Goal: Transaction & Acquisition: Download file/media

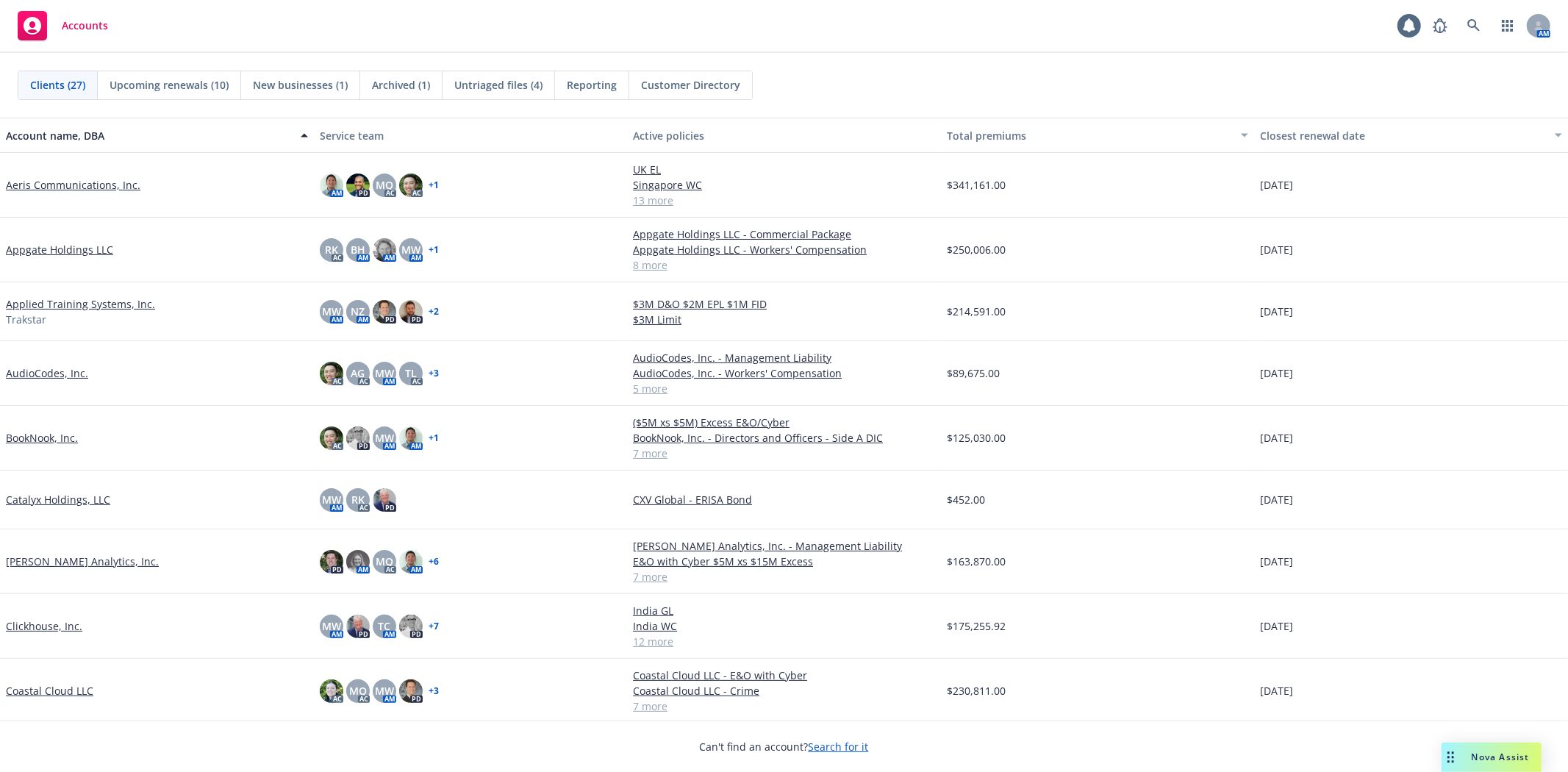
click at [28, 690] on link "Coastal Cloud LLC" at bounding box center [50, 690] width 88 height 15
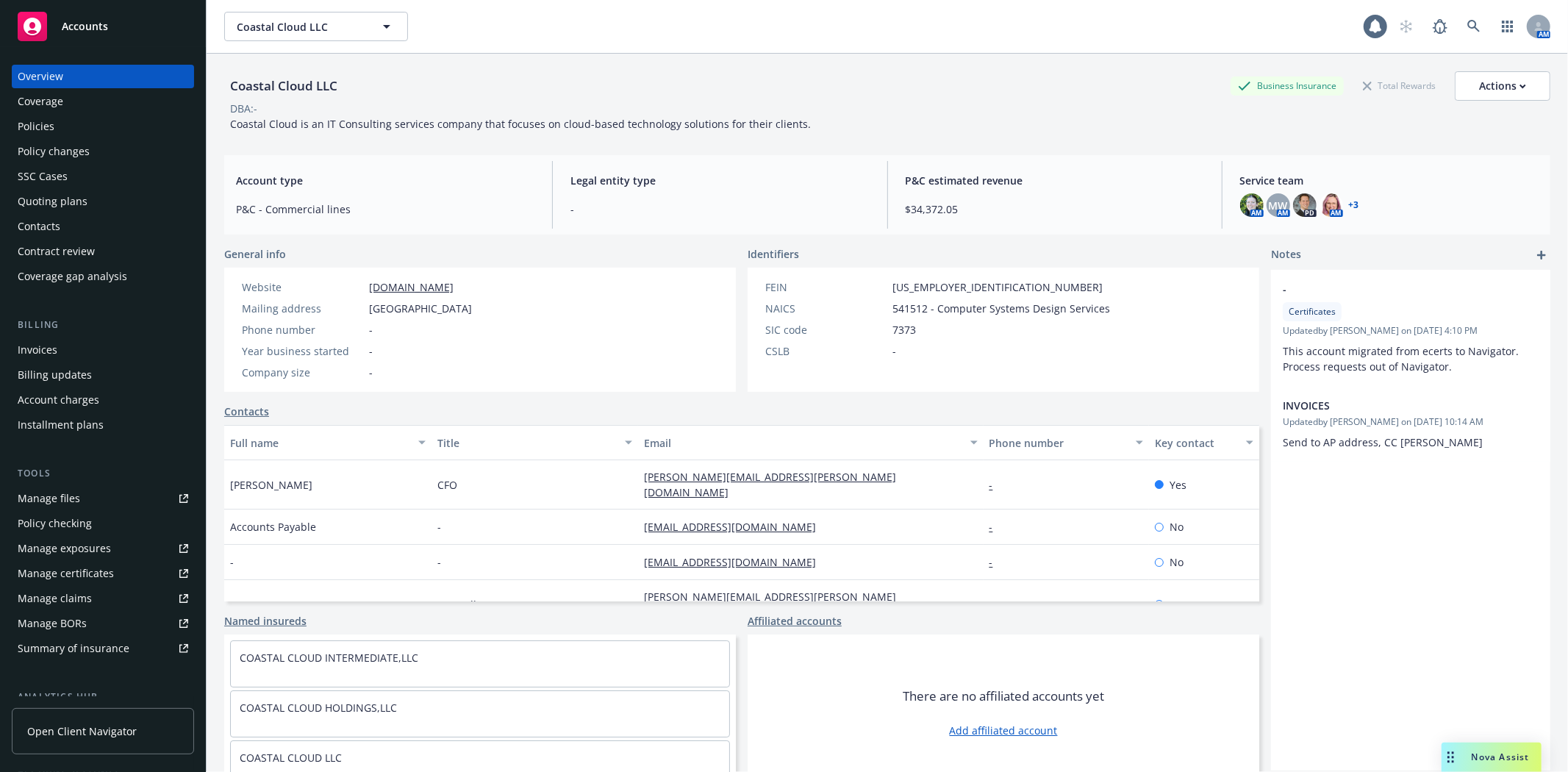
click at [58, 571] on div "Manage certificates" at bounding box center [65, 573] width 96 height 24
click at [52, 126] on div "Policies" at bounding box center [36, 126] width 37 height 24
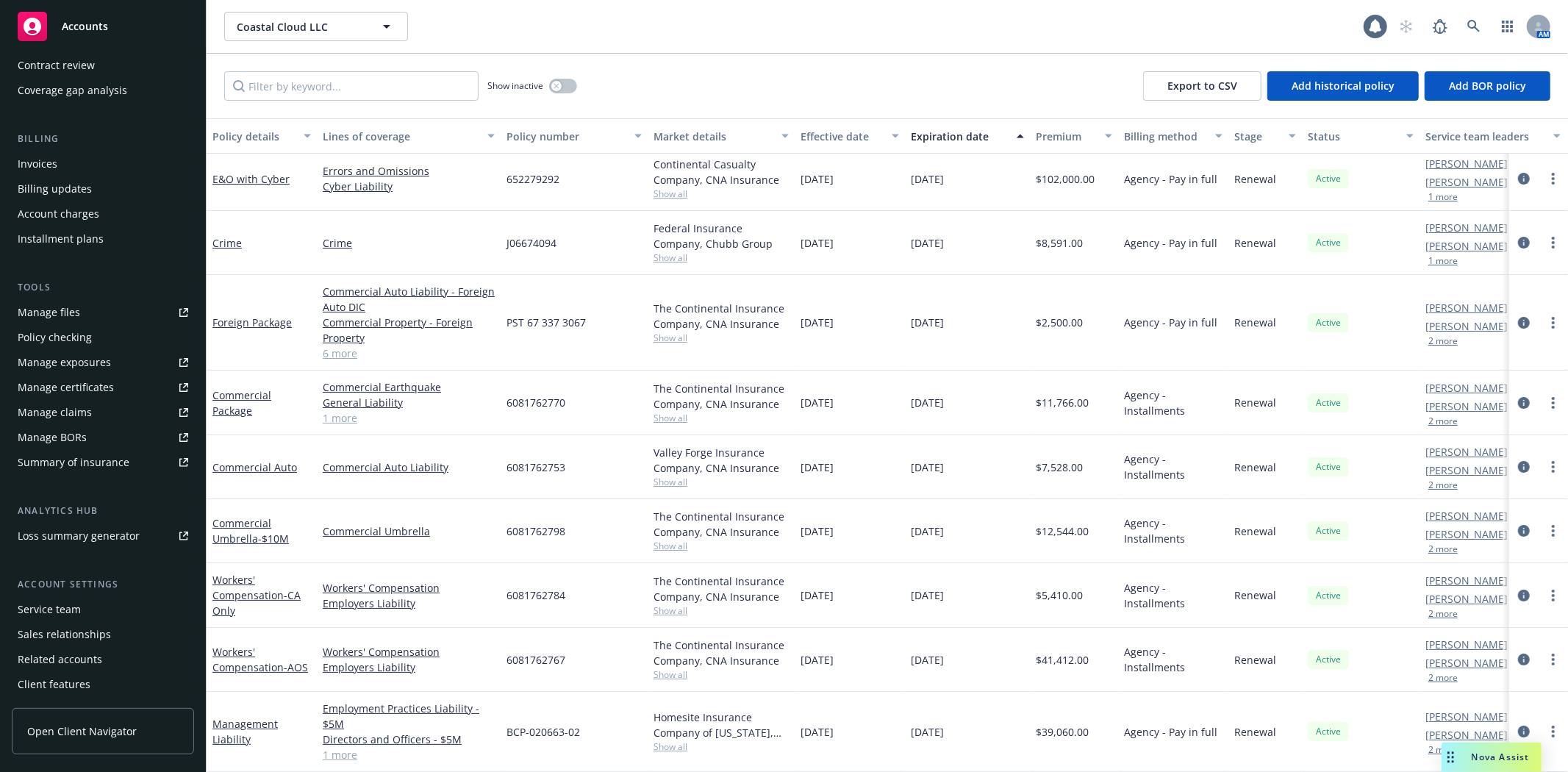
scroll to position [210, 0]
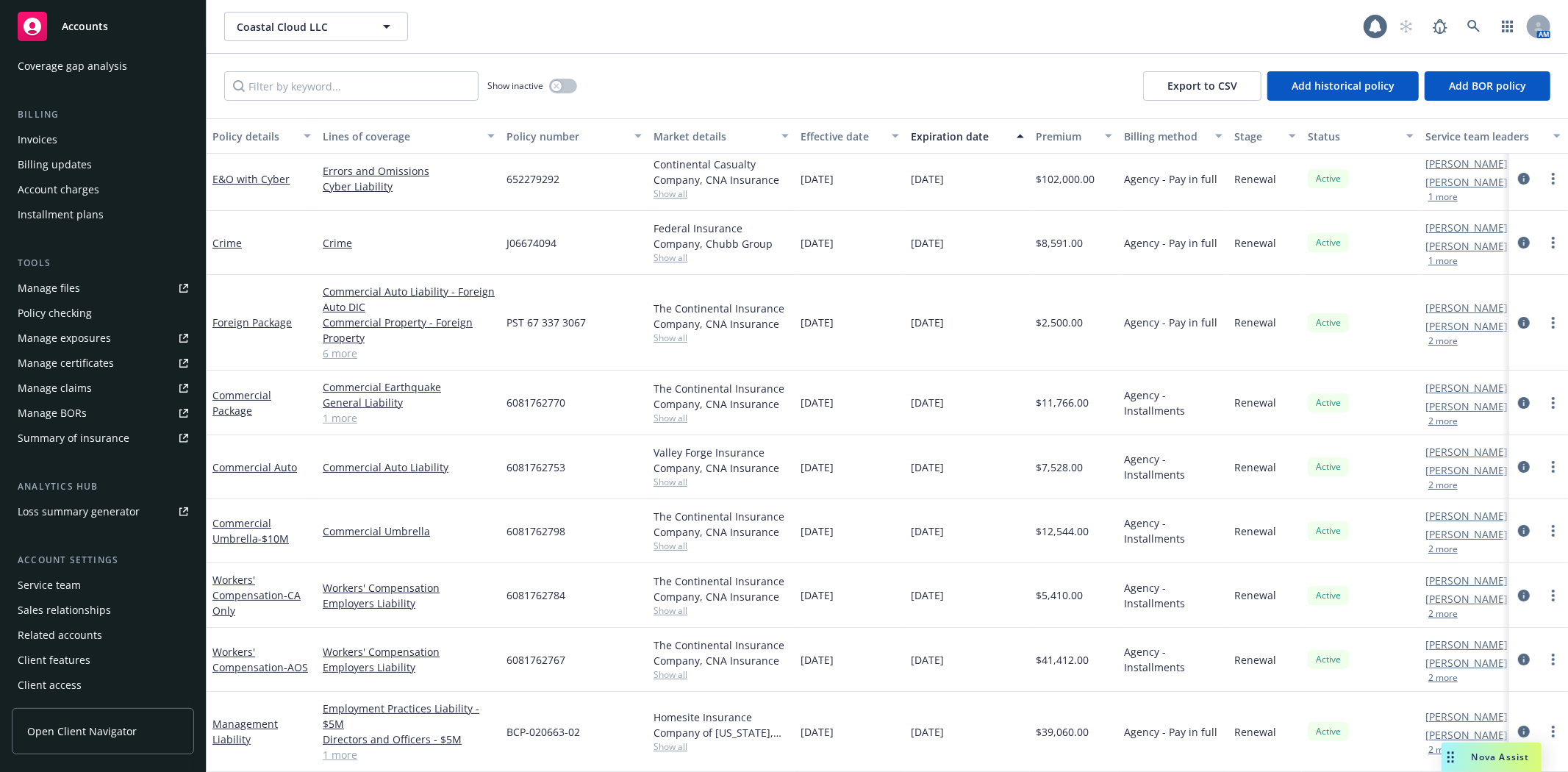
click at [94, 357] on div "Manage certificates" at bounding box center [65, 363] width 96 height 24
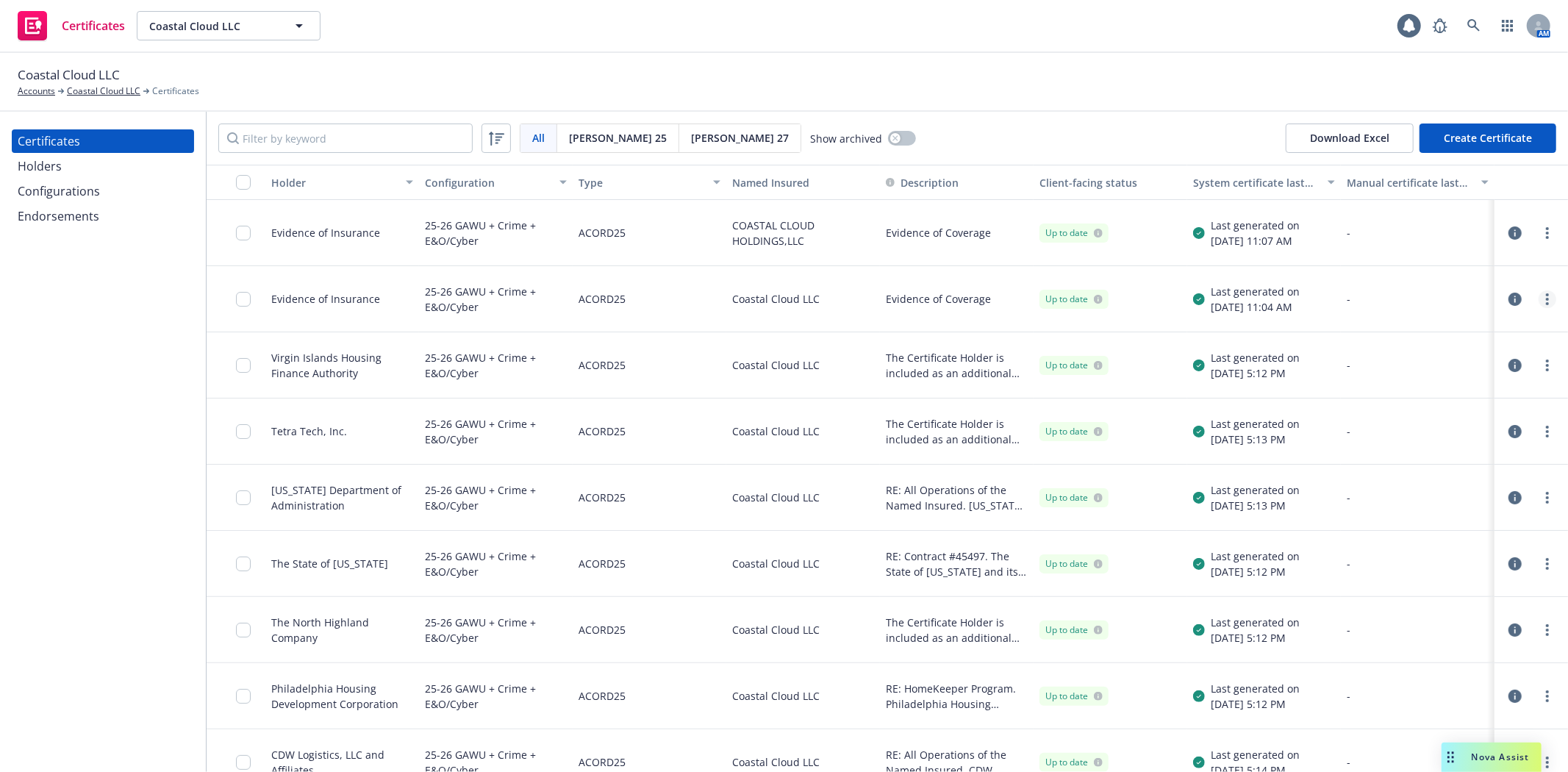
click at [1538, 294] on link "more" at bounding box center [1546, 299] width 18 height 18
click at [1406, 560] on link "Preview a new version" at bounding box center [1426, 564] width 235 height 29
click at [1546, 232] on circle "more" at bounding box center [1547, 233] width 3 height 3
click at [1413, 490] on link "Preview a new version" at bounding box center [1426, 498] width 235 height 29
click at [1546, 303] on circle "more" at bounding box center [1547, 304] width 3 height 3
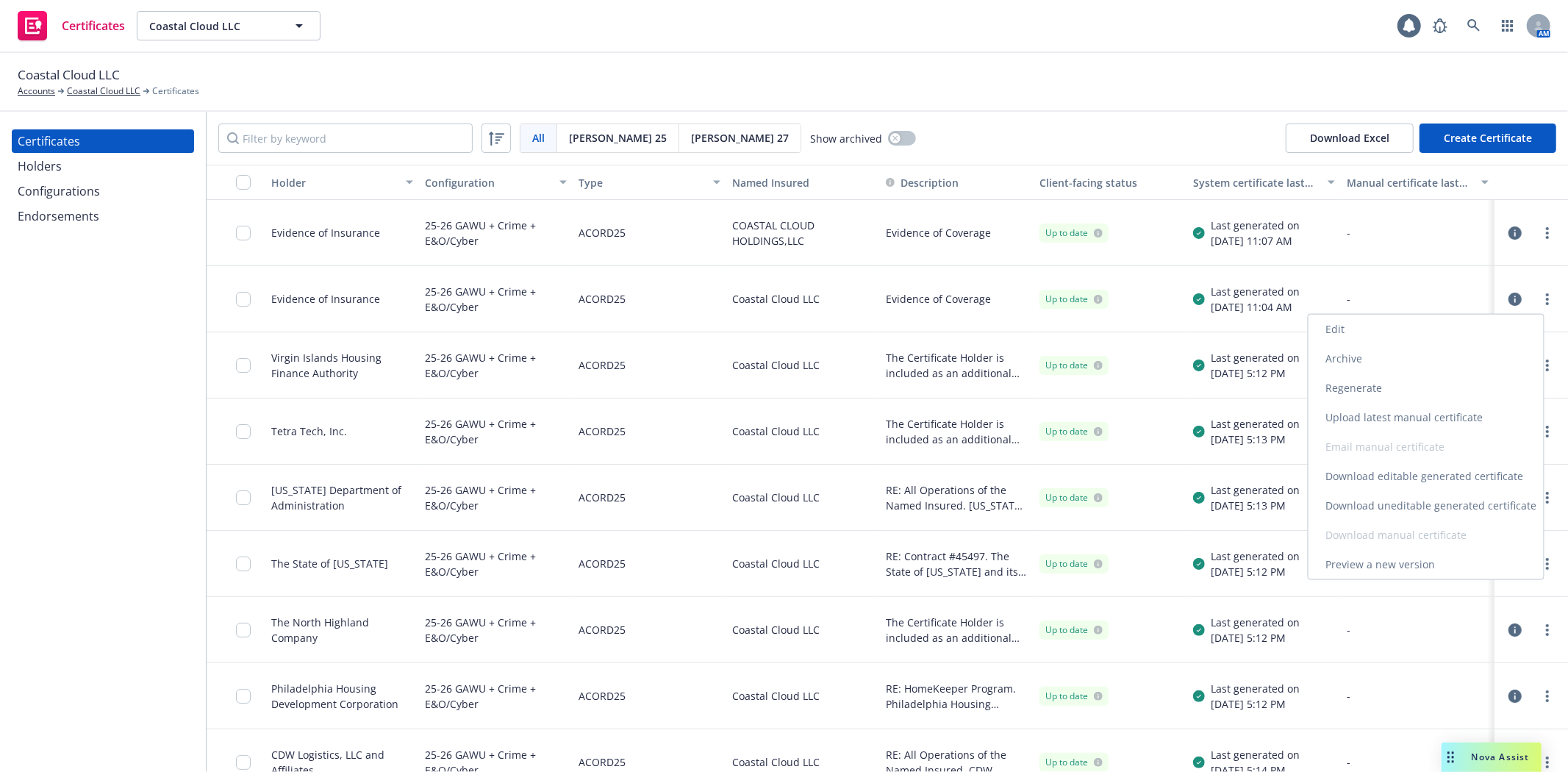
click at [1483, 501] on link "Download uneditable generated certificate" at bounding box center [1426, 505] width 235 height 29
click at [121, 91] on link "Coastal Cloud LLC" at bounding box center [104, 91] width 74 height 13
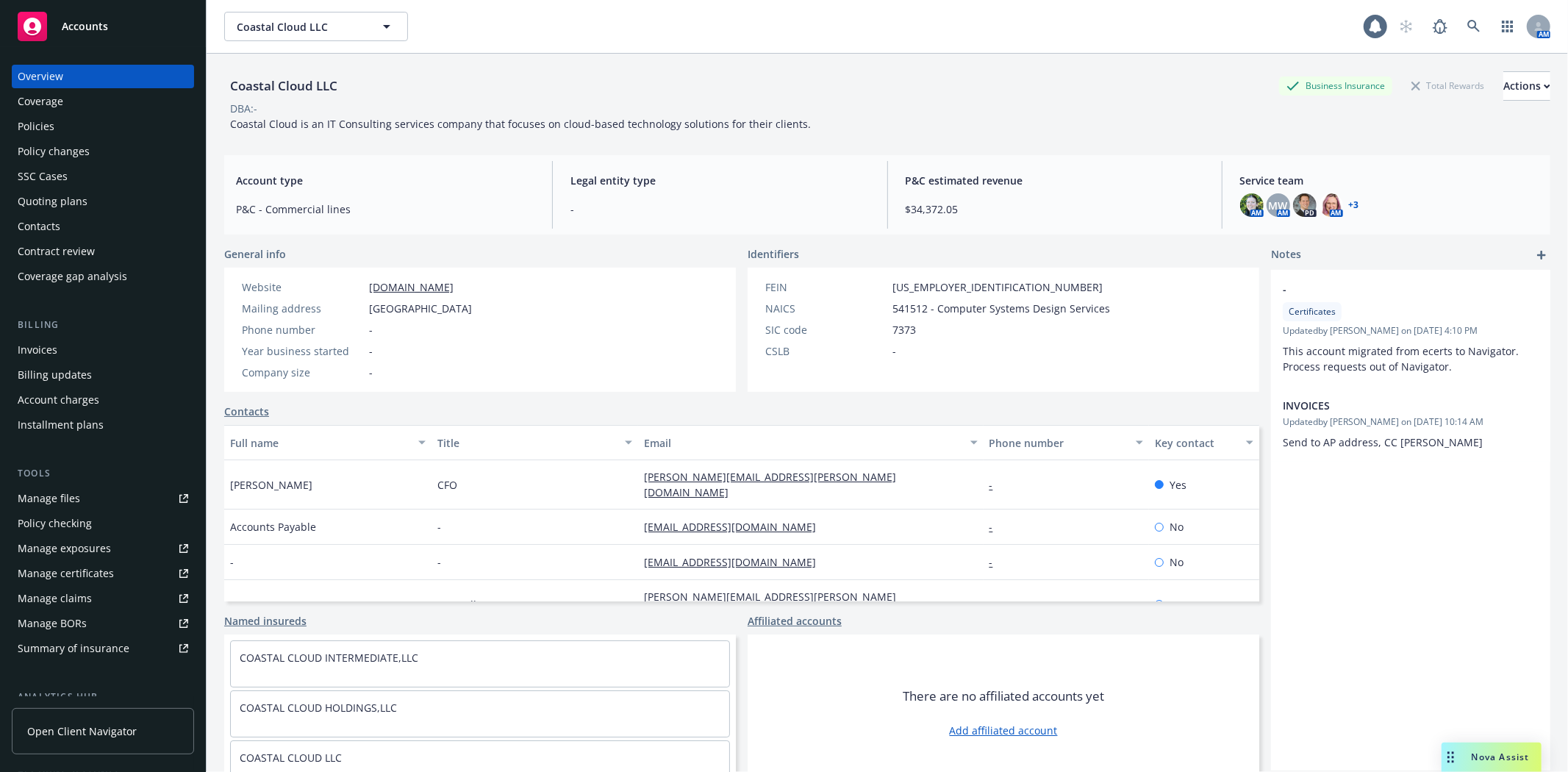
click at [35, 125] on div "Policies" at bounding box center [36, 126] width 37 height 24
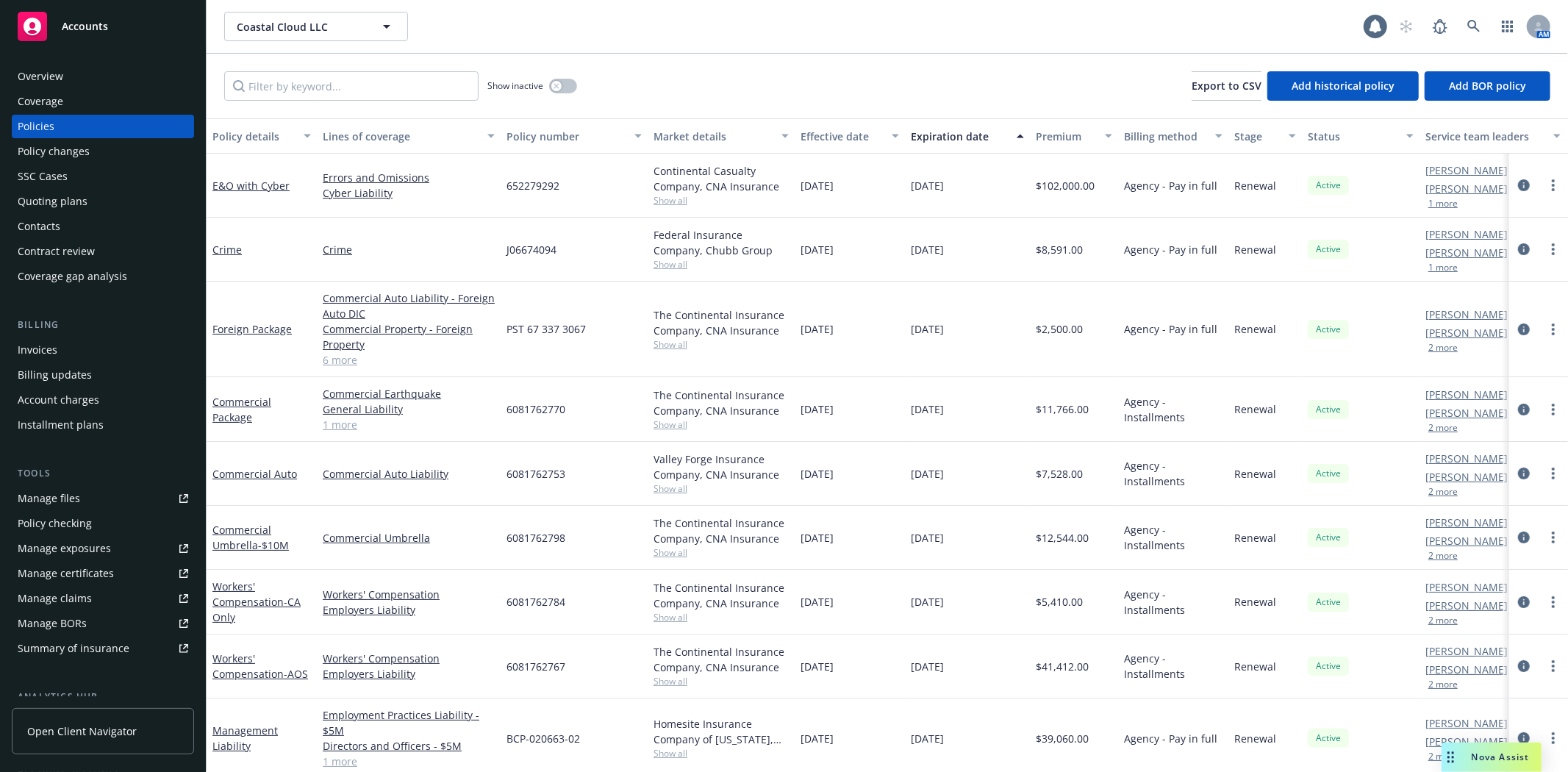
click at [85, 489] on link "Manage files" at bounding box center [102, 498] width 182 height 24
click at [84, 572] on div "Manage certificates" at bounding box center [65, 573] width 96 height 24
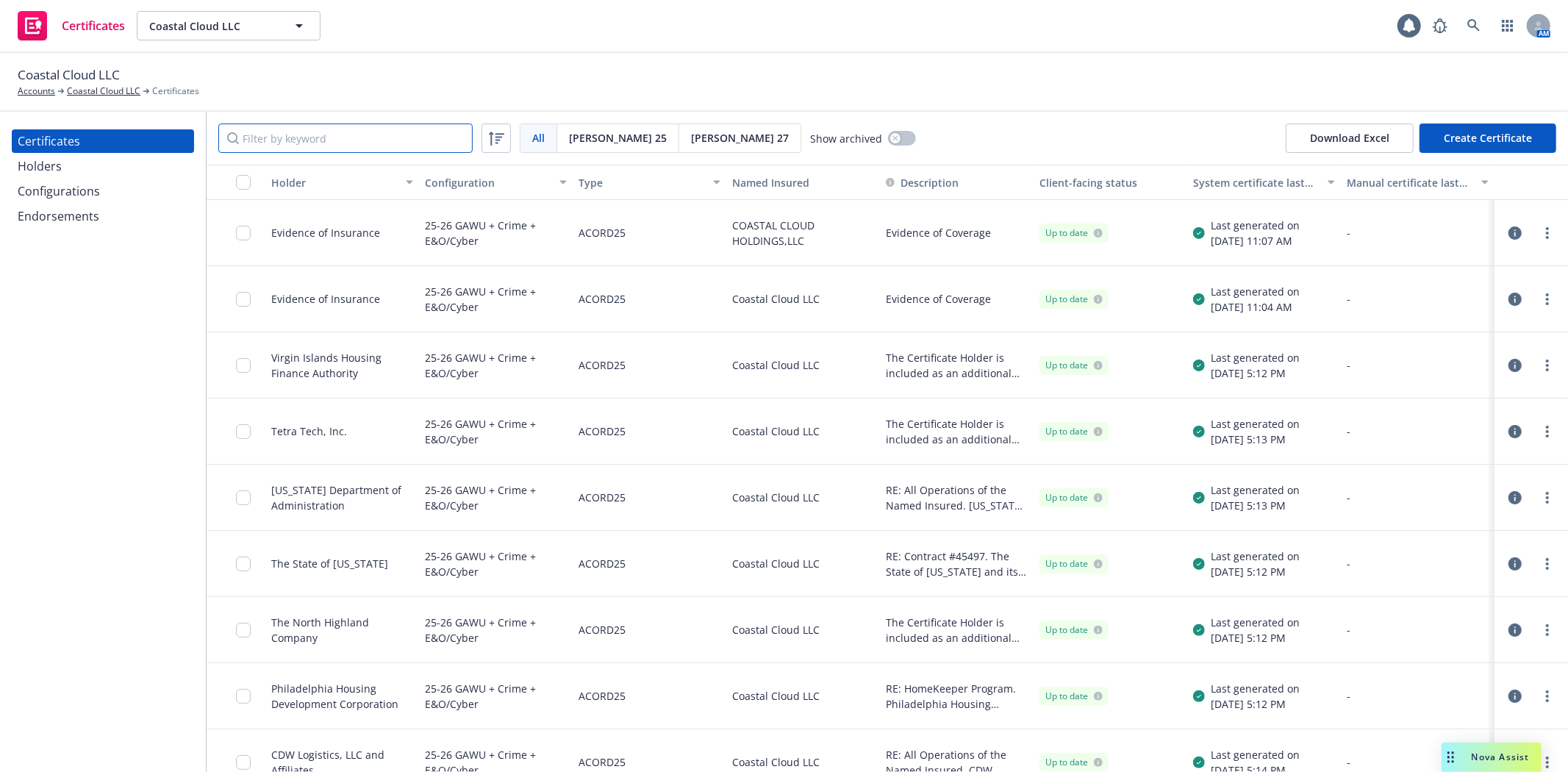
click at [418, 148] on input "Filter by keyword" at bounding box center [345, 138] width 255 height 29
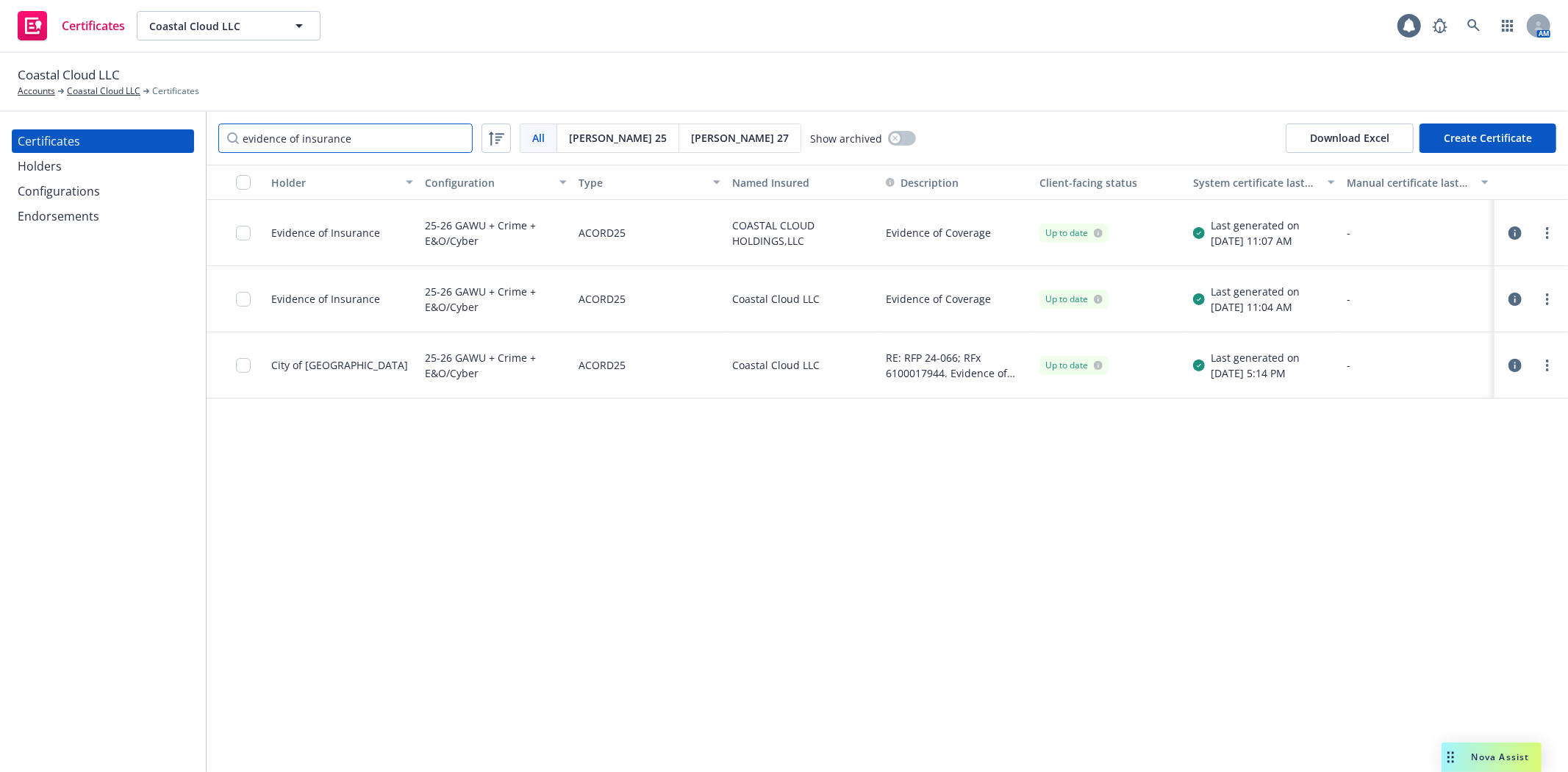
type input "evidence of insurance"
click at [1456, 135] on button "Create Certificate" at bounding box center [1488, 138] width 137 height 29
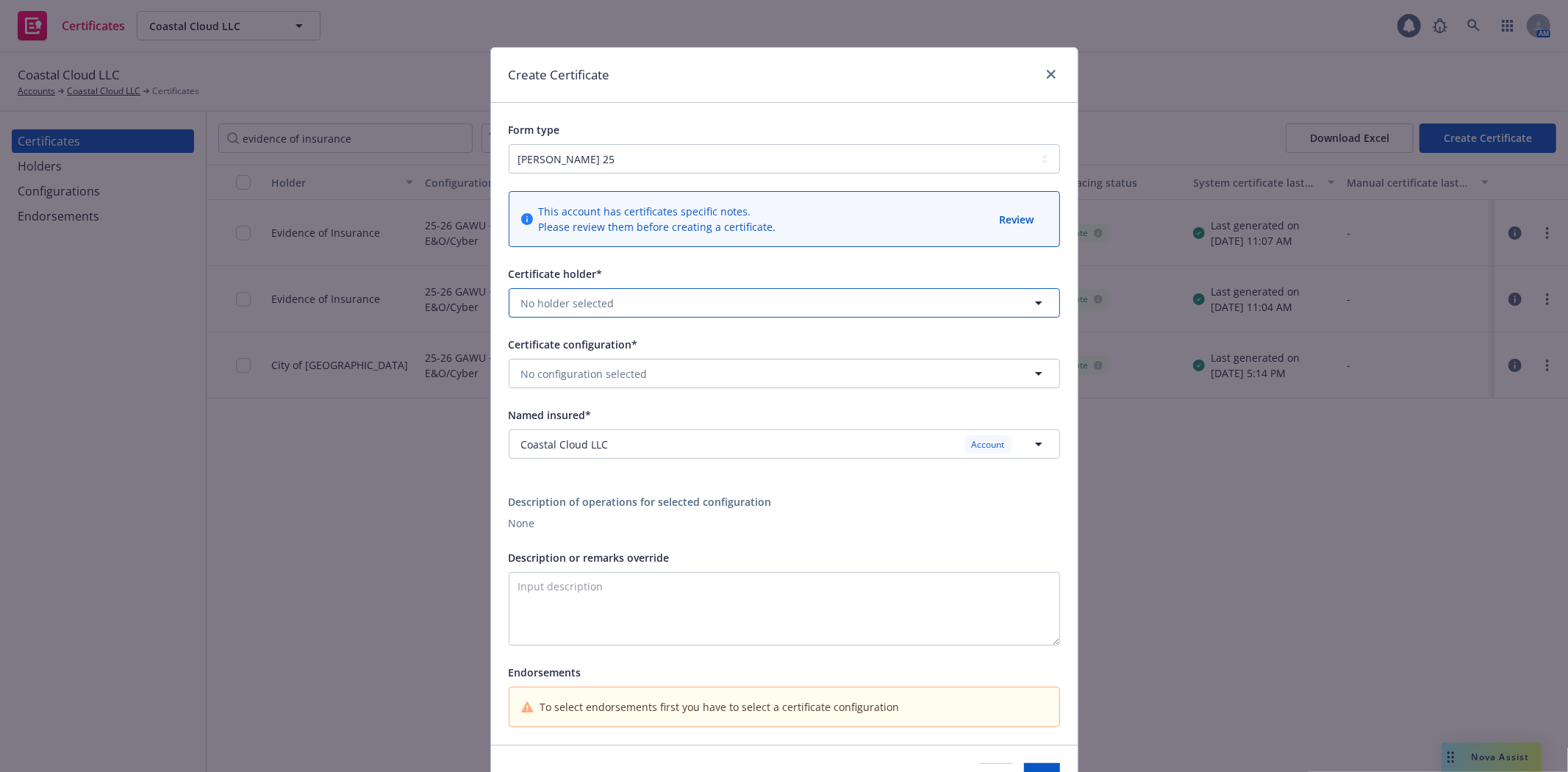
click at [653, 309] on button "No holder selected" at bounding box center [784, 303] width 551 height 29
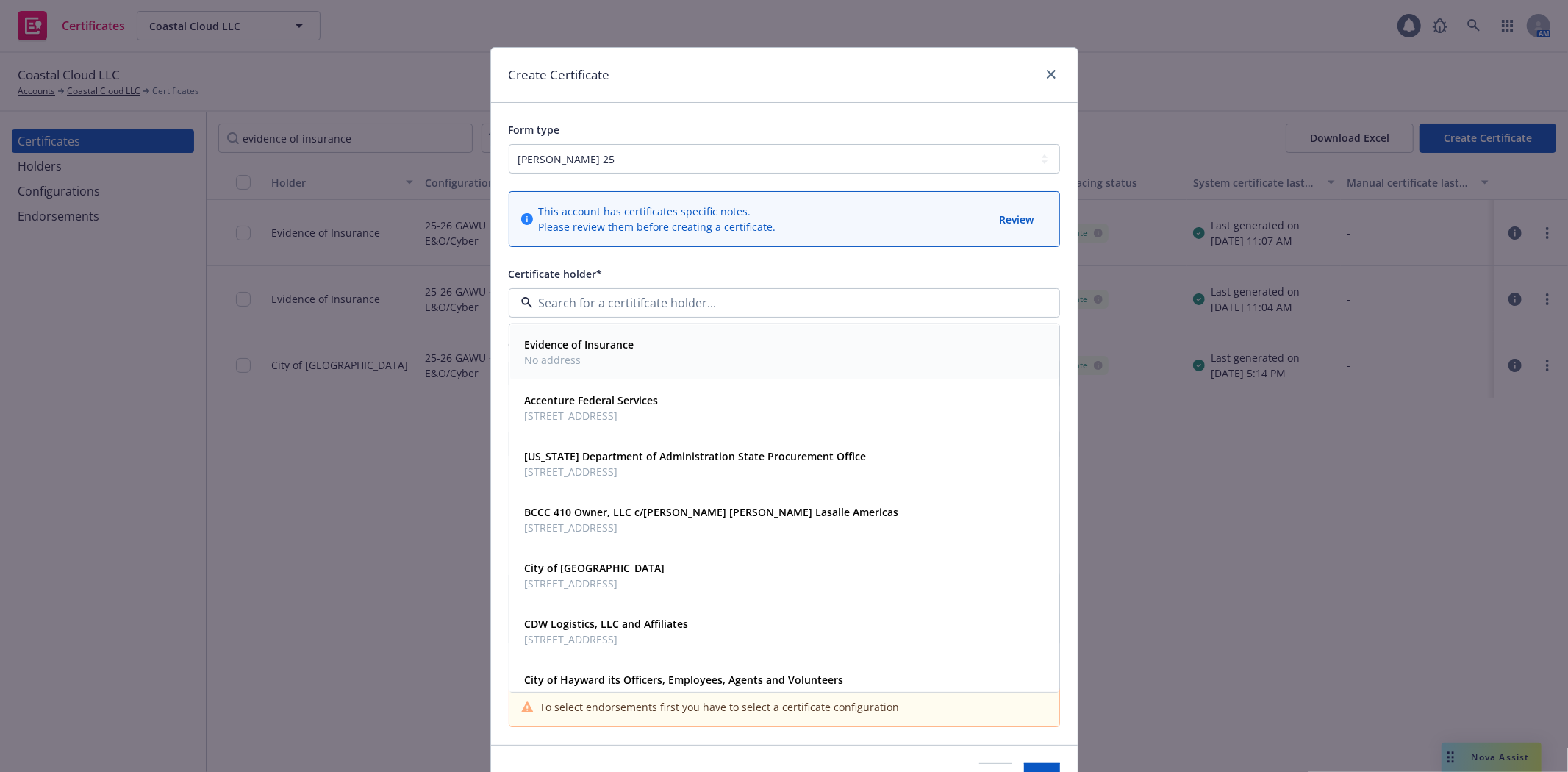
click at [658, 353] on div "Evidence of Insurance No address" at bounding box center [784, 352] width 531 height 37
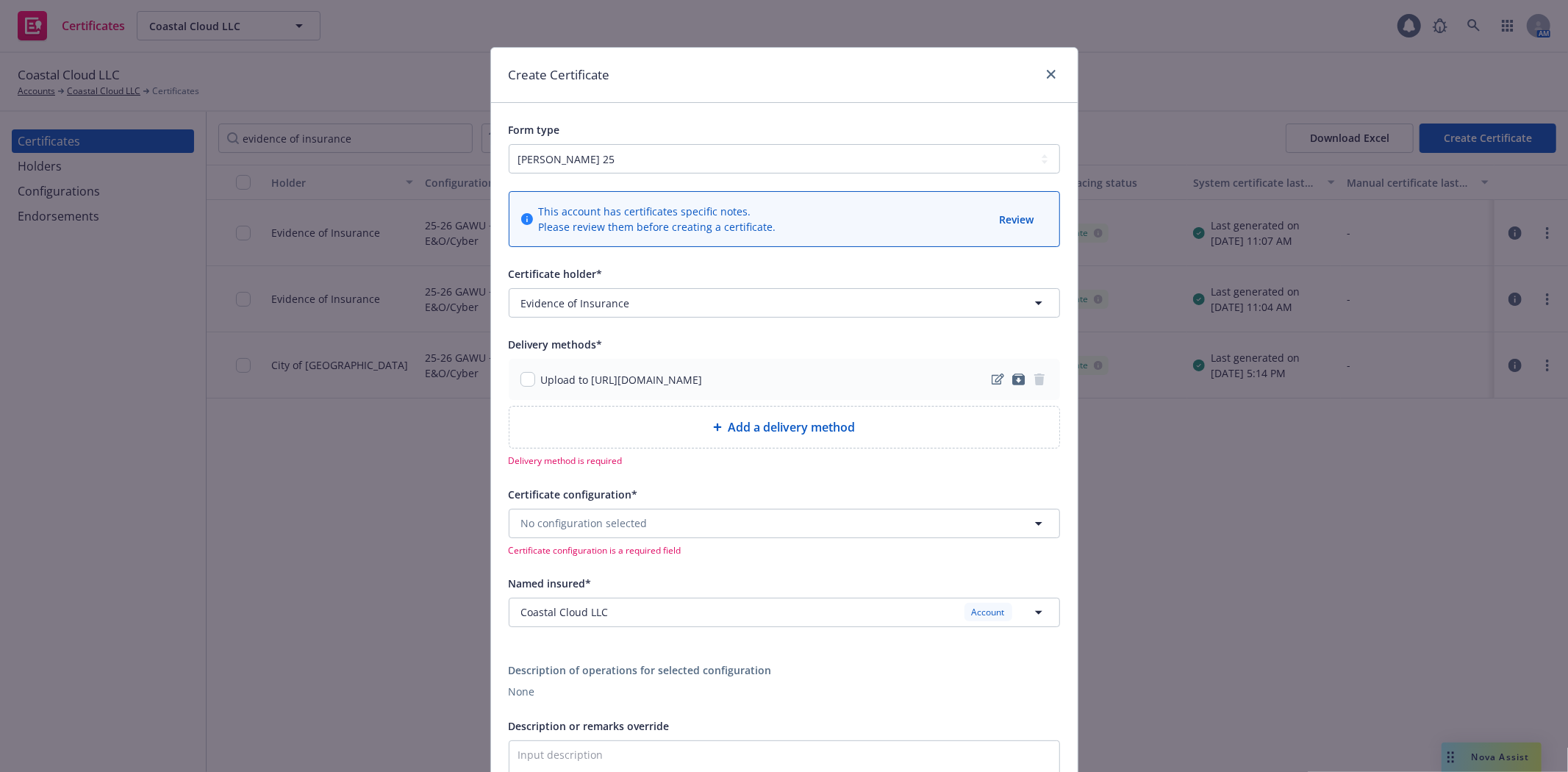
click at [801, 424] on span "Add a delivery method" at bounding box center [791, 427] width 127 height 18
select select "EMAIL"
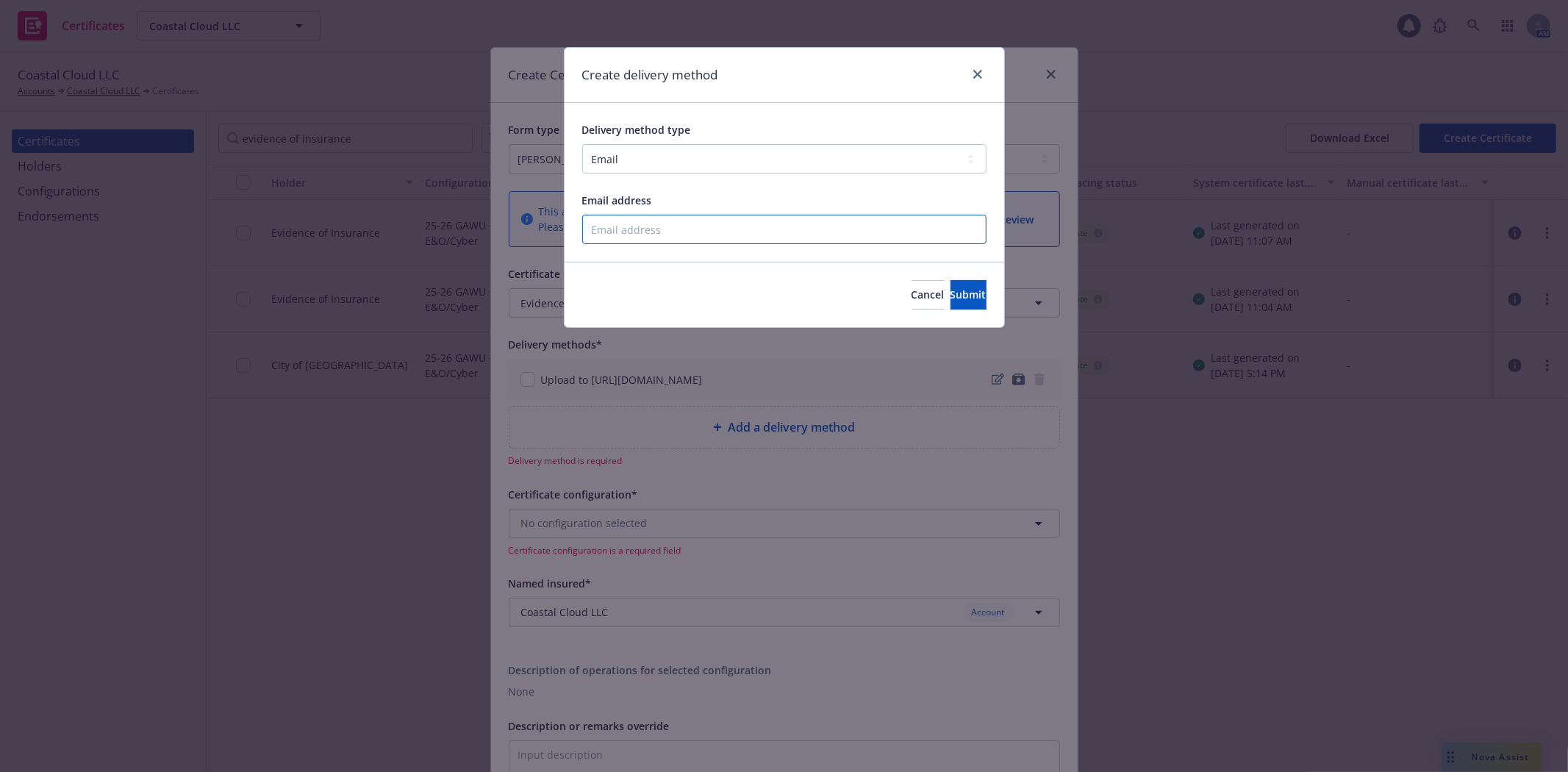
click at [691, 235] on input "Email address" at bounding box center [784, 229] width 404 height 29
click at [911, 289] on span "Cancel" at bounding box center [927, 294] width 33 height 14
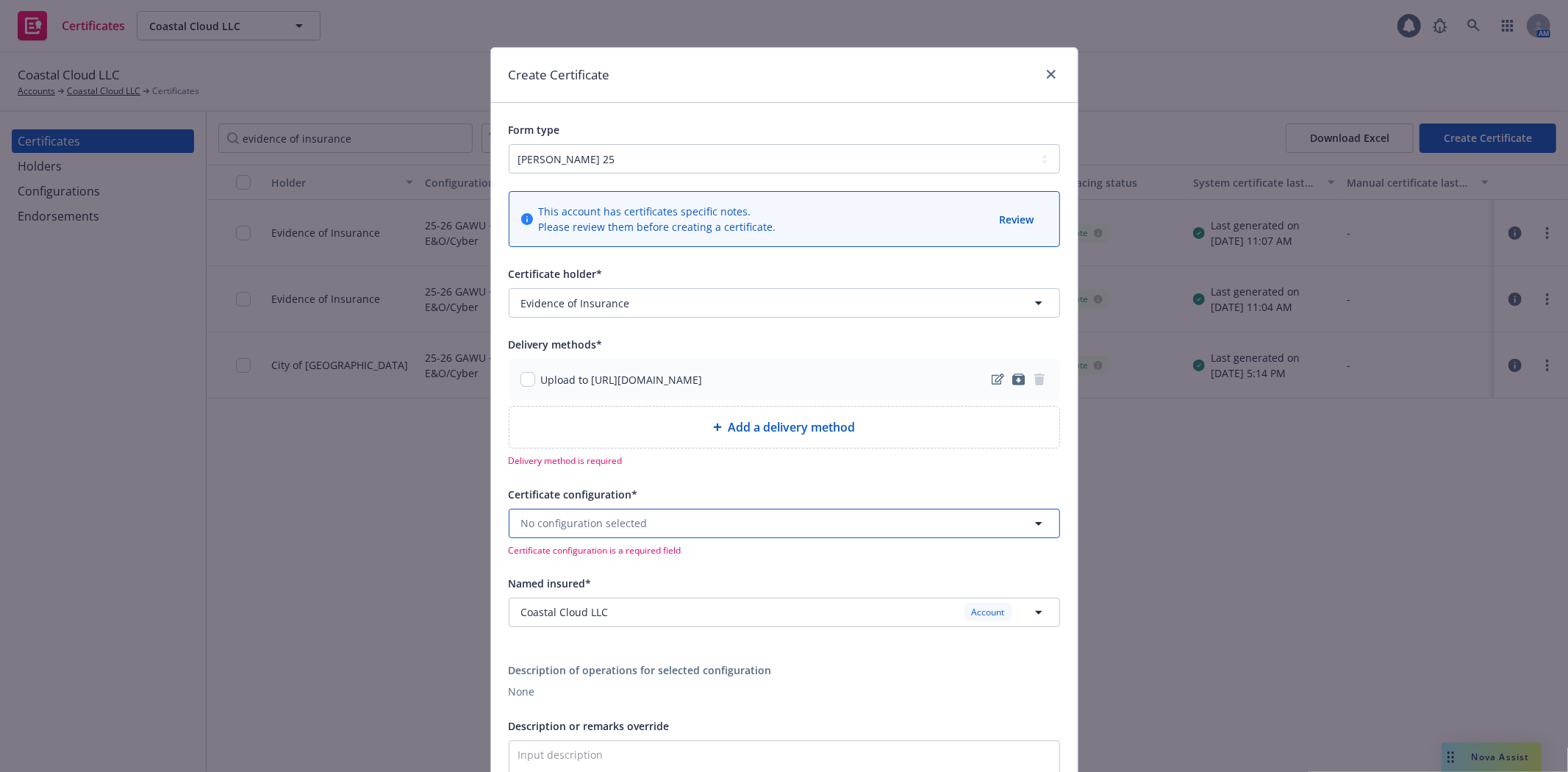
click at [877, 520] on button "No configuration selected" at bounding box center [784, 523] width 551 height 29
click at [858, 568] on div "25-26 GAWU + Crime + E&O/Cyber ACORD25 - Evidence of Coverage Valid" at bounding box center [784, 572] width 531 height 37
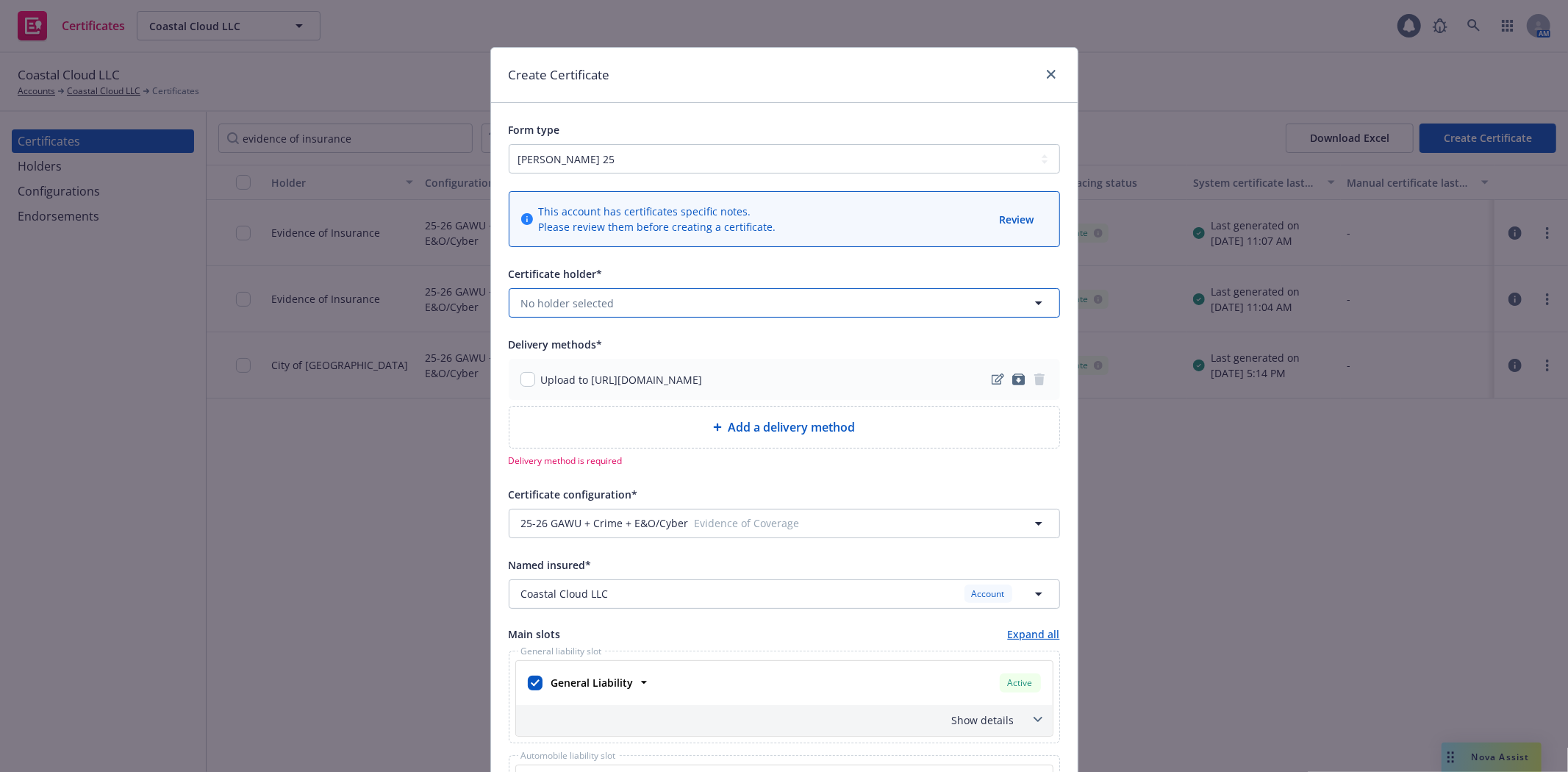
click at [775, 303] on button "No holder selected" at bounding box center [784, 303] width 551 height 29
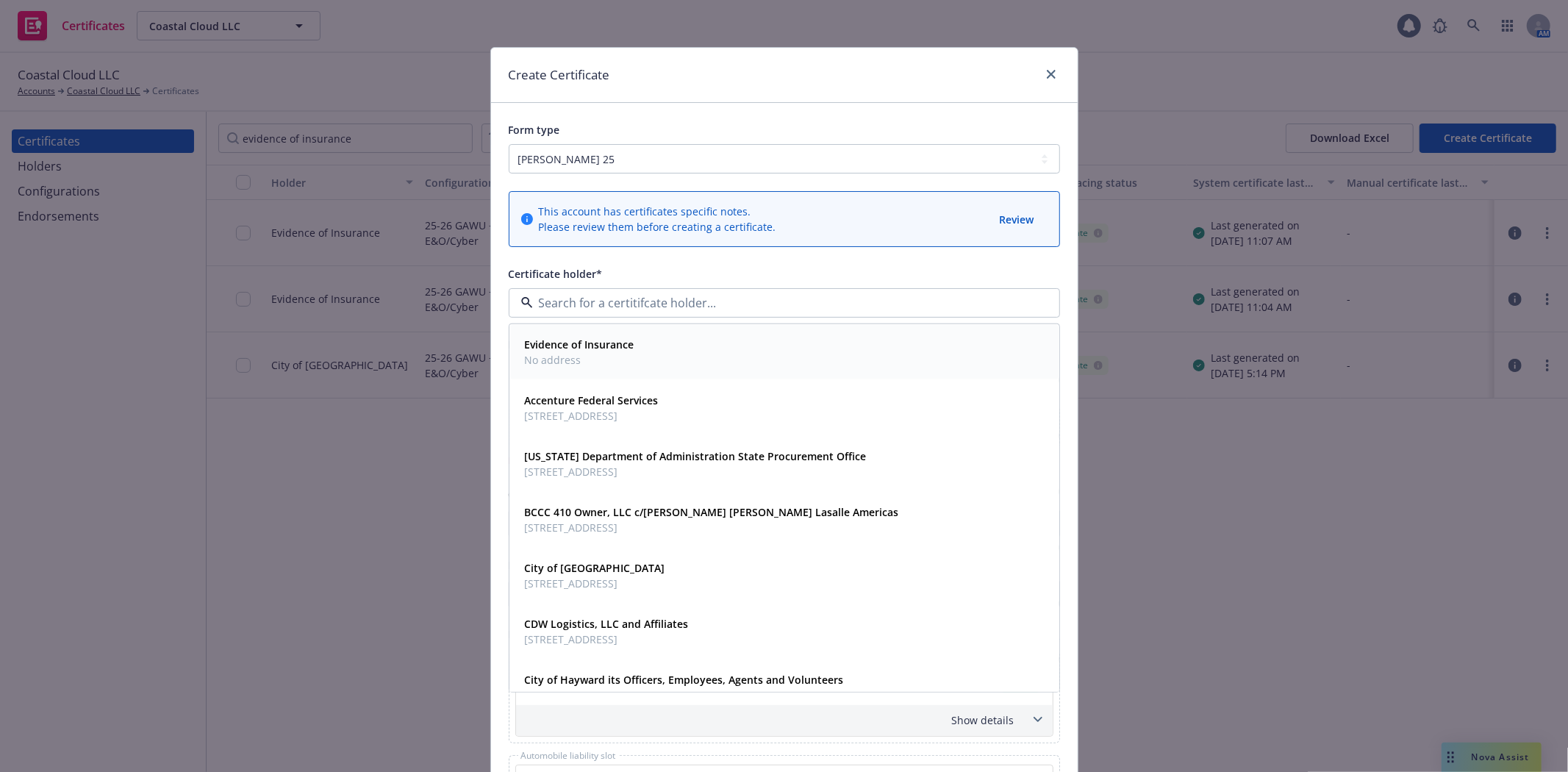
click at [753, 343] on div "Evidence of Insurance No address" at bounding box center [784, 352] width 531 height 37
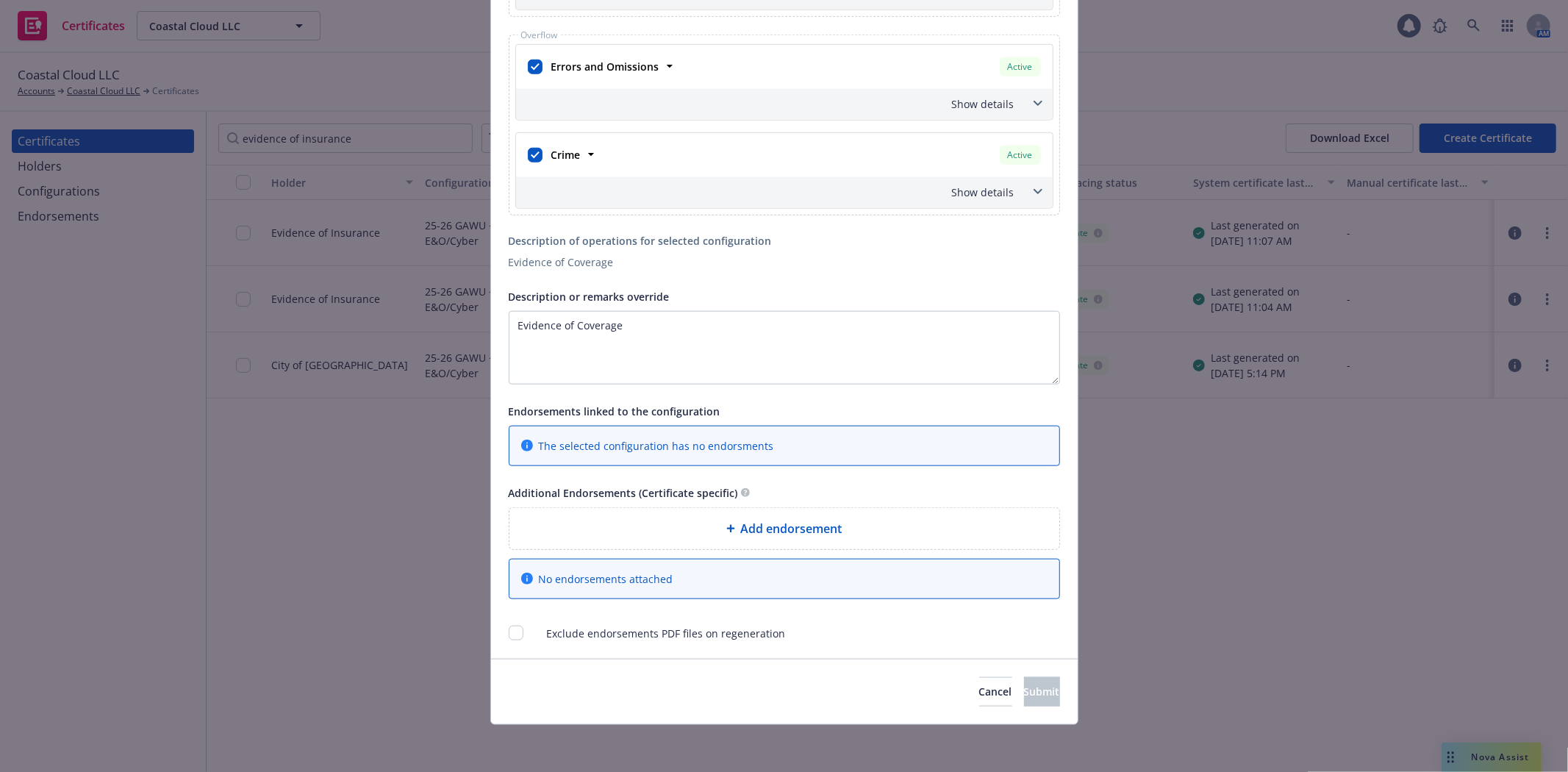
scroll to position [660, 0]
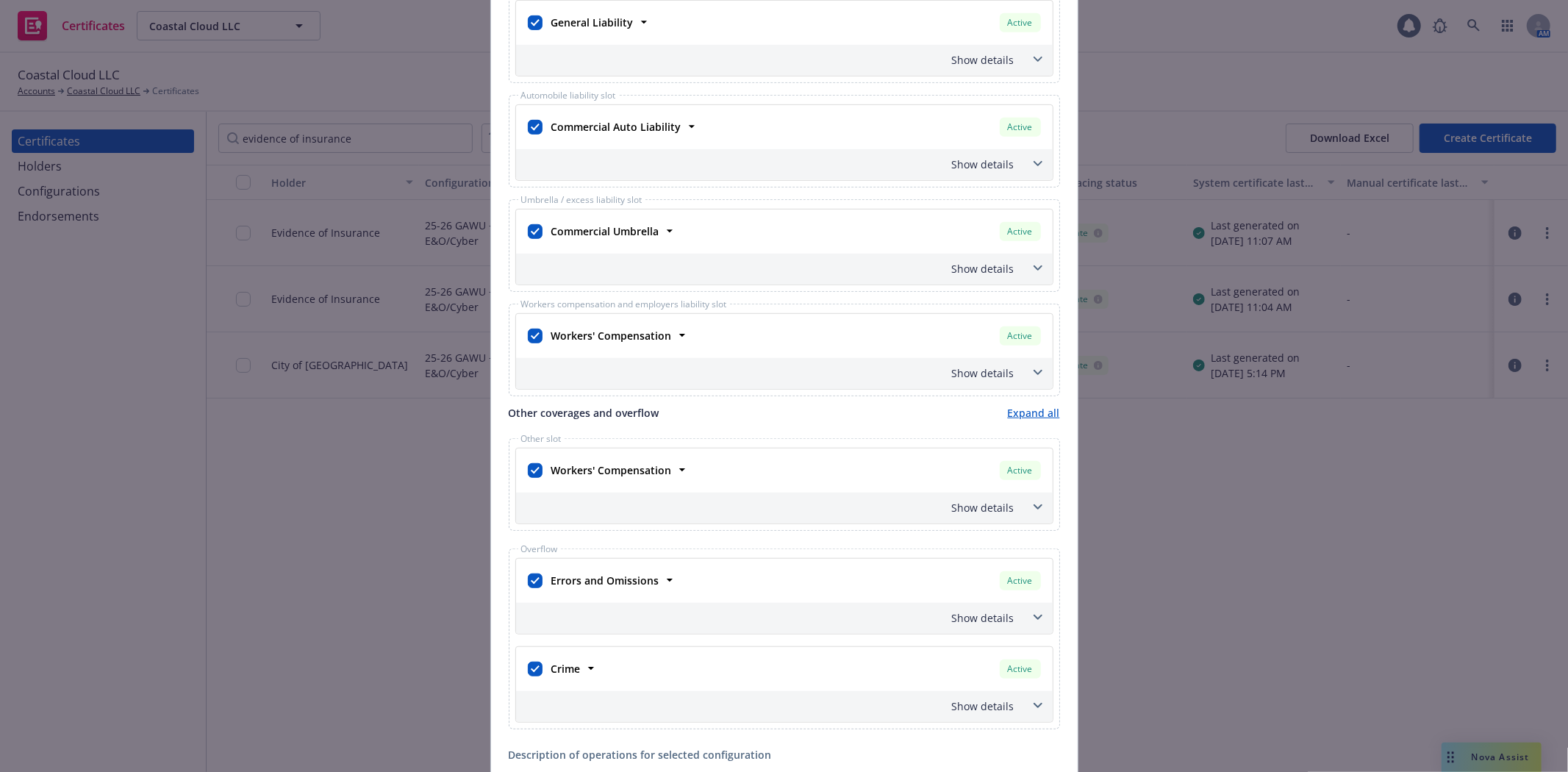
click at [1034, 621] on icon at bounding box center [1037, 617] width 8 height 6
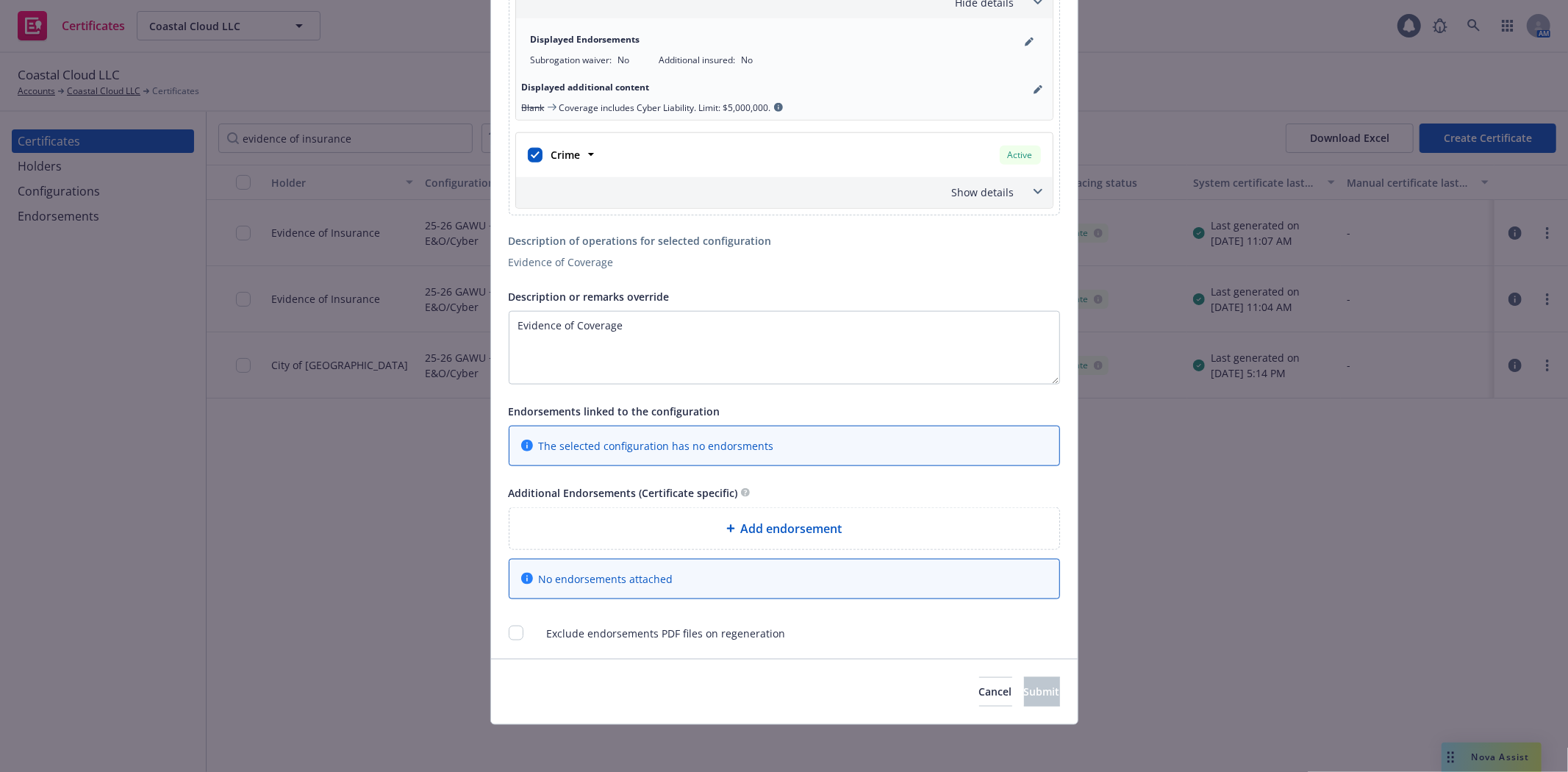
scroll to position [245, 0]
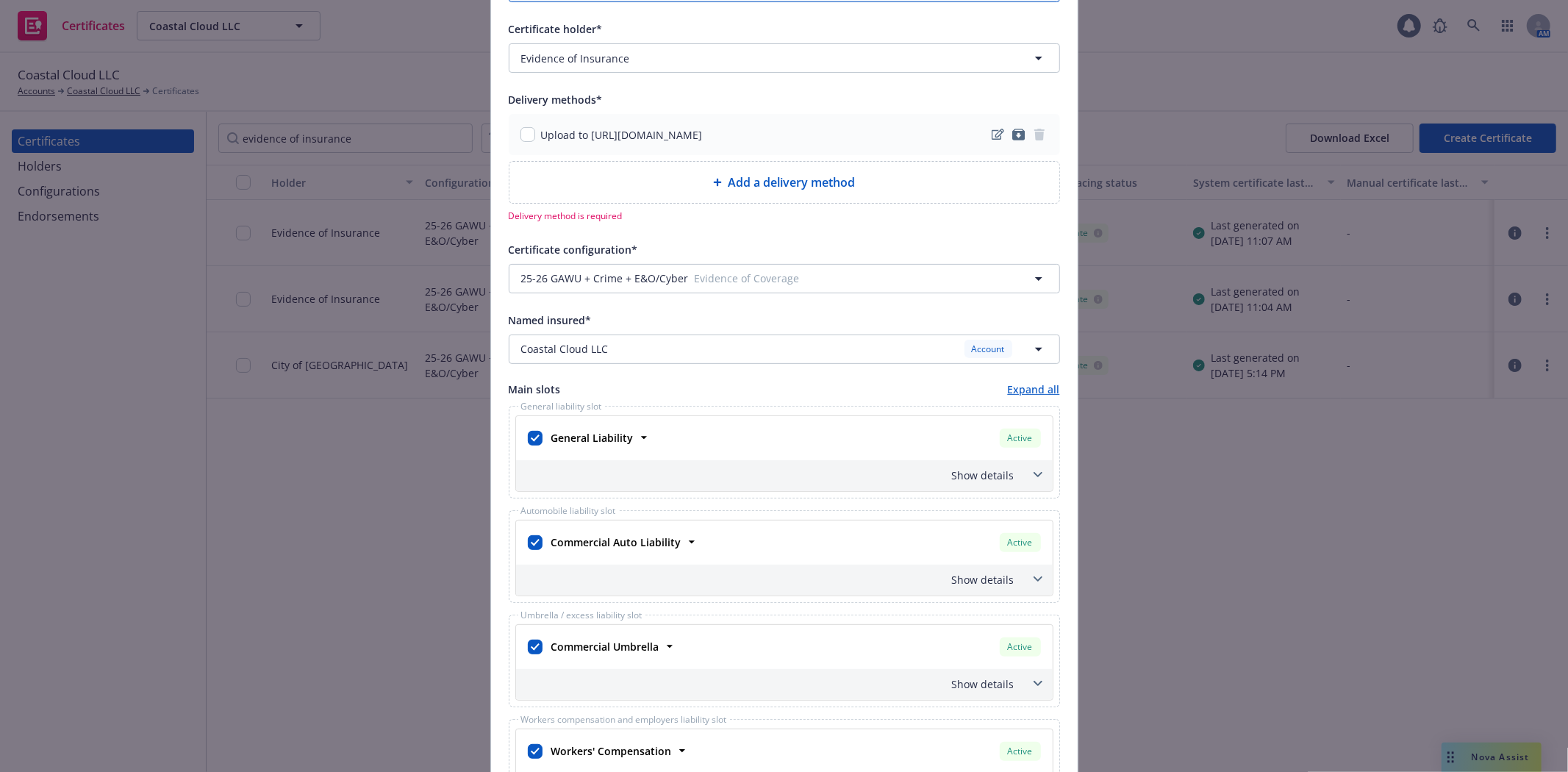
click at [764, 194] on div "Add a delivery method" at bounding box center [784, 182] width 550 height 42
select select "EMAIL"
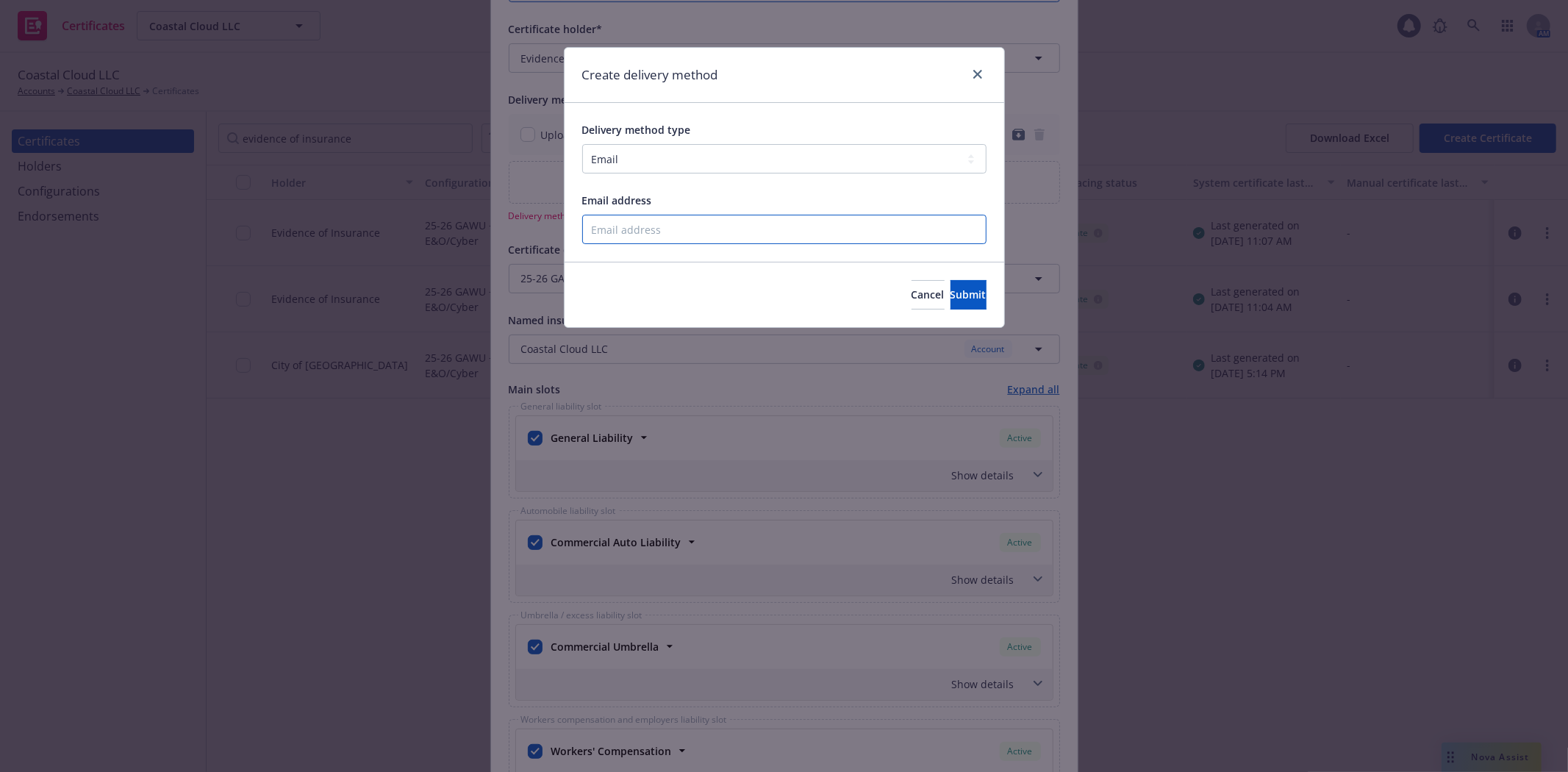
click at [735, 235] on input "Email address" at bounding box center [784, 229] width 404 height 29
type input "madelaine.wong@newfront.com"
click at [960, 297] on span "Submit" at bounding box center [968, 294] width 36 height 14
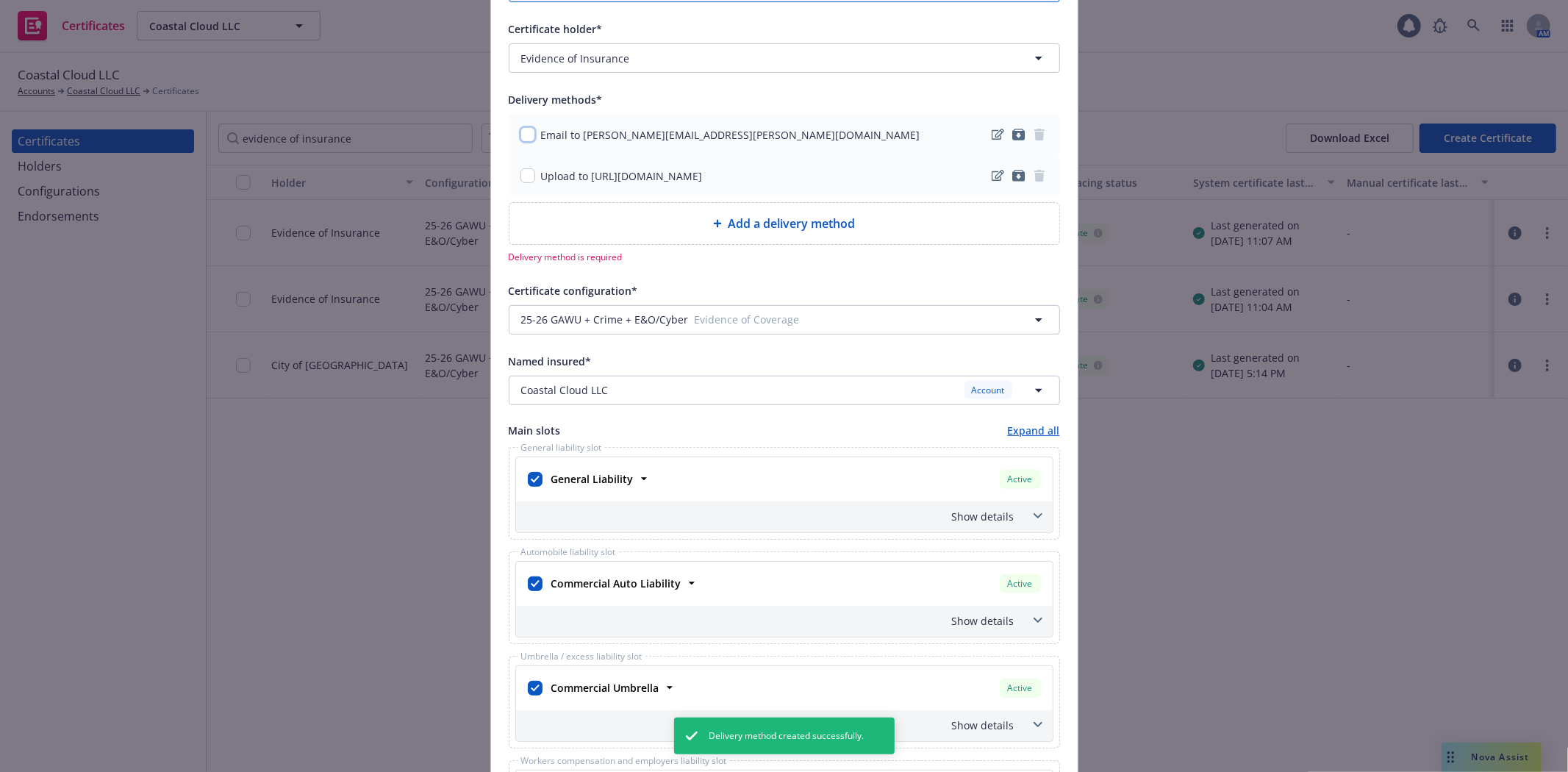
click at [527, 135] on input "checkbox" at bounding box center [528, 134] width 15 height 15
checkbox input "true"
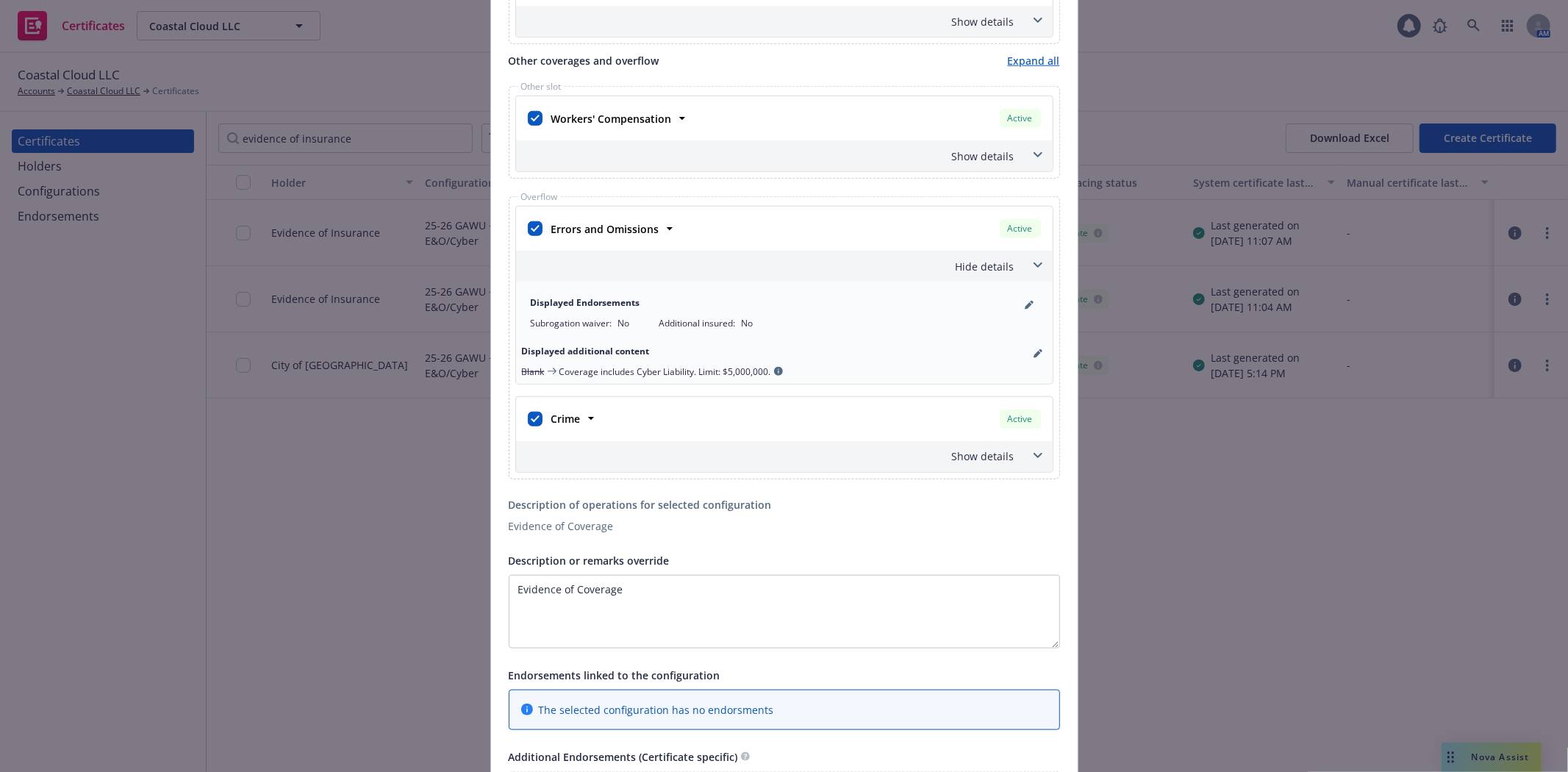
scroll to position [1303, 0]
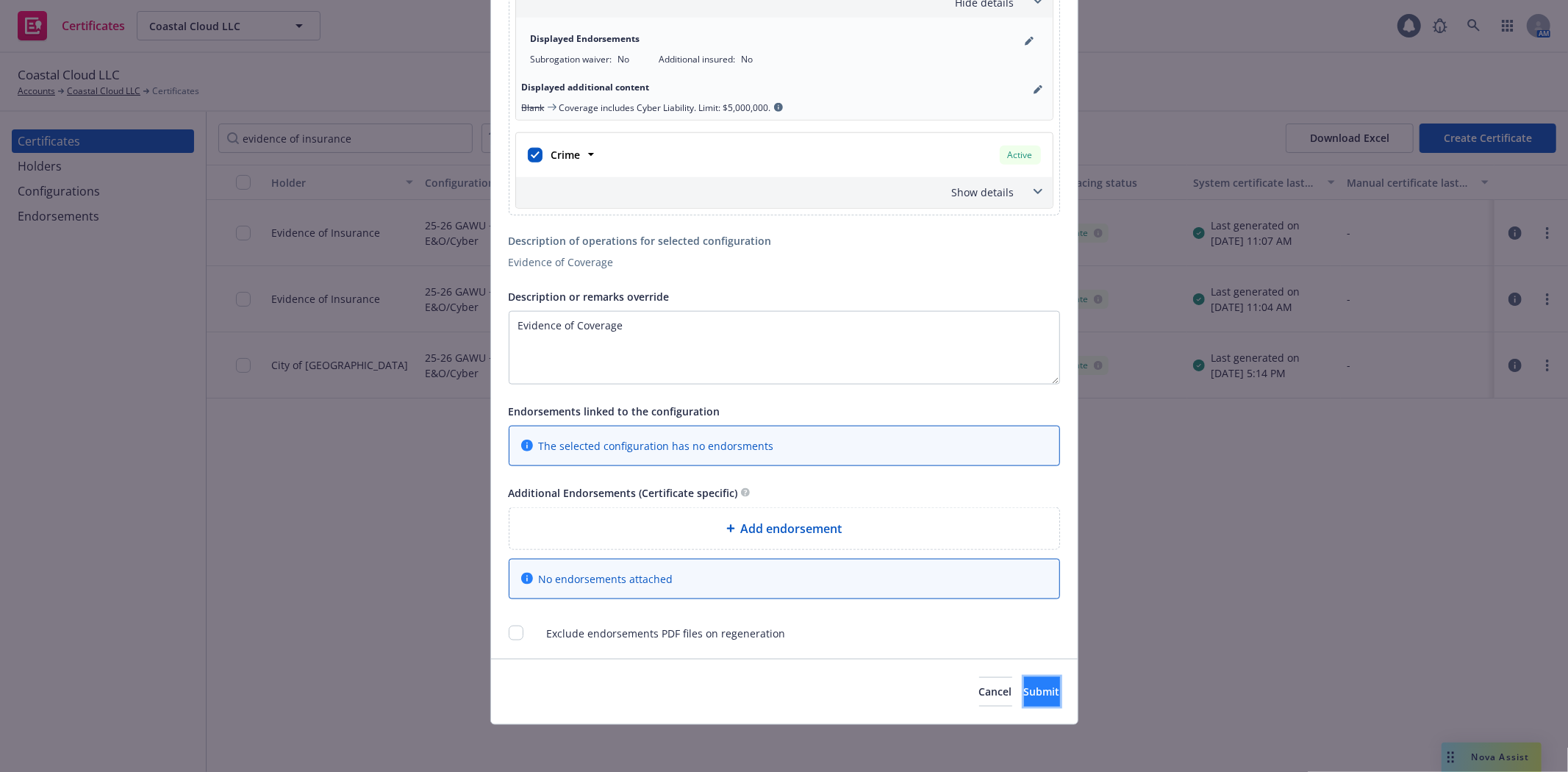
click at [1024, 690] on span "Submit" at bounding box center [1041, 691] width 36 height 14
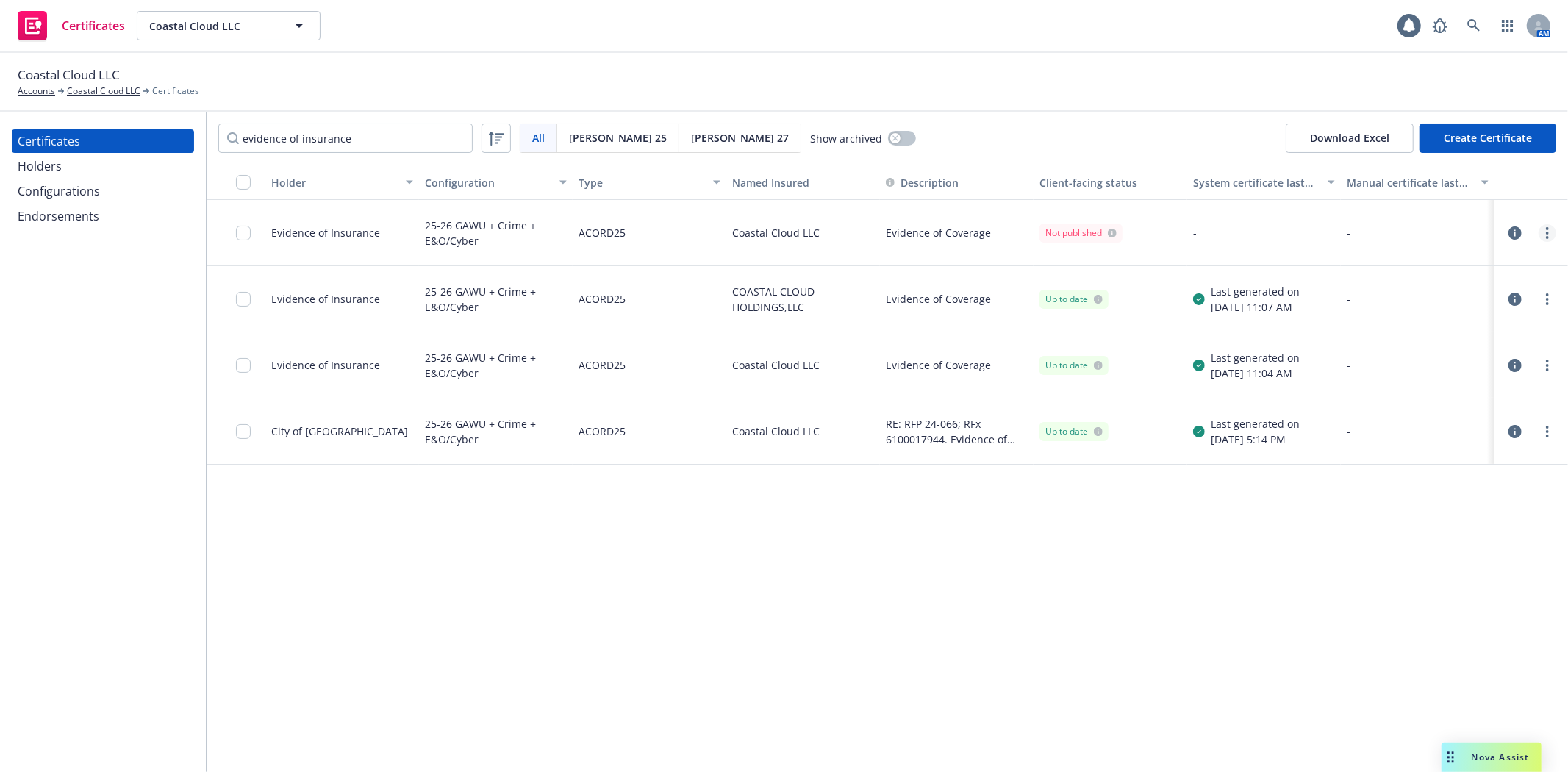
click at [1550, 231] on link "more" at bounding box center [1546, 233] width 18 height 18
click at [1373, 503] on link "Preview a new version" at bounding box center [1438, 498] width 235 height 29
click at [1542, 299] on link "more" at bounding box center [1546, 299] width 18 height 18
click at [1415, 561] on link "Preview a new version" at bounding box center [1438, 564] width 235 height 29
click at [1551, 304] on link "more" at bounding box center [1546, 299] width 18 height 18
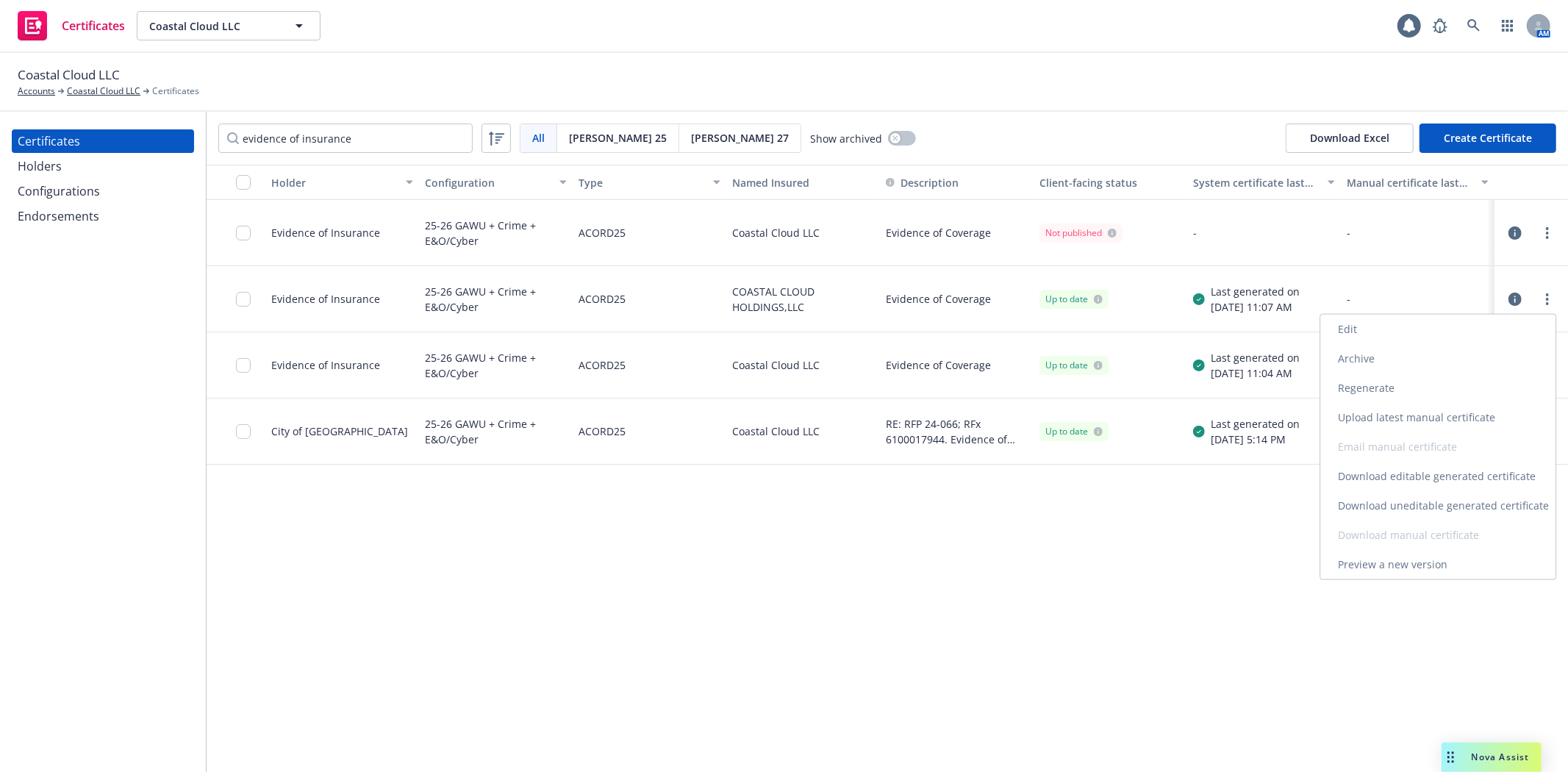
click at [1380, 562] on link "Preview a new version" at bounding box center [1438, 564] width 235 height 29
click at [1510, 368] on icon "button" at bounding box center [1514, 364] width 13 height 13
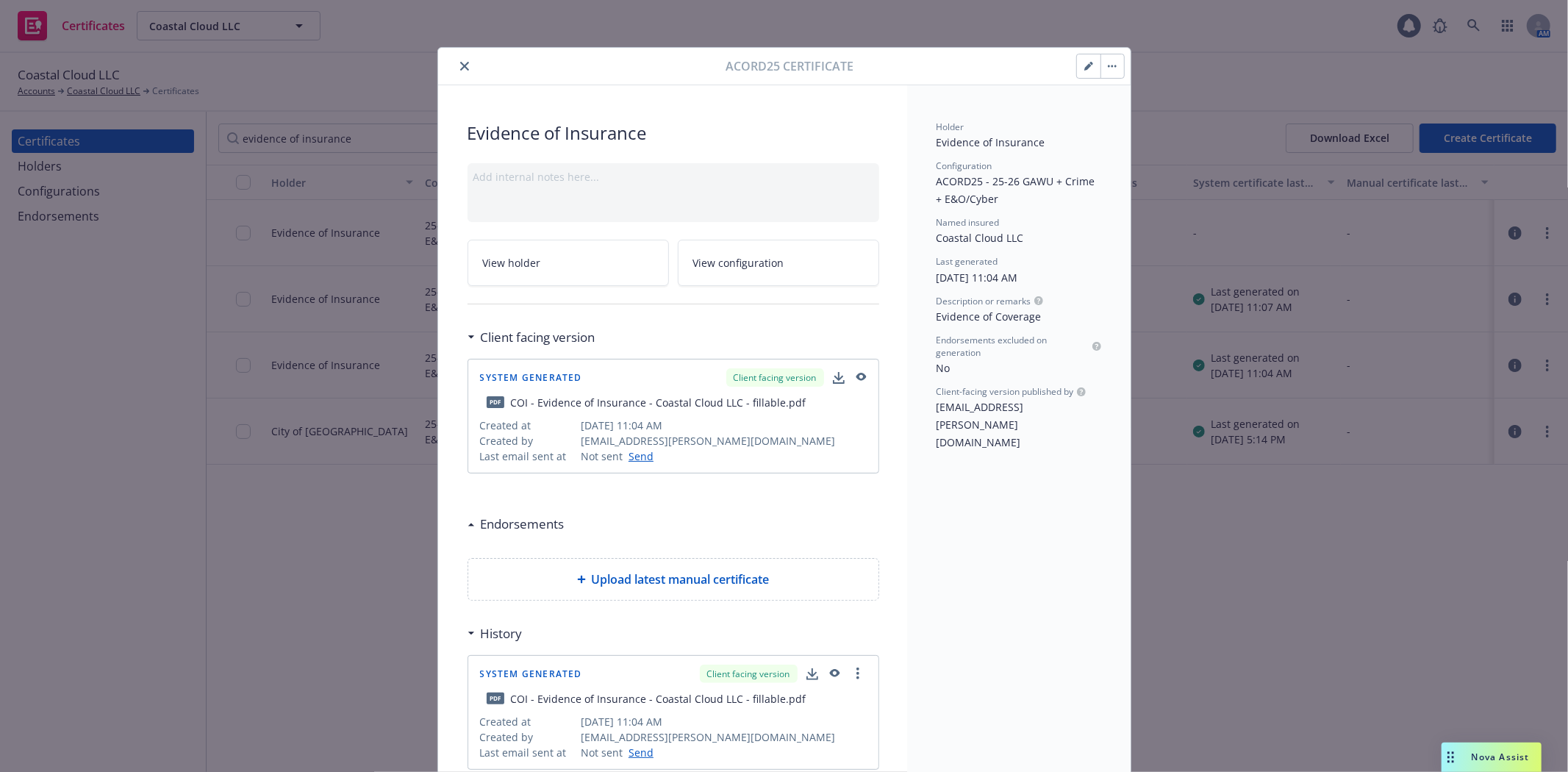
click at [456, 64] on button "close" at bounding box center [464, 66] width 18 height 18
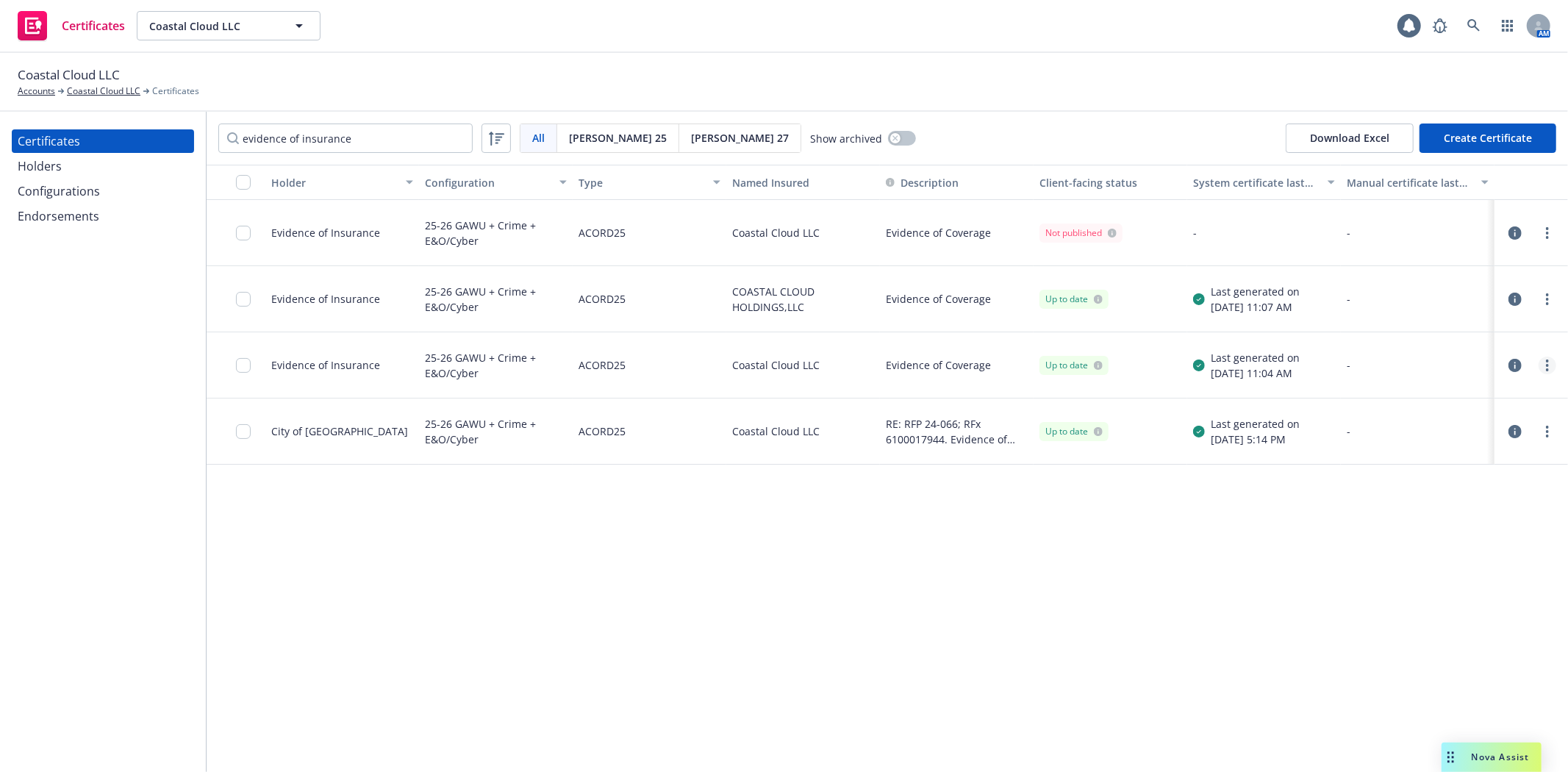
click at [1548, 365] on circle "more" at bounding box center [1547, 365] width 3 height 3
click at [1421, 627] on link "Preview a new version" at bounding box center [1438, 631] width 235 height 29
click at [1547, 428] on icon "more" at bounding box center [1547, 431] width 3 height 12
click at [872, 577] on div "Holder Configuration Type Named Insured Description Client-facing status System…" at bounding box center [887, 468] width 1361 height 607
click at [1551, 236] on link "more" at bounding box center [1546, 233] width 18 height 18
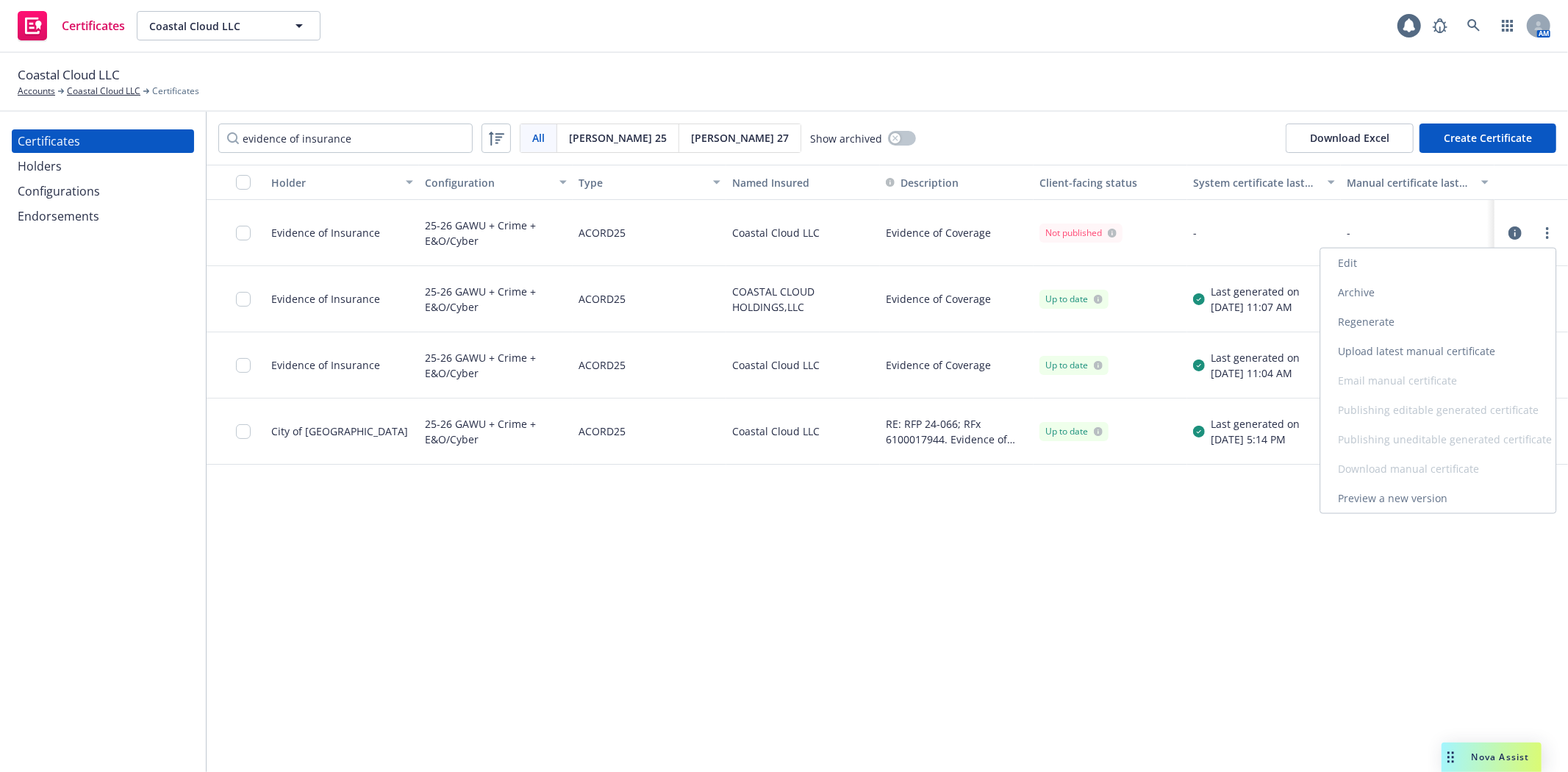
click at [1414, 292] on link "Archive" at bounding box center [1438, 292] width 235 height 29
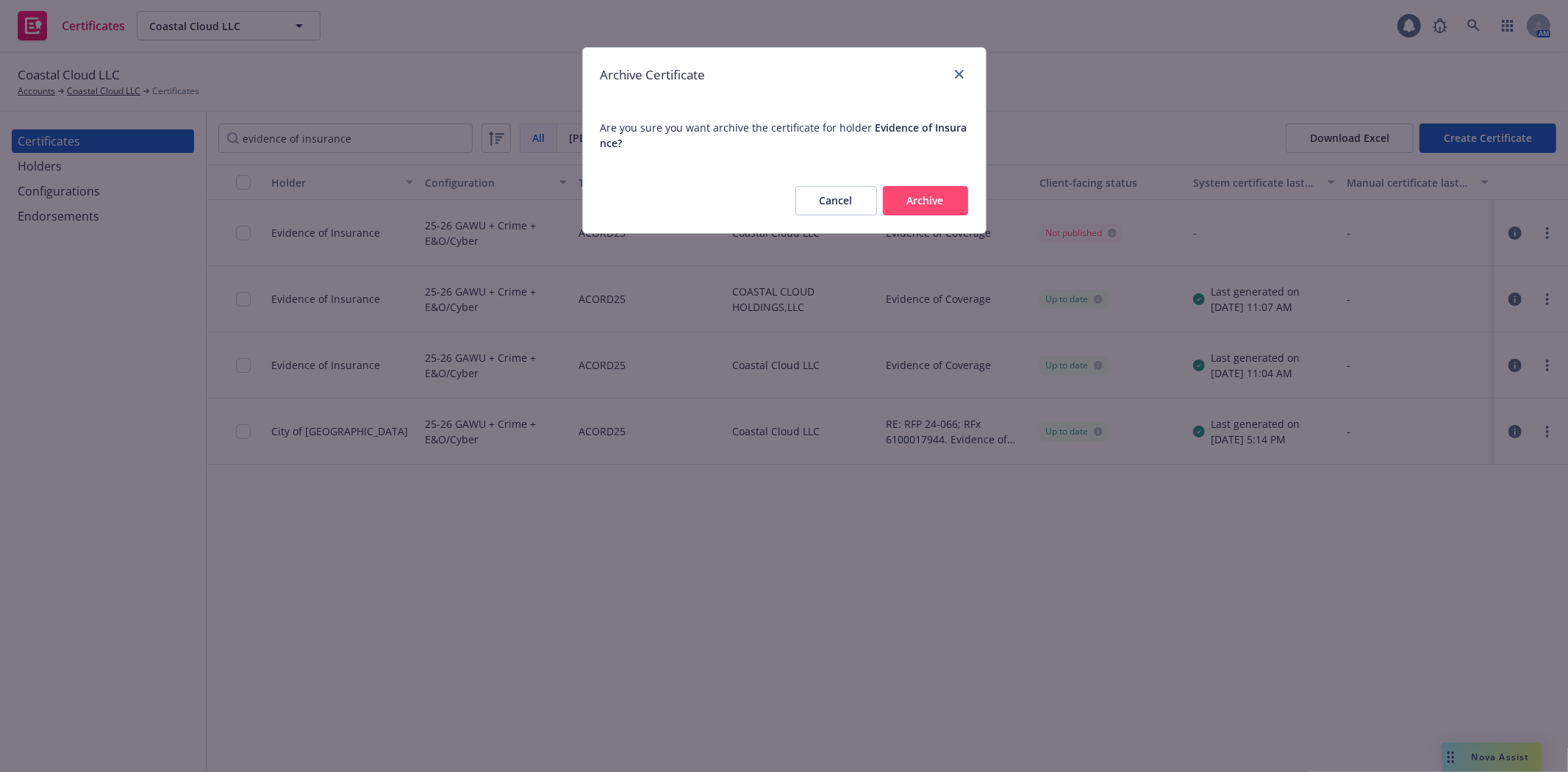
click at [912, 194] on button "Archive" at bounding box center [925, 201] width 85 height 29
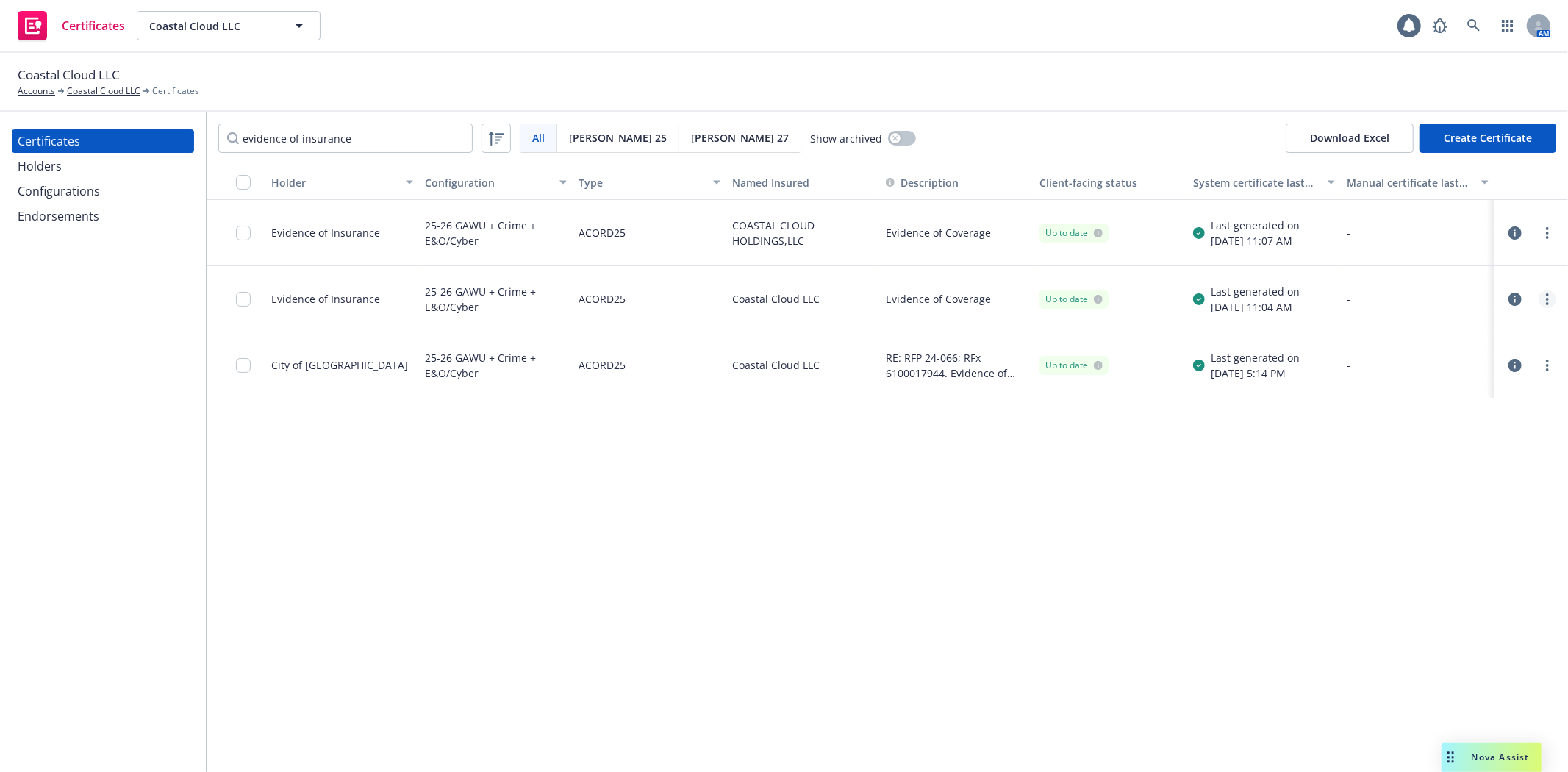
click at [1550, 301] on link "more" at bounding box center [1546, 299] width 18 height 18
click at [562, 678] on div "Holder Configuration Type Named Insured Description Client-facing status System…" at bounding box center [887, 468] width 1361 height 607
click at [1550, 235] on link "more" at bounding box center [1546, 233] width 18 height 18
click at [1493, 438] on link "Download uneditable generated certificate" at bounding box center [1438, 439] width 235 height 29
click at [751, 582] on div "Holder Configuration Type Named Insured Description Client-facing status System…" at bounding box center [887, 468] width 1361 height 607
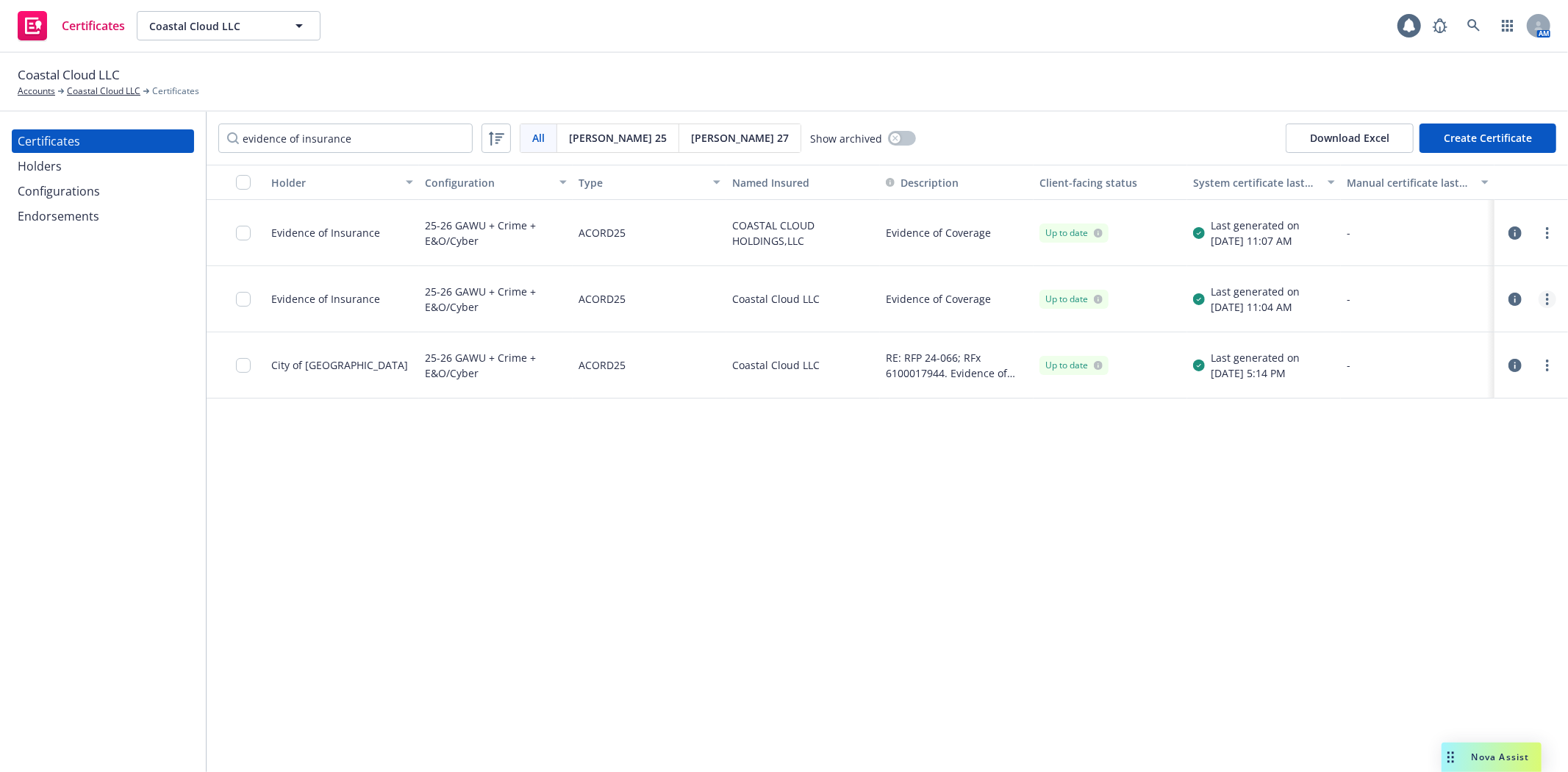
click at [1548, 302] on circle "more" at bounding box center [1547, 304] width 3 height 3
click at [1464, 468] on link "Download editable generated certificate" at bounding box center [1438, 476] width 235 height 29
click at [1545, 229] on link "more" at bounding box center [1546, 233] width 18 height 18
click at [1503, 408] on link "Download editable generated certificate" at bounding box center [1438, 410] width 235 height 29
click at [1547, 229] on circle "more" at bounding box center [1547, 228] width 3 height 3
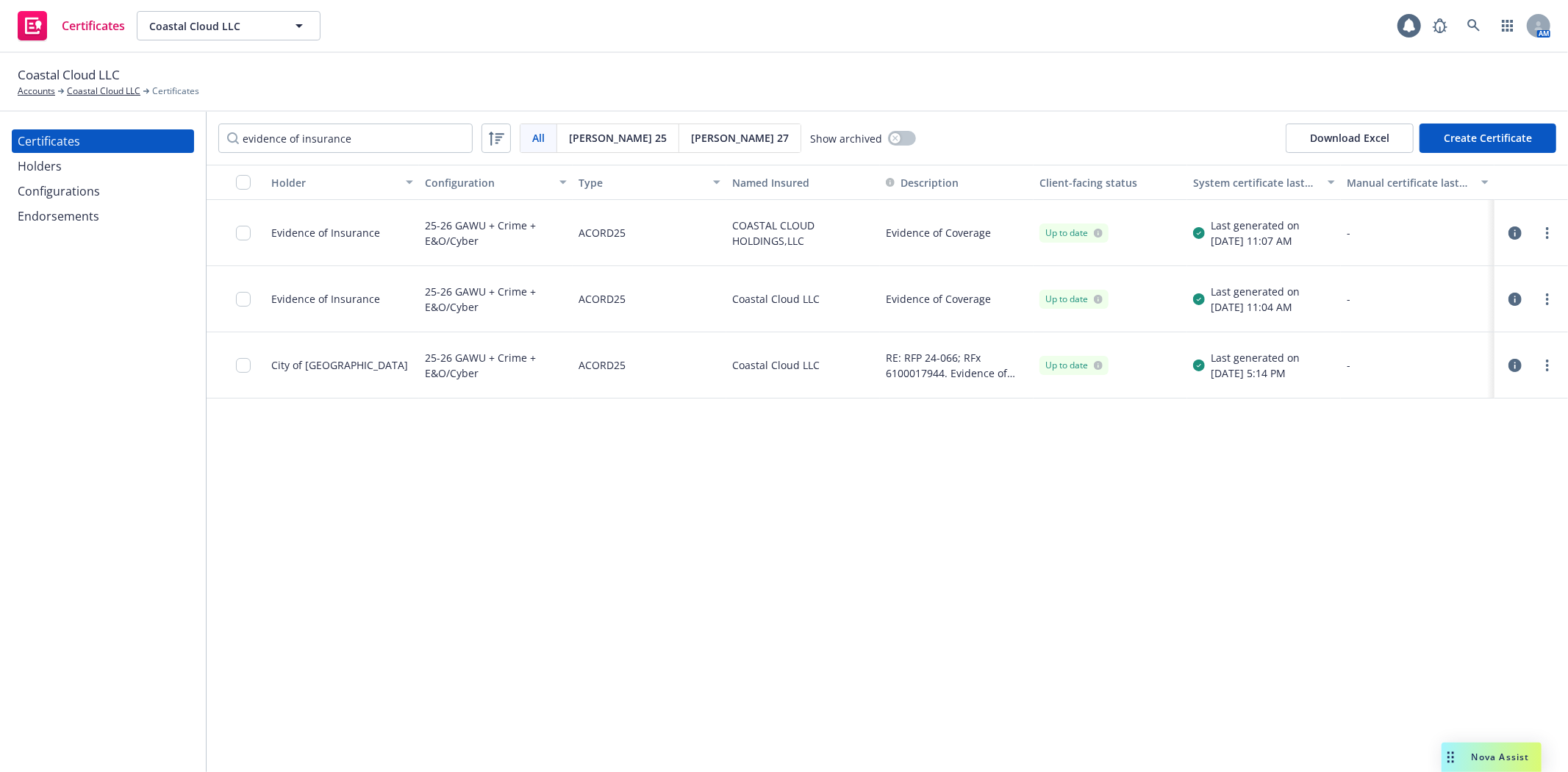
drag, startPoint x: 1140, startPoint y: 532, endPoint x: 1297, endPoint y: 314, distance: 268.7
click at [1140, 532] on div "Holder Configuration Type Named Insured Description Client-facing status System…" at bounding box center [887, 468] width 1361 height 607
click at [88, 169] on div "Holders" at bounding box center [103, 166] width 171 height 24
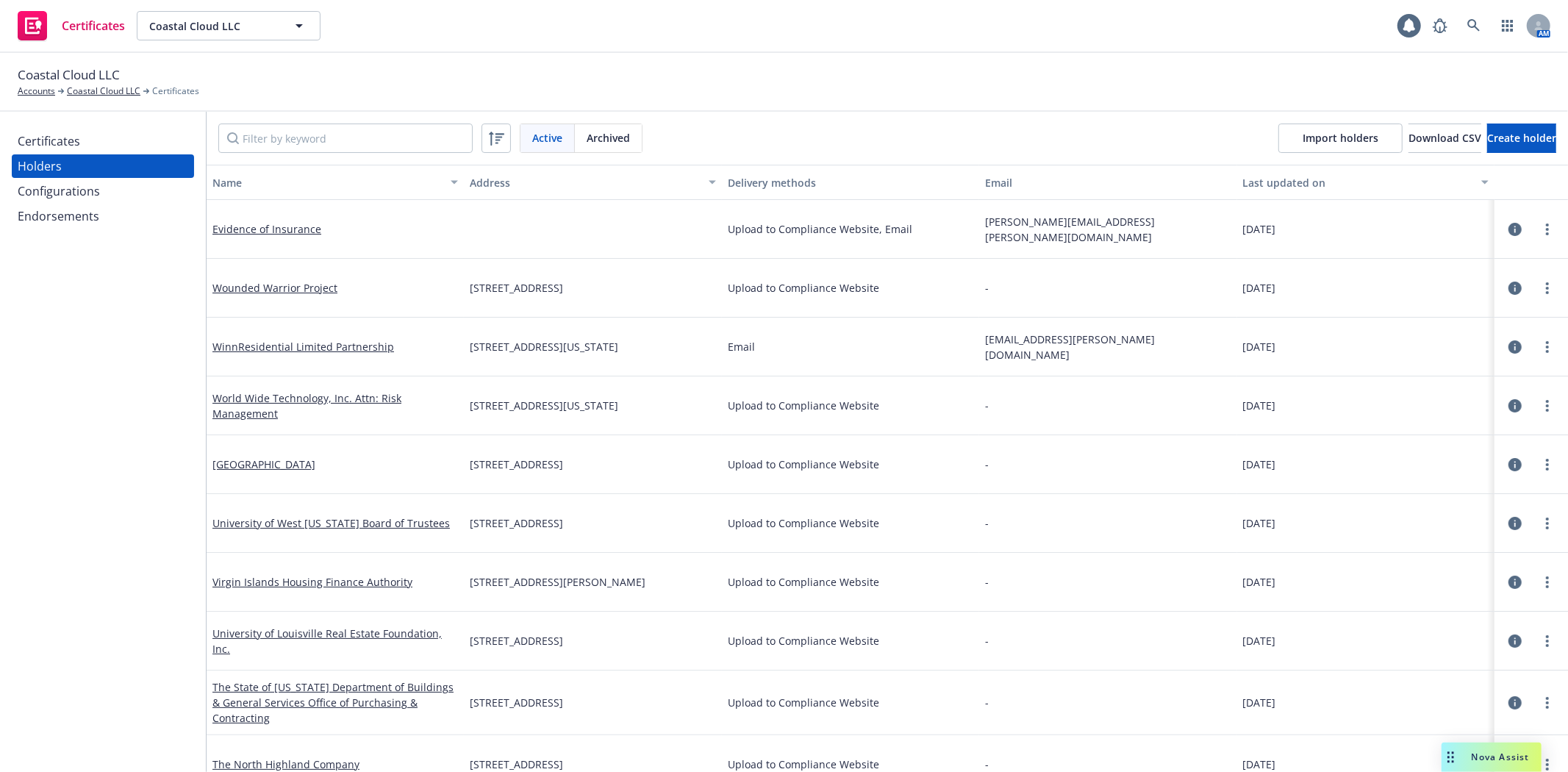
click at [77, 143] on div "Certificates" at bounding box center [48, 141] width 62 height 24
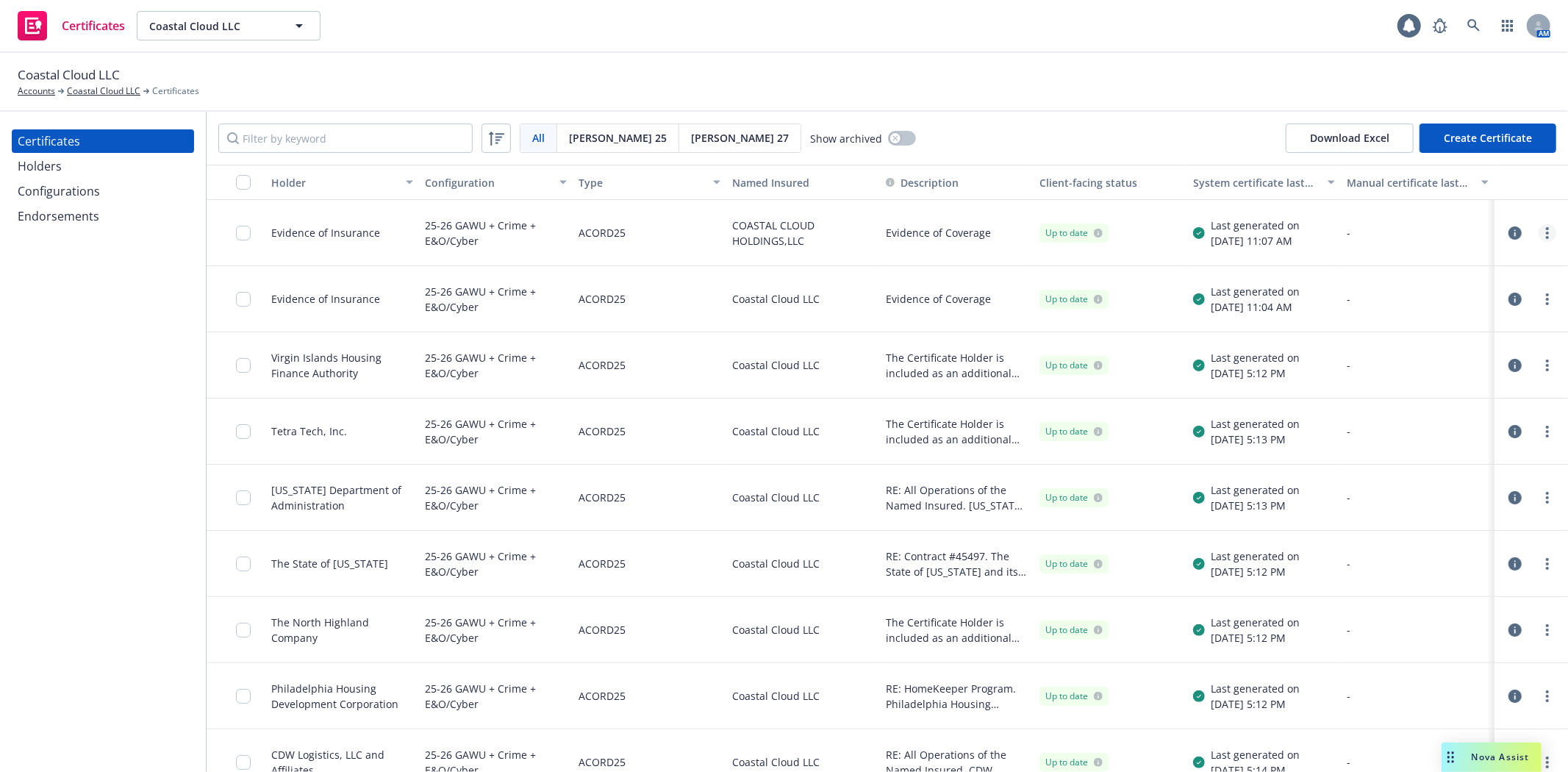
click at [1538, 238] on link "more" at bounding box center [1546, 233] width 18 height 18
click at [1443, 494] on link "Preview a new version" at bounding box center [1426, 498] width 235 height 29
click at [241, 298] on input "checkbox" at bounding box center [243, 298] width 15 height 15
click at [309, 295] on div "Evidence of Insurance" at bounding box center [325, 298] width 108 height 15
click at [736, 742] on button "Download certificate" at bounding box center [699, 738] width 111 height 29
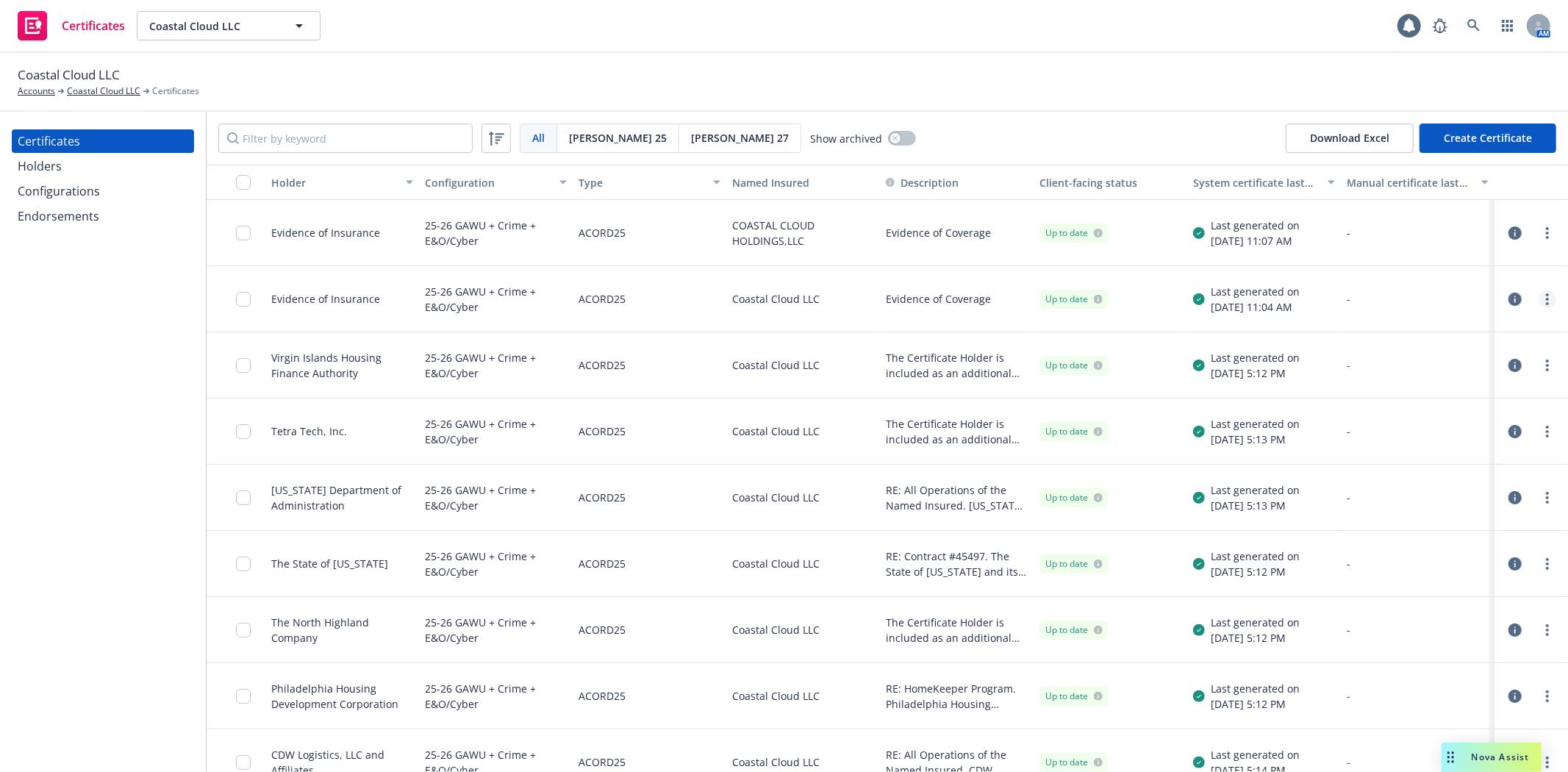
click at [1538, 296] on link "more" at bounding box center [1546, 299] width 18 height 18
click at [1393, 480] on link "Download editable generated certificate" at bounding box center [1426, 476] width 235 height 29
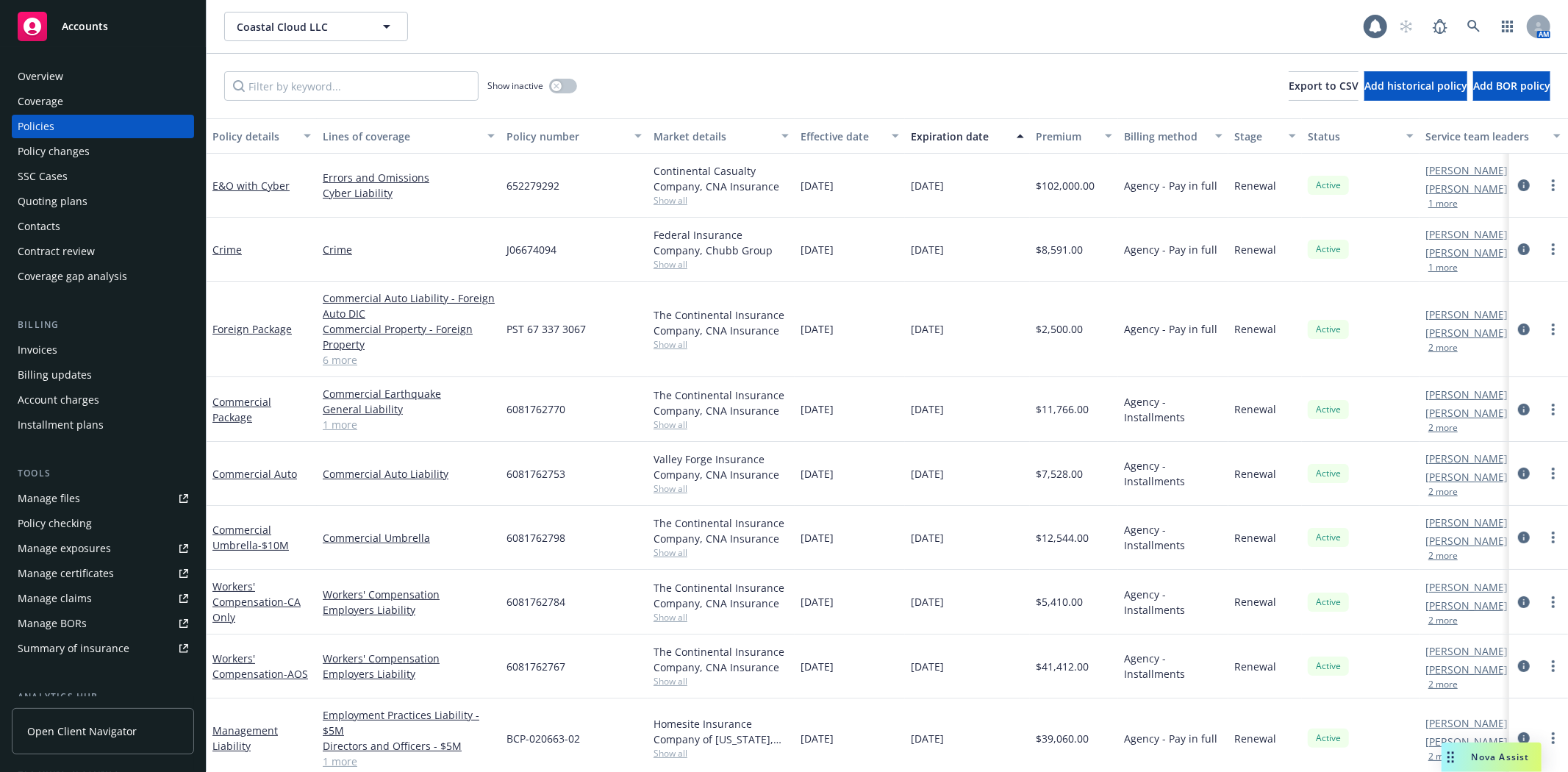
scroll to position [20, 0]
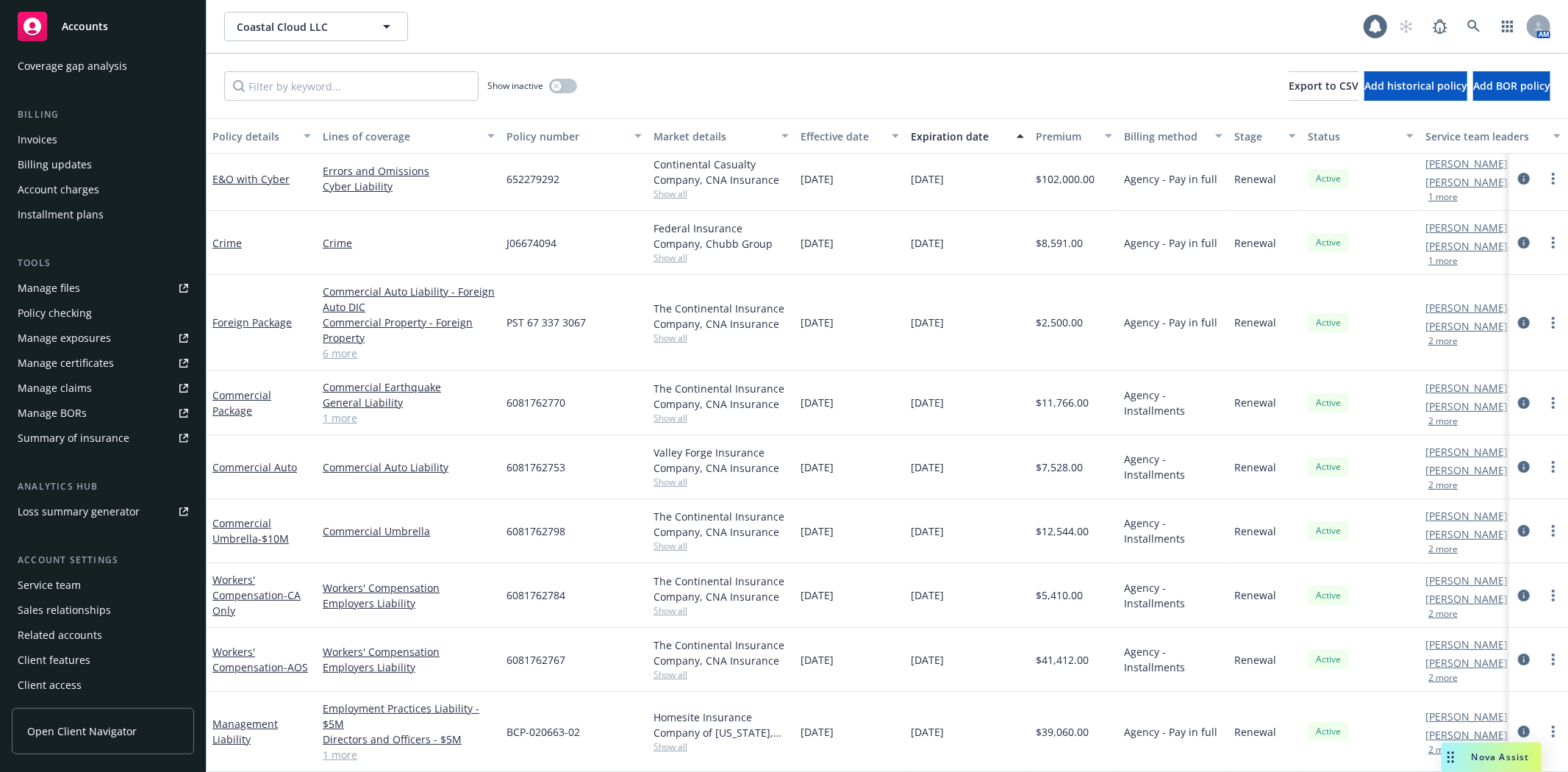
drag, startPoint x: 0, startPoint y: 0, endPoint x: 92, endPoint y: 32, distance: 97.4
click at [92, 32] on span "Accounts" at bounding box center [85, 26] width 46 height 12
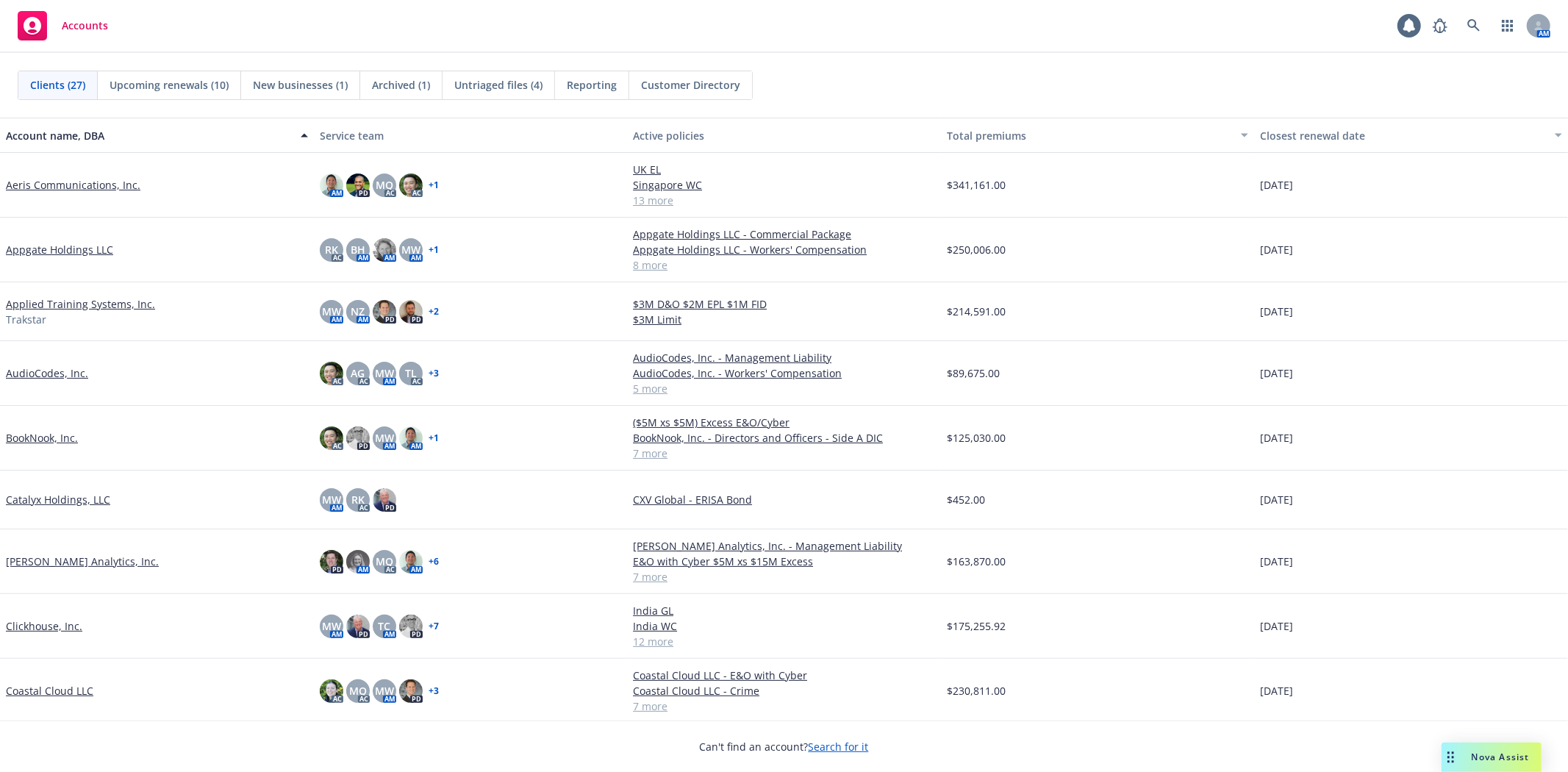
click at [46, 561] on link "Clara Analytics, Inc." at bounding box center [82, 561] width 153 height 15
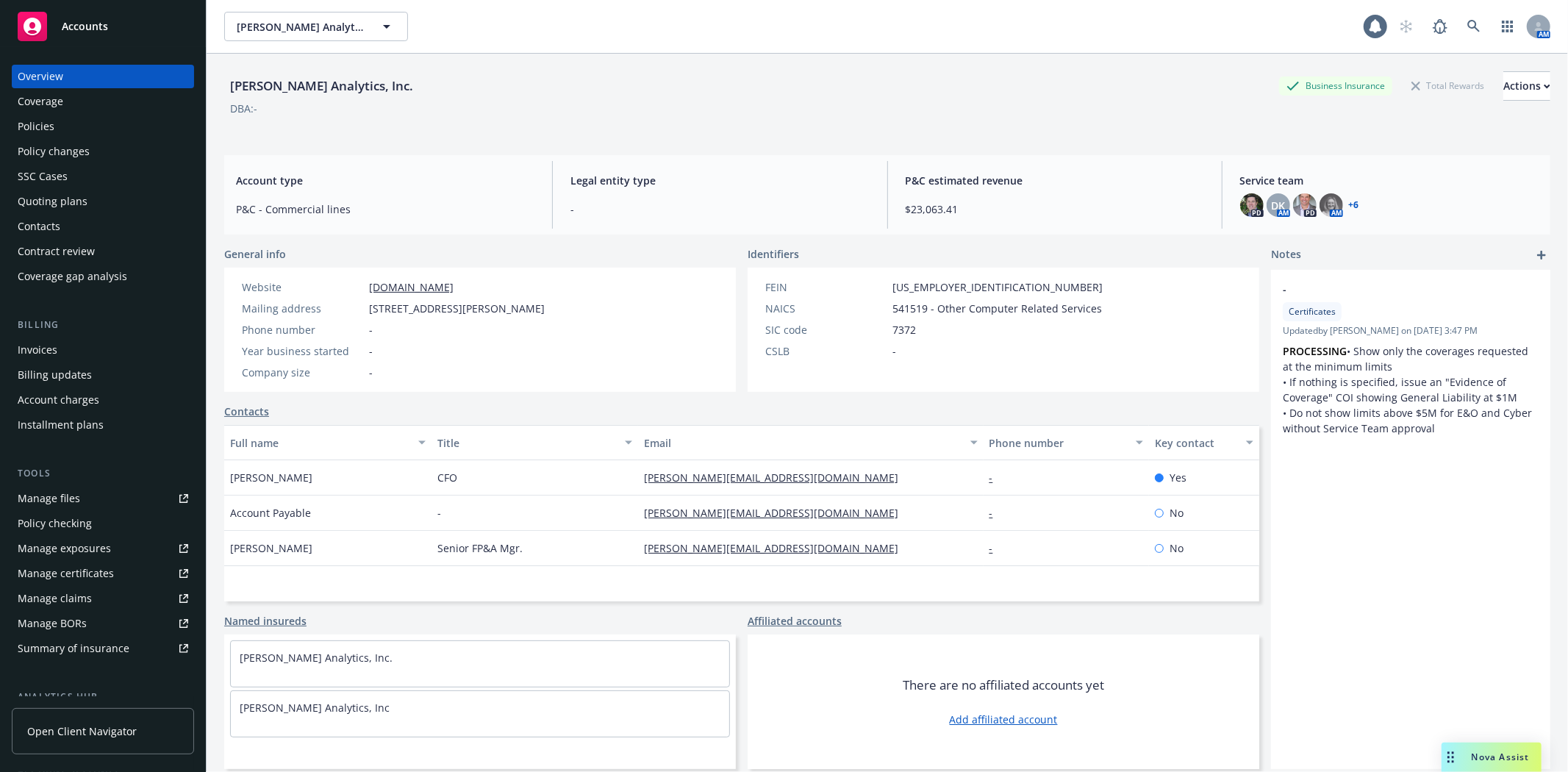
click at [61, 128] on div "Policies" at bounding box center [103, 126] width 171 height 24
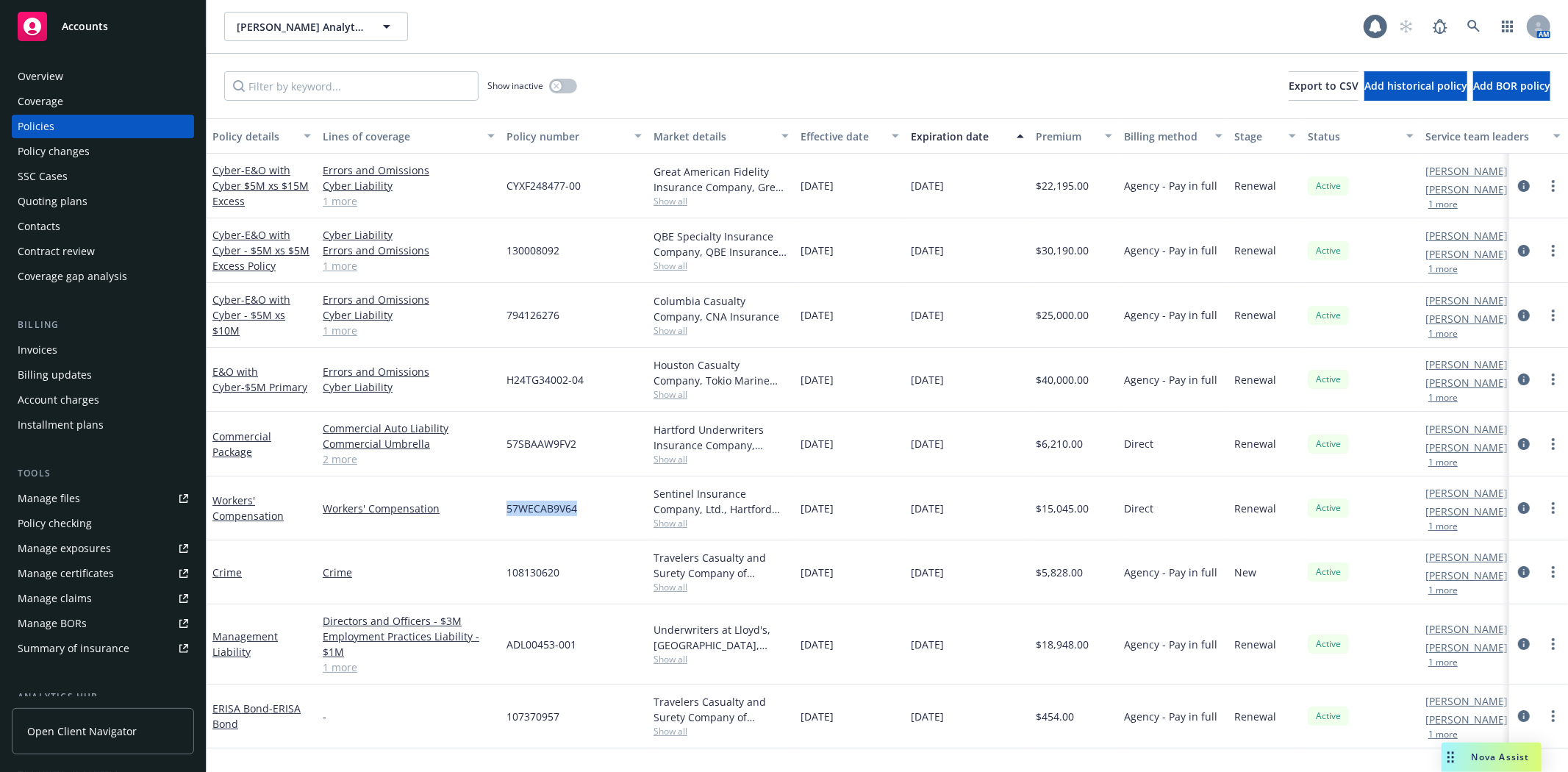
drag, startPoint x: 501, startPoint y: 508, endPoint x: 581, endPoint y: 506, distance: 80.0
click at [581, 506] on div "57WECAB9V64" at bounding box center [574, 507] width 147 height 64
copy span "57WECAB9V64"
click at [351, 461] on link "2 more" at bounding box center [409, 459] width 172 height 15
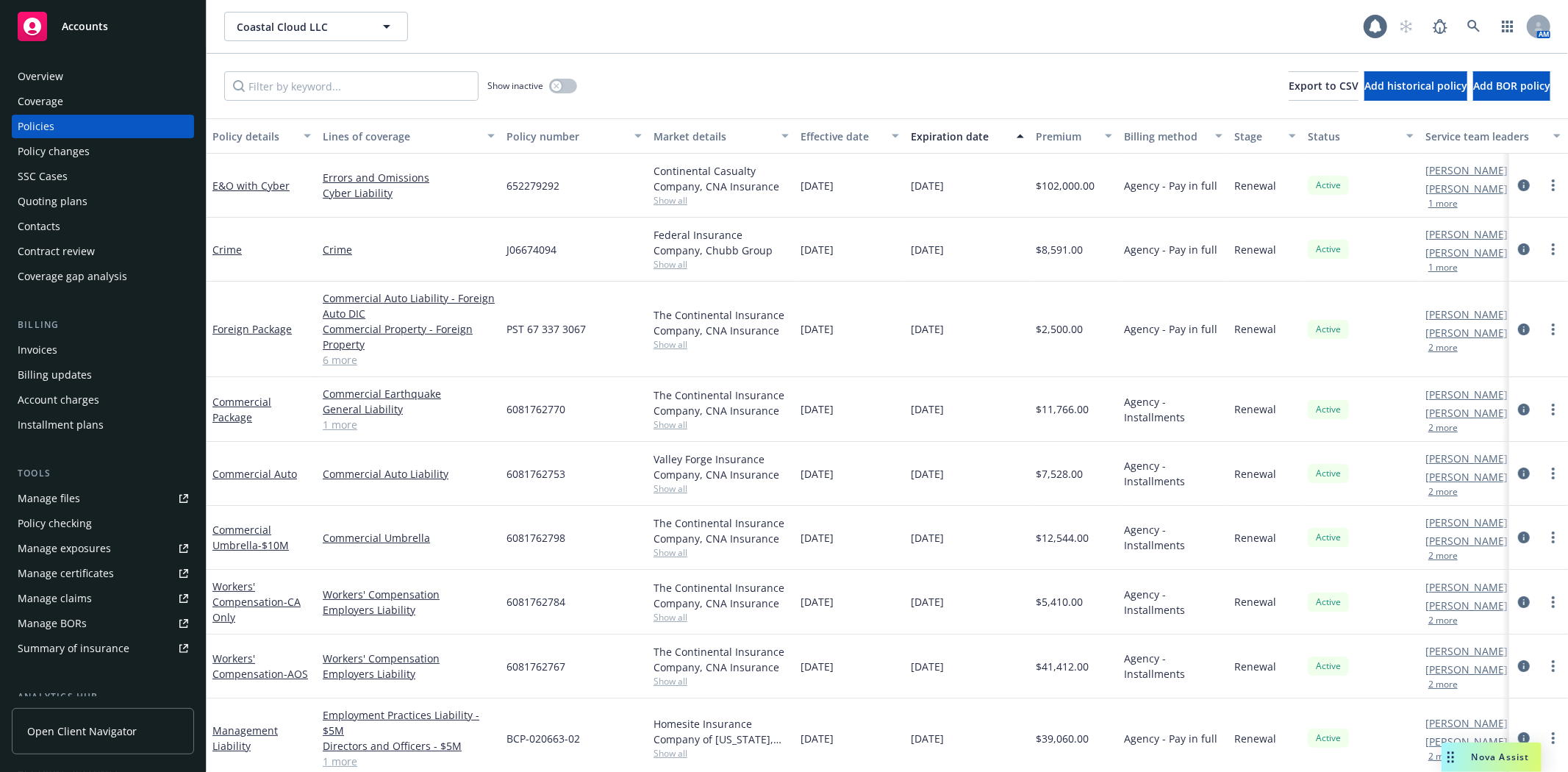
click at [57, 349] on div "Invoices" at bounding box center [103, 350] width 171 height 24
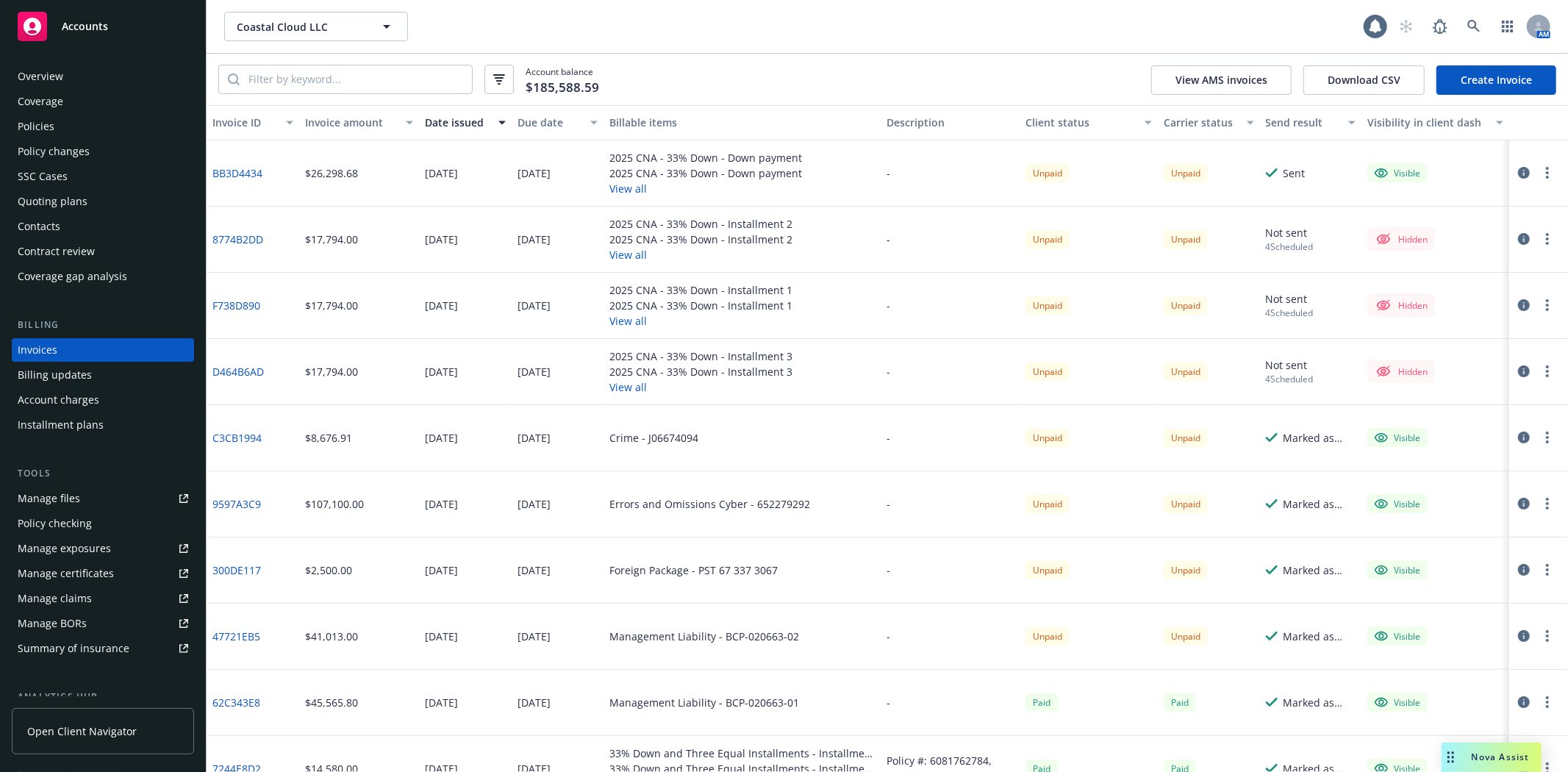
click at [615, 190] on button "View all" at bounding box center [705, 188] width 192 height 15
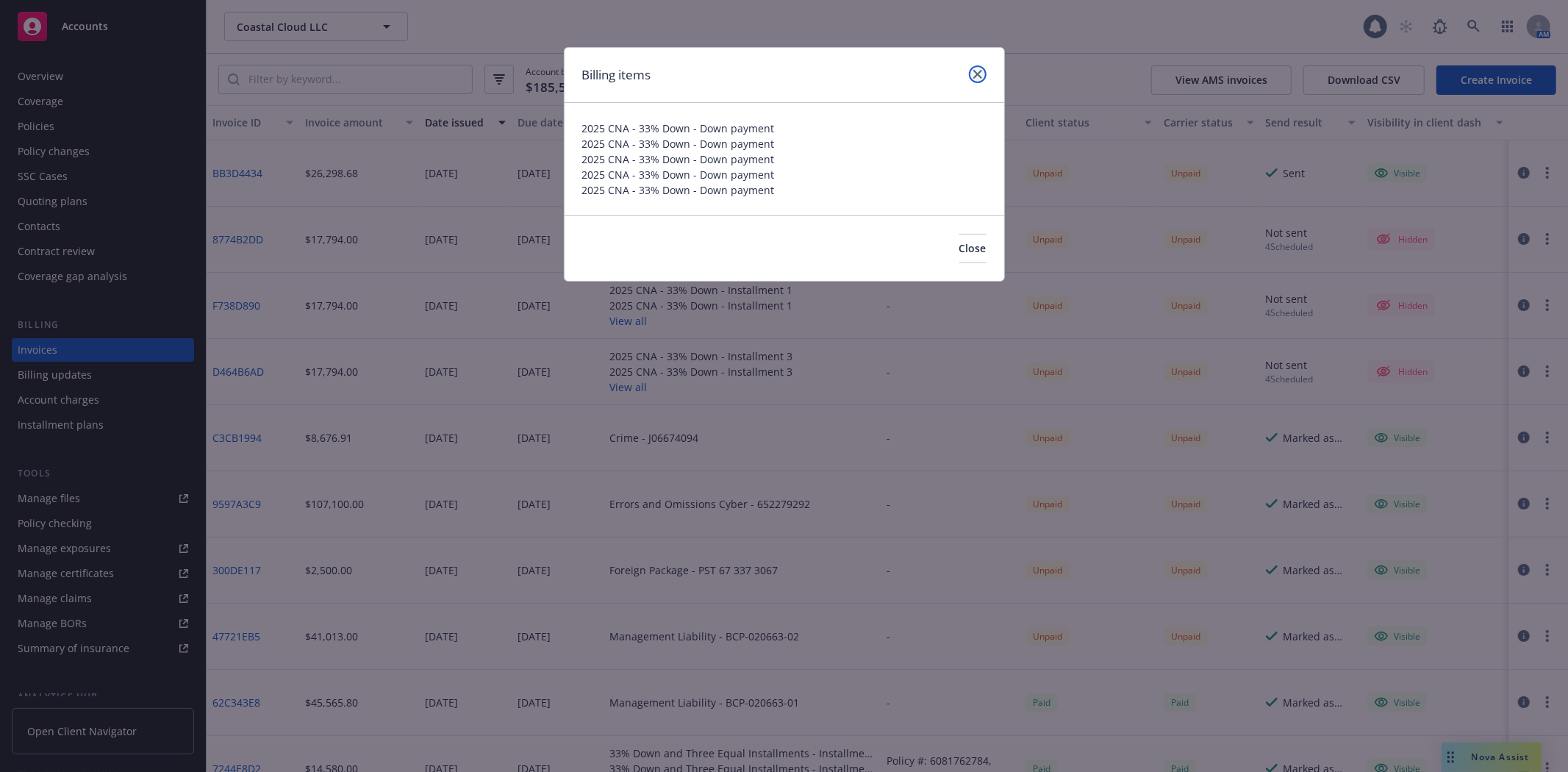
click at [976, 68] on link "close" at bounding box center [977, 74] width 18 height 18
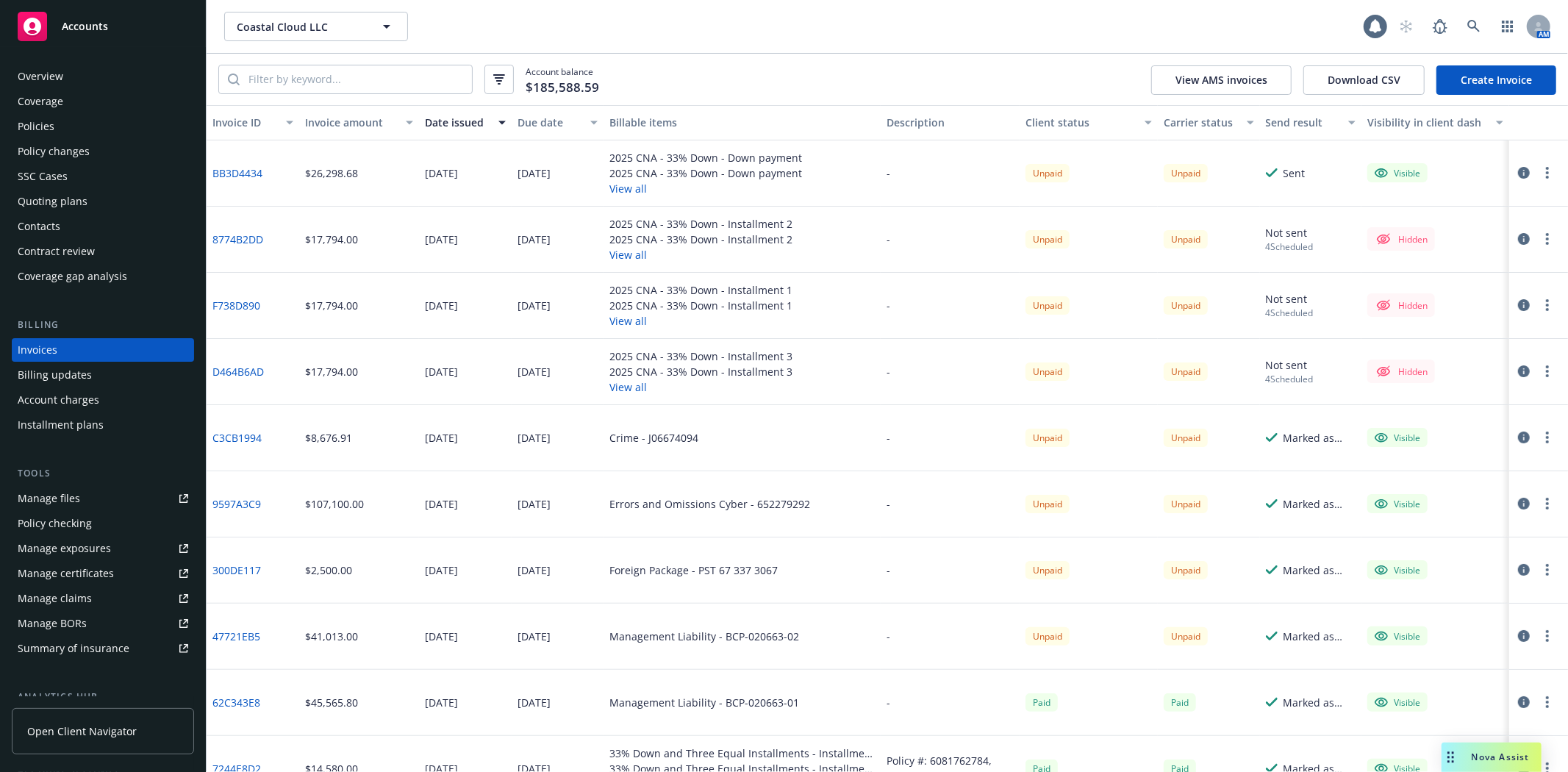
click at [92, 121] on div "Policies" at bounding box center [103, 126] width 171 height 24
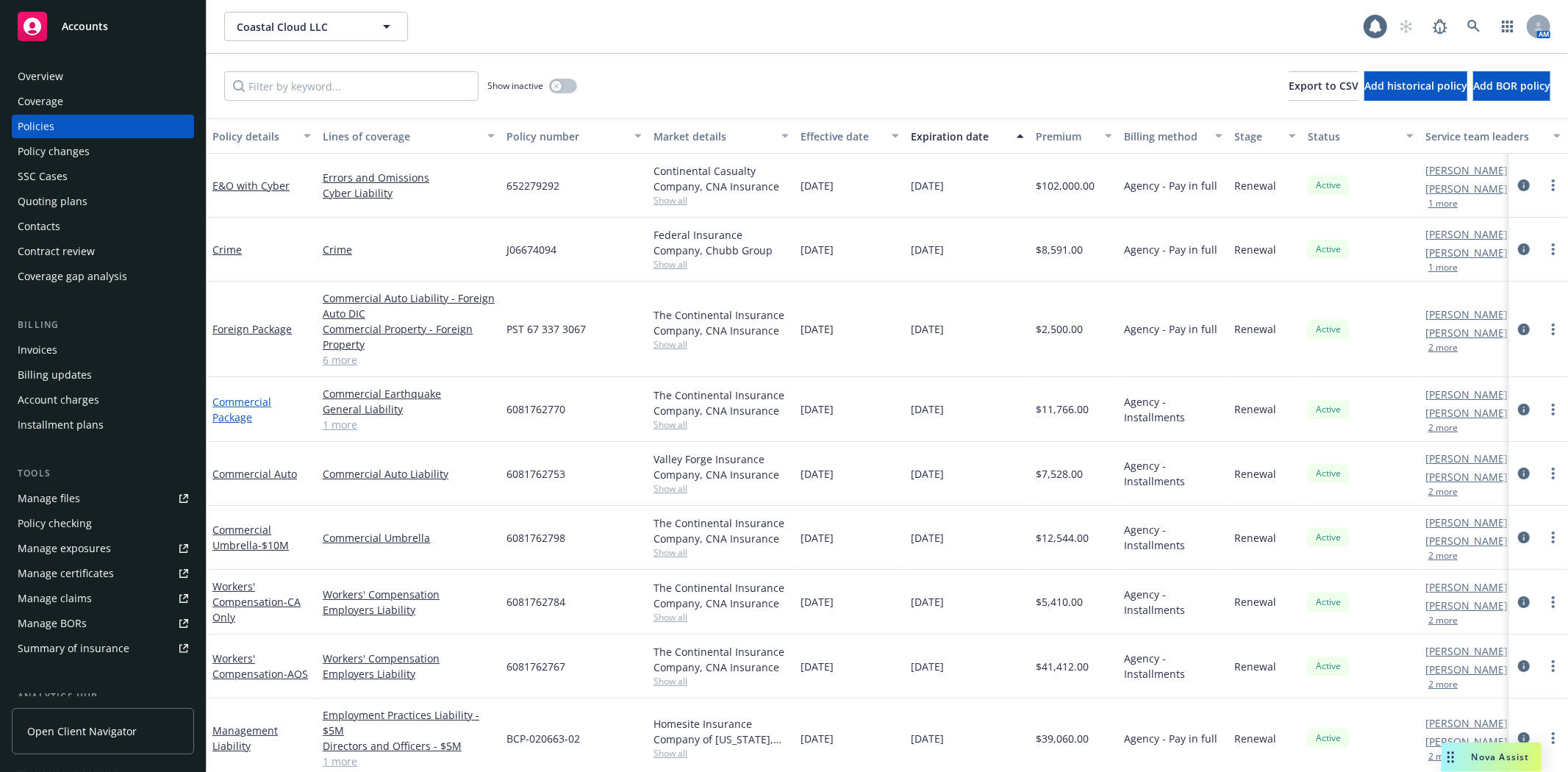
click at [243, 401] on link "Commercial Package" at bounding box center [241, 409] width 58 height 29
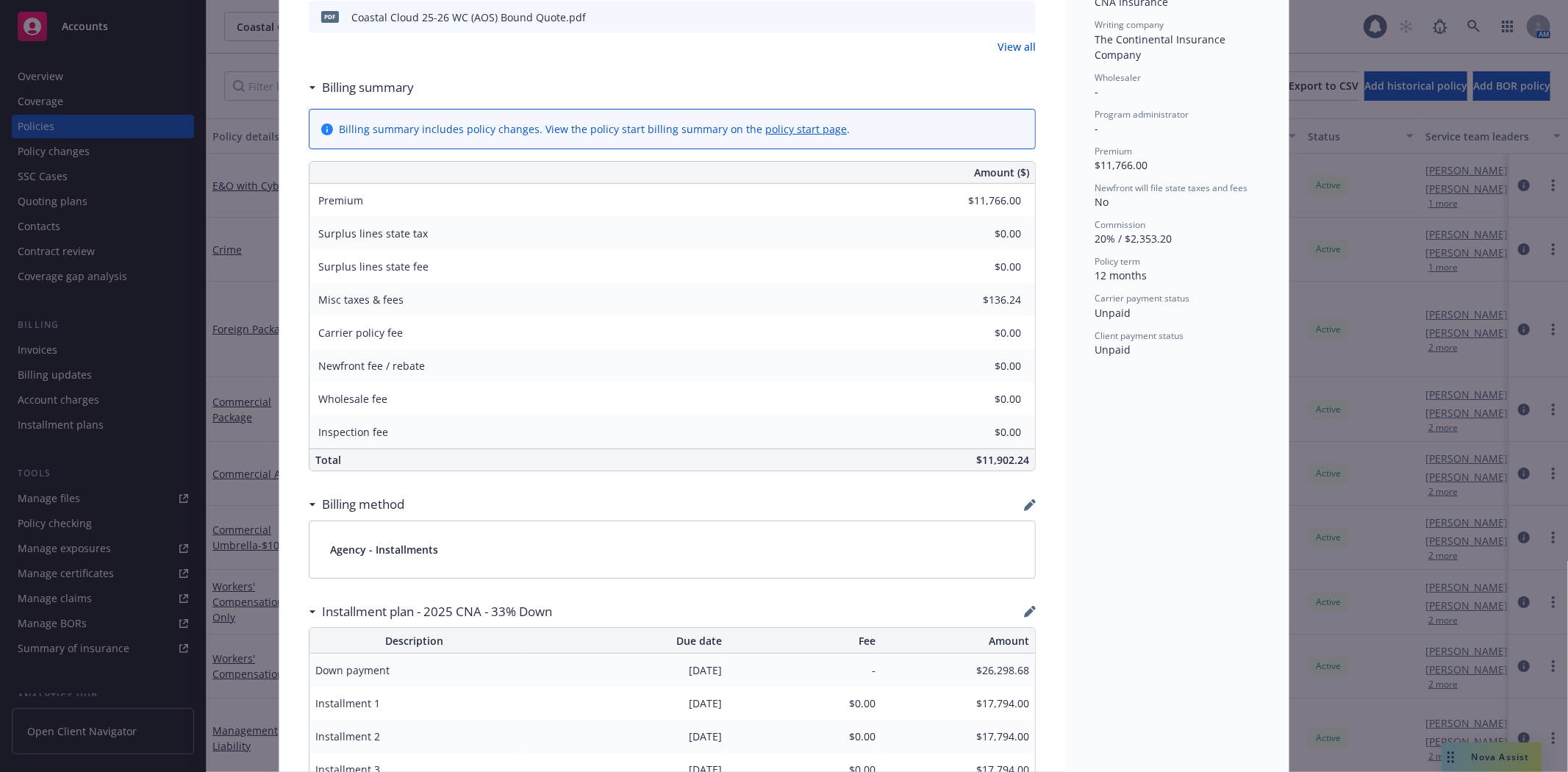
scroll to position [1034, 0]
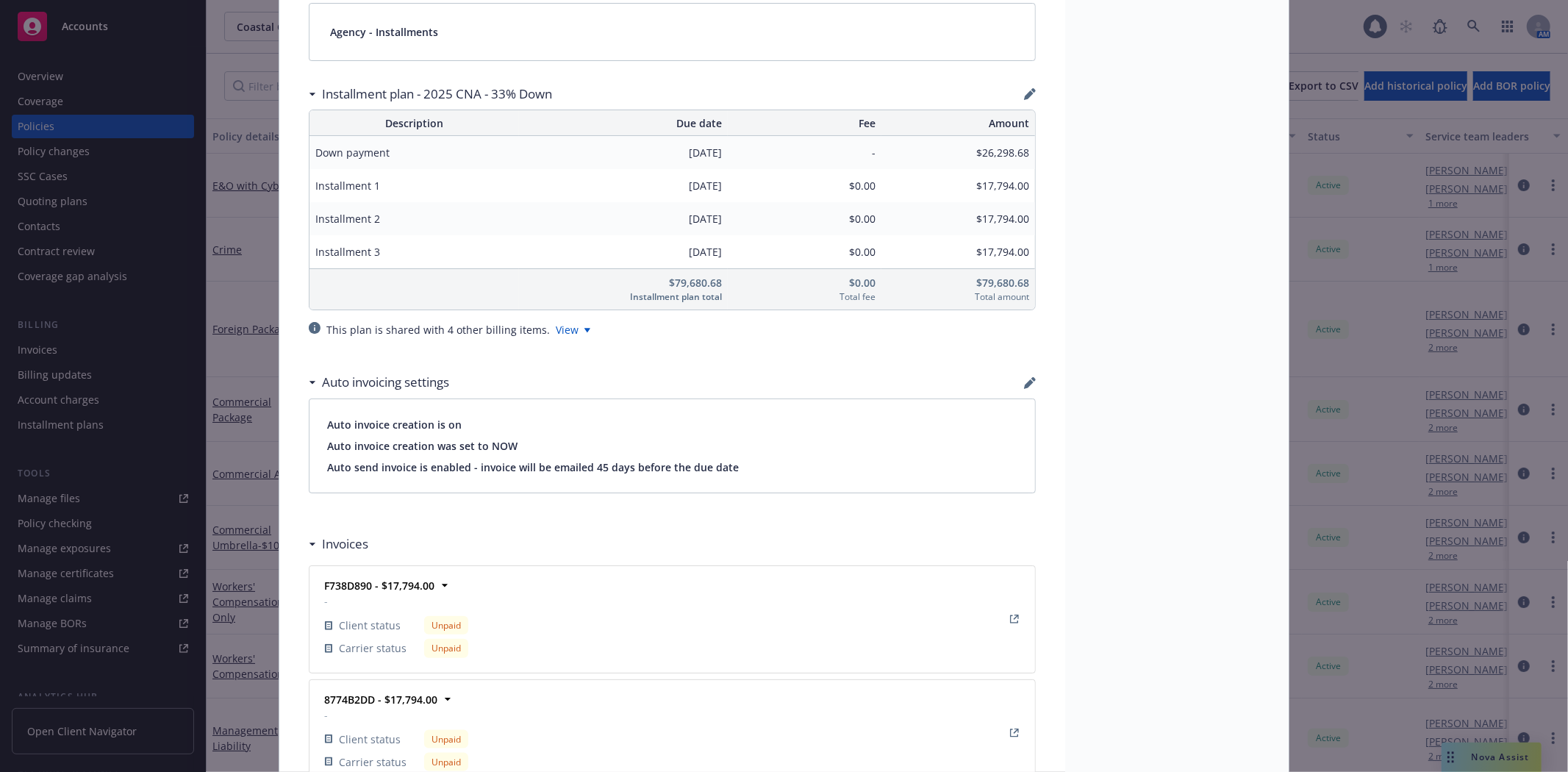
click at [1153, 288] on div "Status Active Effective dates 09/14/2025 - 09/14/2026 Producer(s) Ted Dobos (50…" at bounding box center [1177, 260] width 224 height 2418
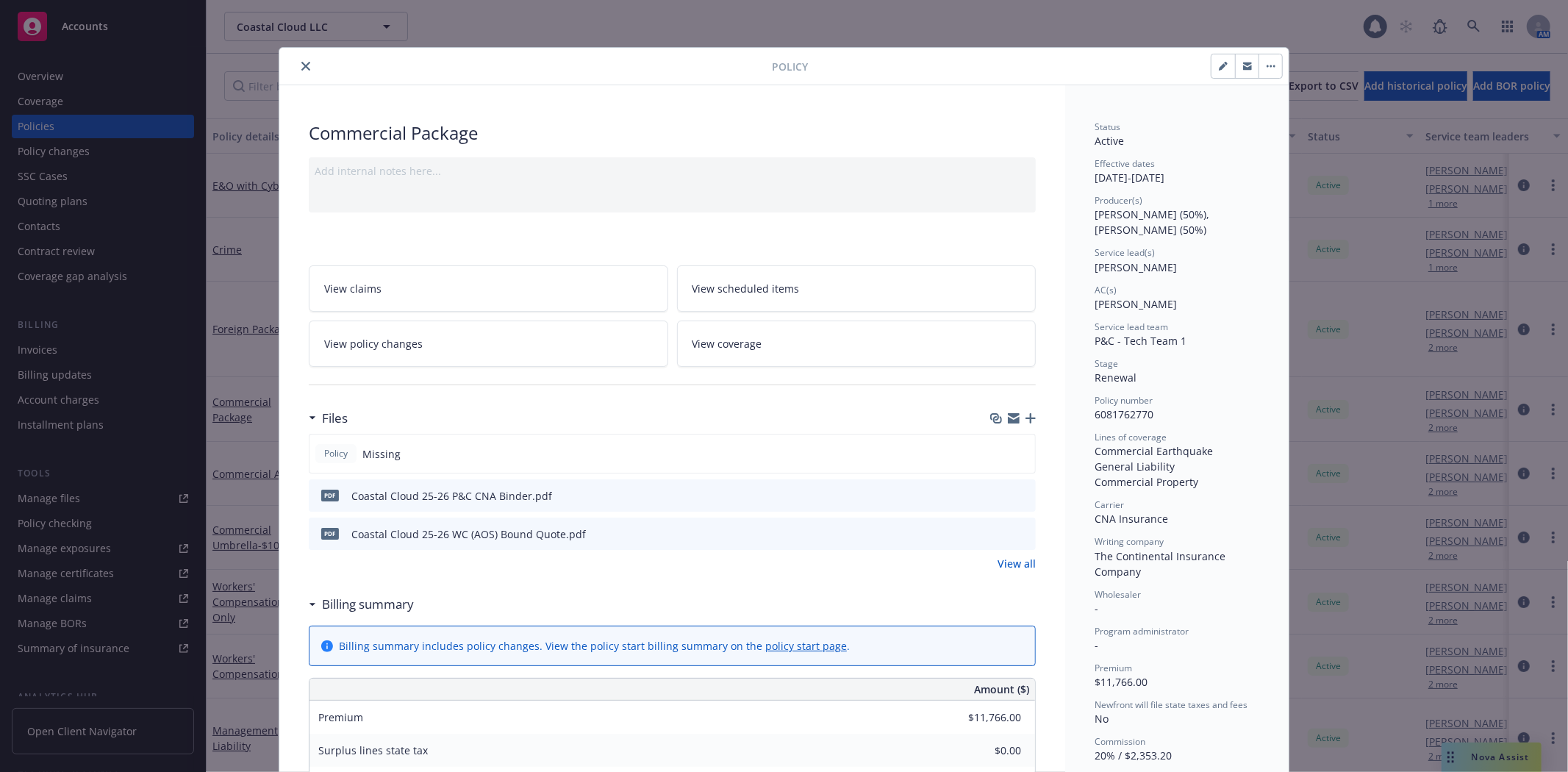
click at [303, 64] on icon "close" at bounding box center [305, 65] width 8 height 8
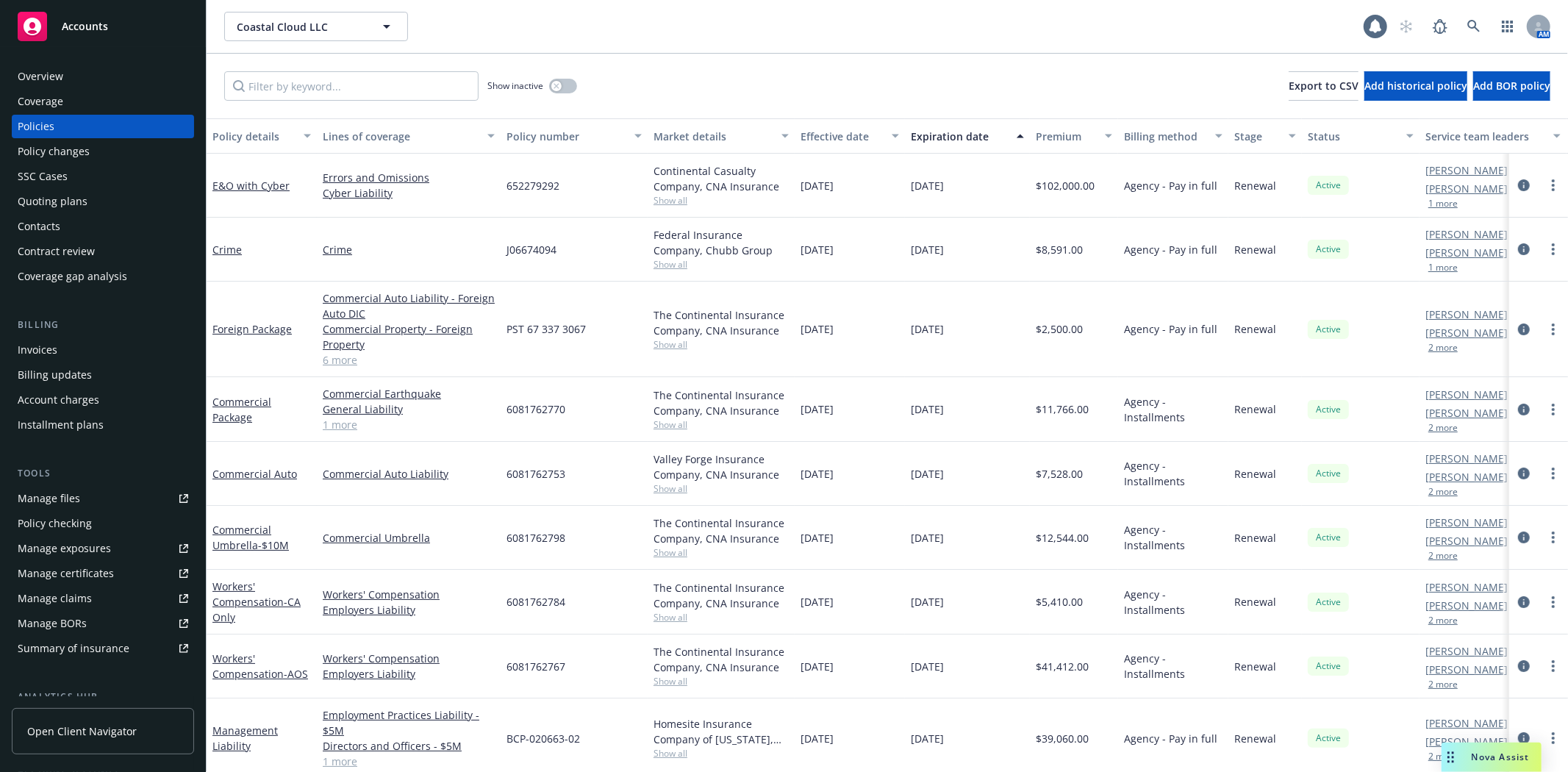
click at [55, 348] on div "Invoices" at bounding box center [38, 350] width 40 height 24
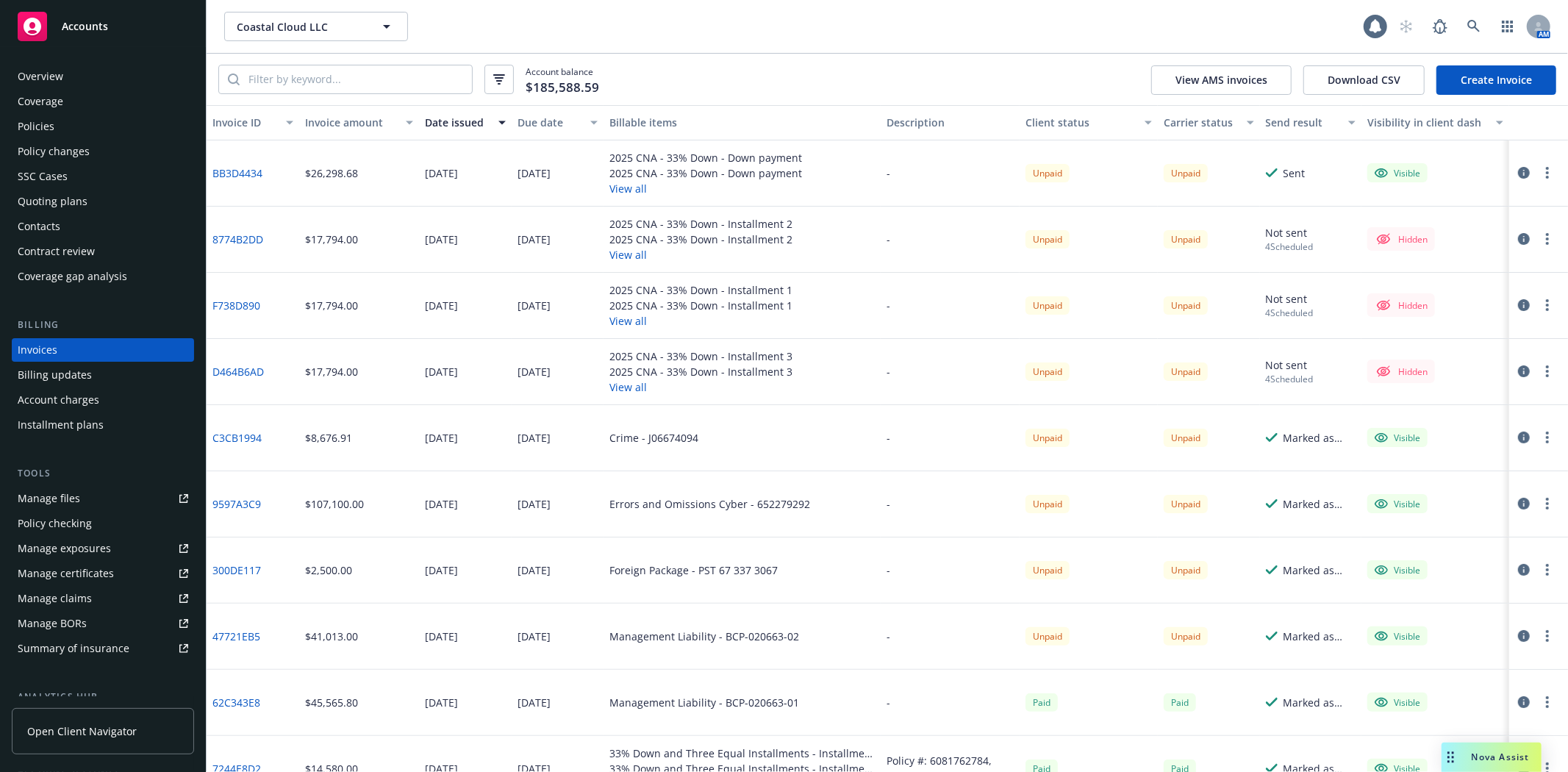
click at [236, 173] on link "BB3D4434" at bounding box center [237, 173] width 50 height 15
click at [630, 187] on button "View all" at bounding box center [705, 188] width 192 height 15
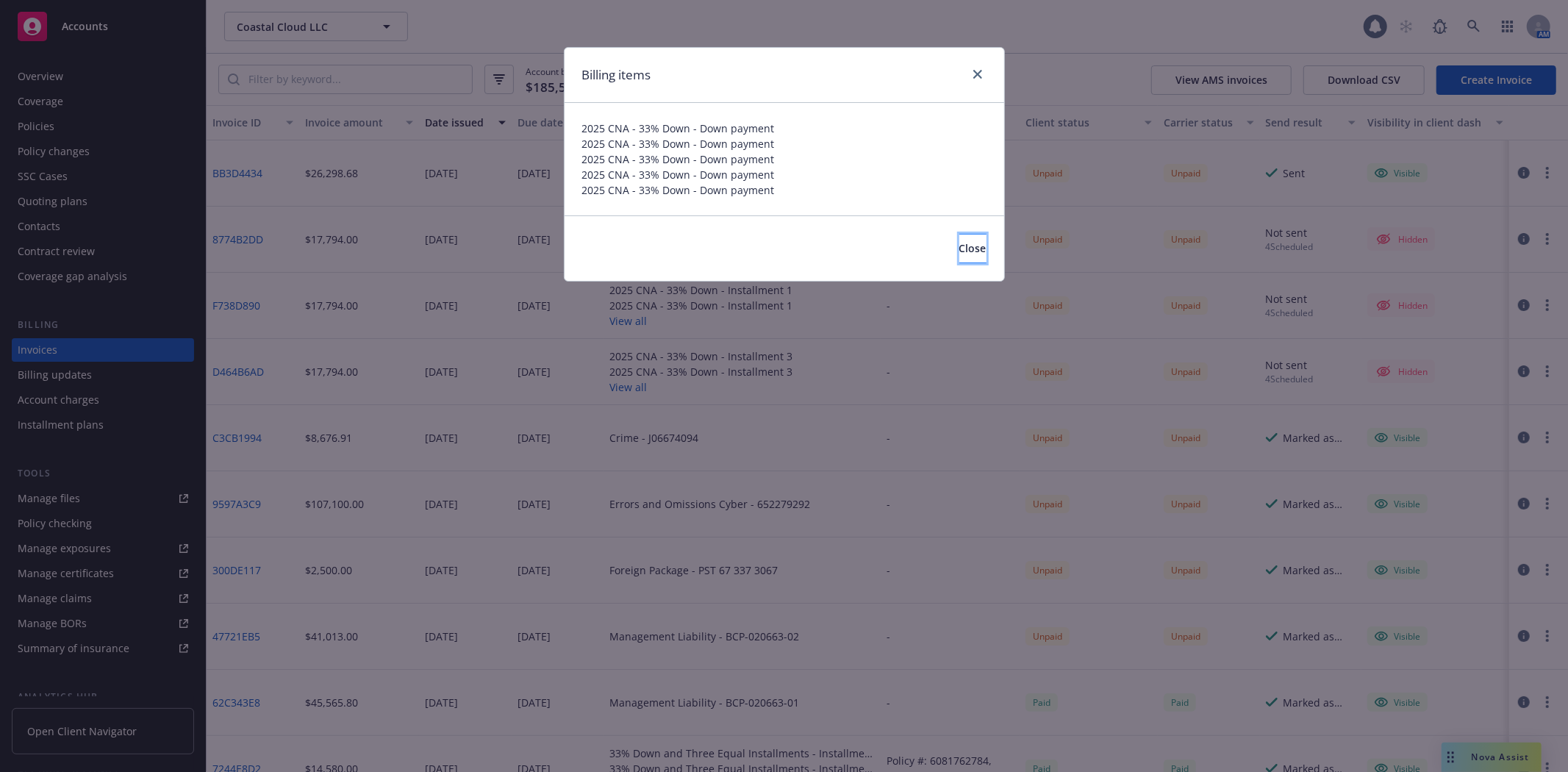
click at [959, 251] on span "Close" at bounding box center [972, 248] width 27 height 14
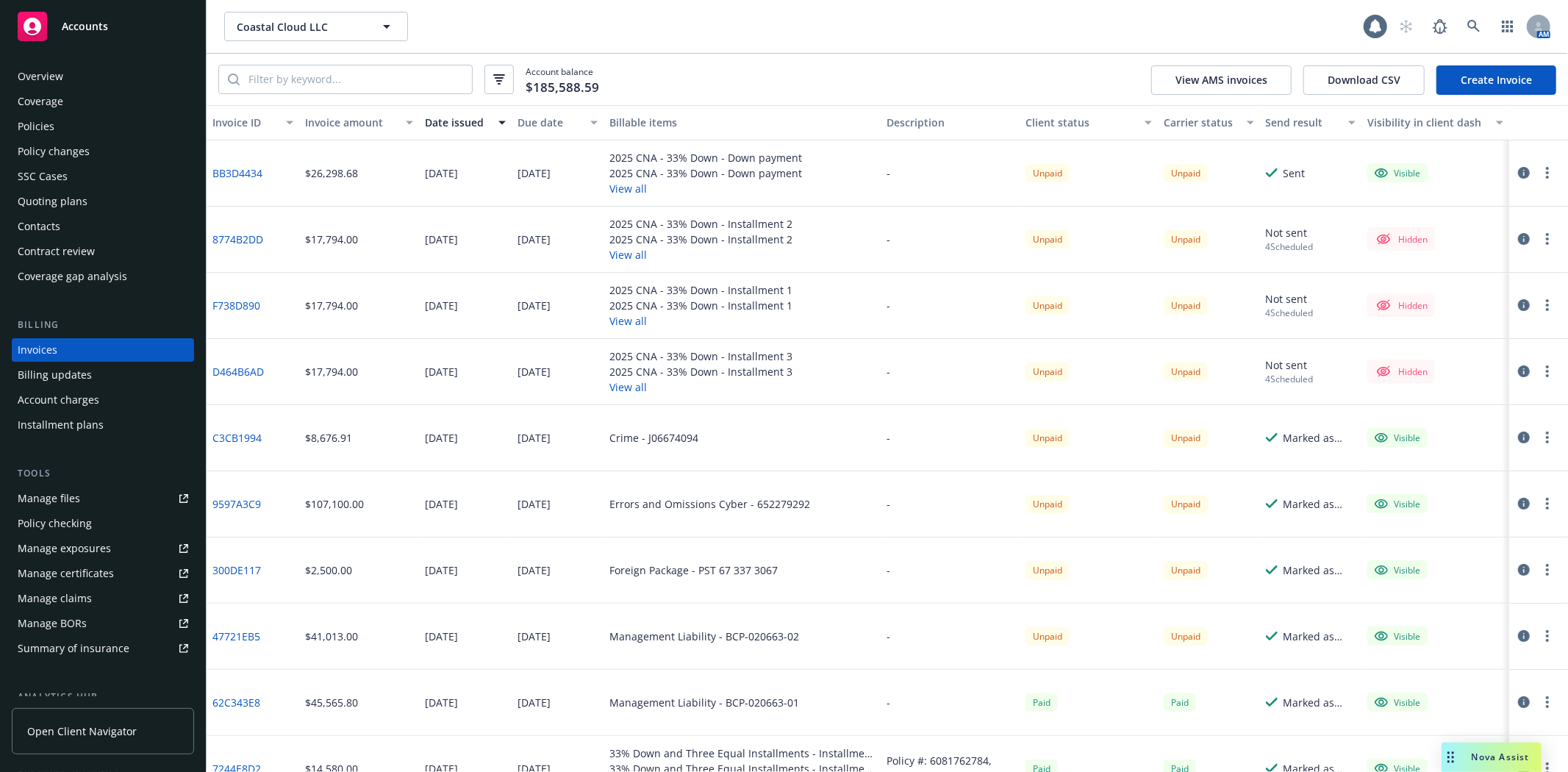
click at [1546, 168] on circle "button" at bounding box center [1547, 168] width 3 height 3
click at [893, 148] on div "-" at bounding box center [950, 174] width 139 height 66
click at [247, 172] on link "BB3D4434" at bounding box center [237, 173] width 50 height 15
click at [42, 128] on div "Policies" at bounding box center [36, 126] width 37 height 24
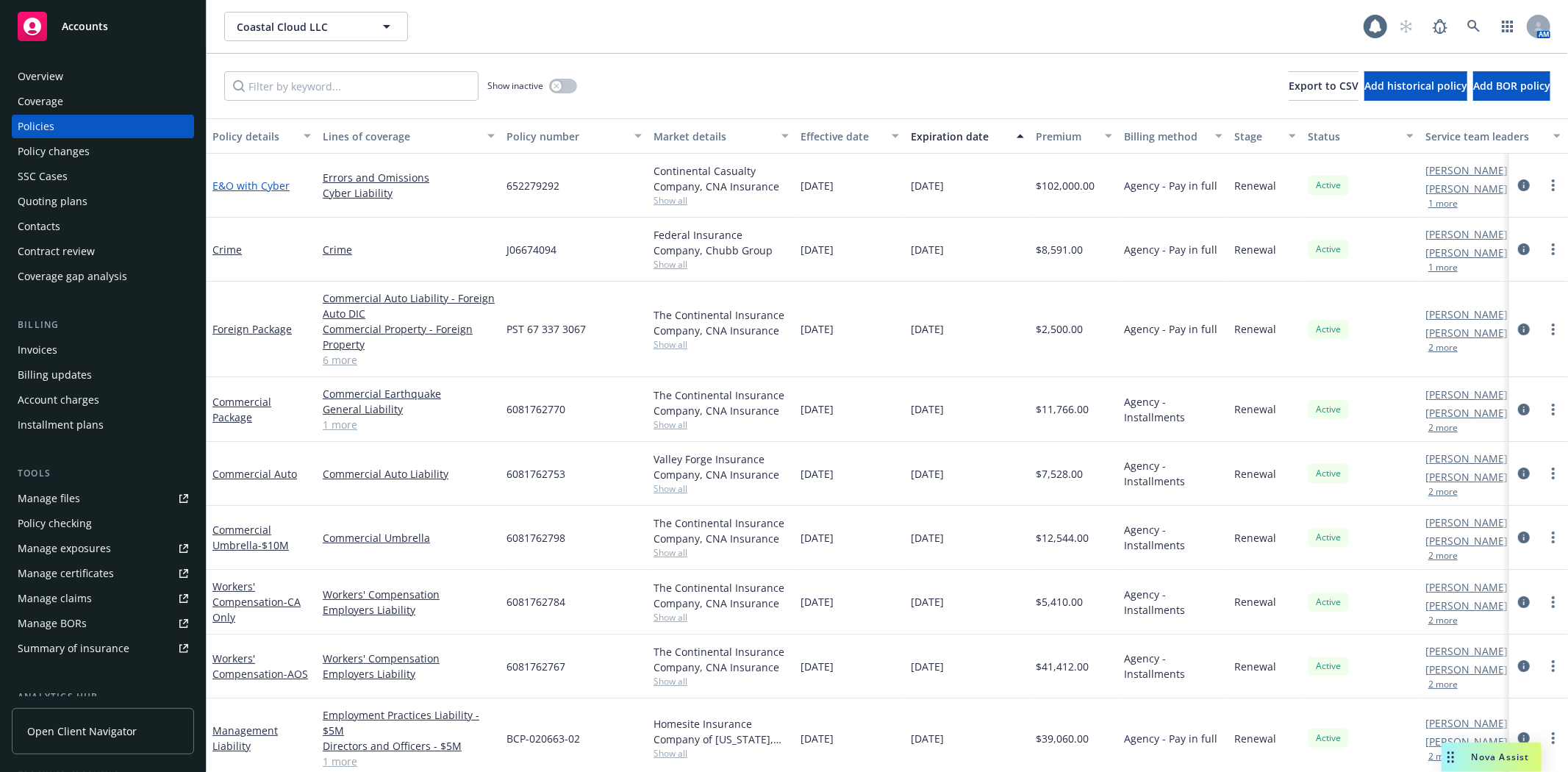
click at [287, 188] on link "E&O with Cyber" at bounding box center [251, 185] width 77 height 14
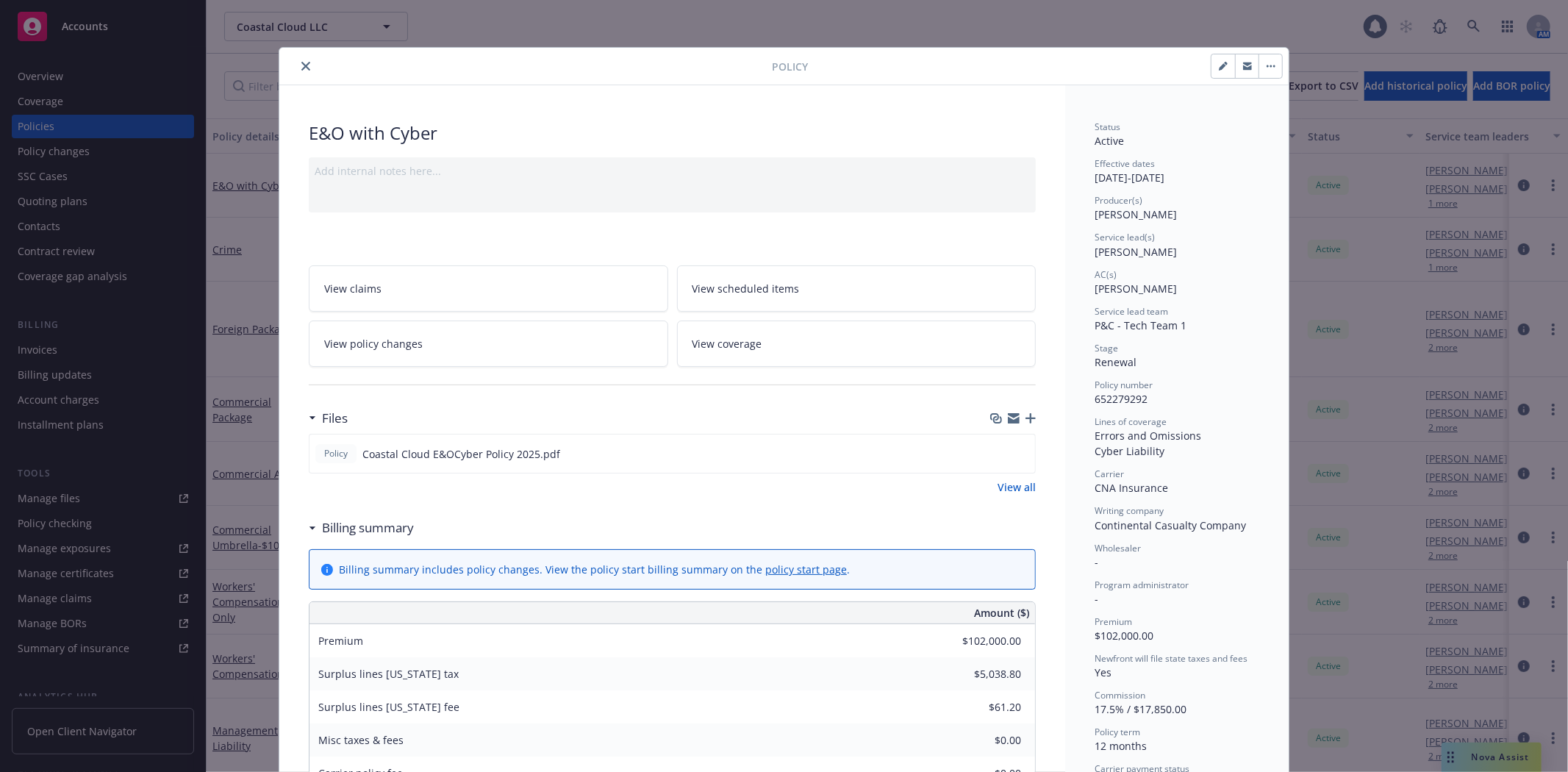
click at [306, 65] on button "close" at bounding box center [305, 66] width 18 height 18
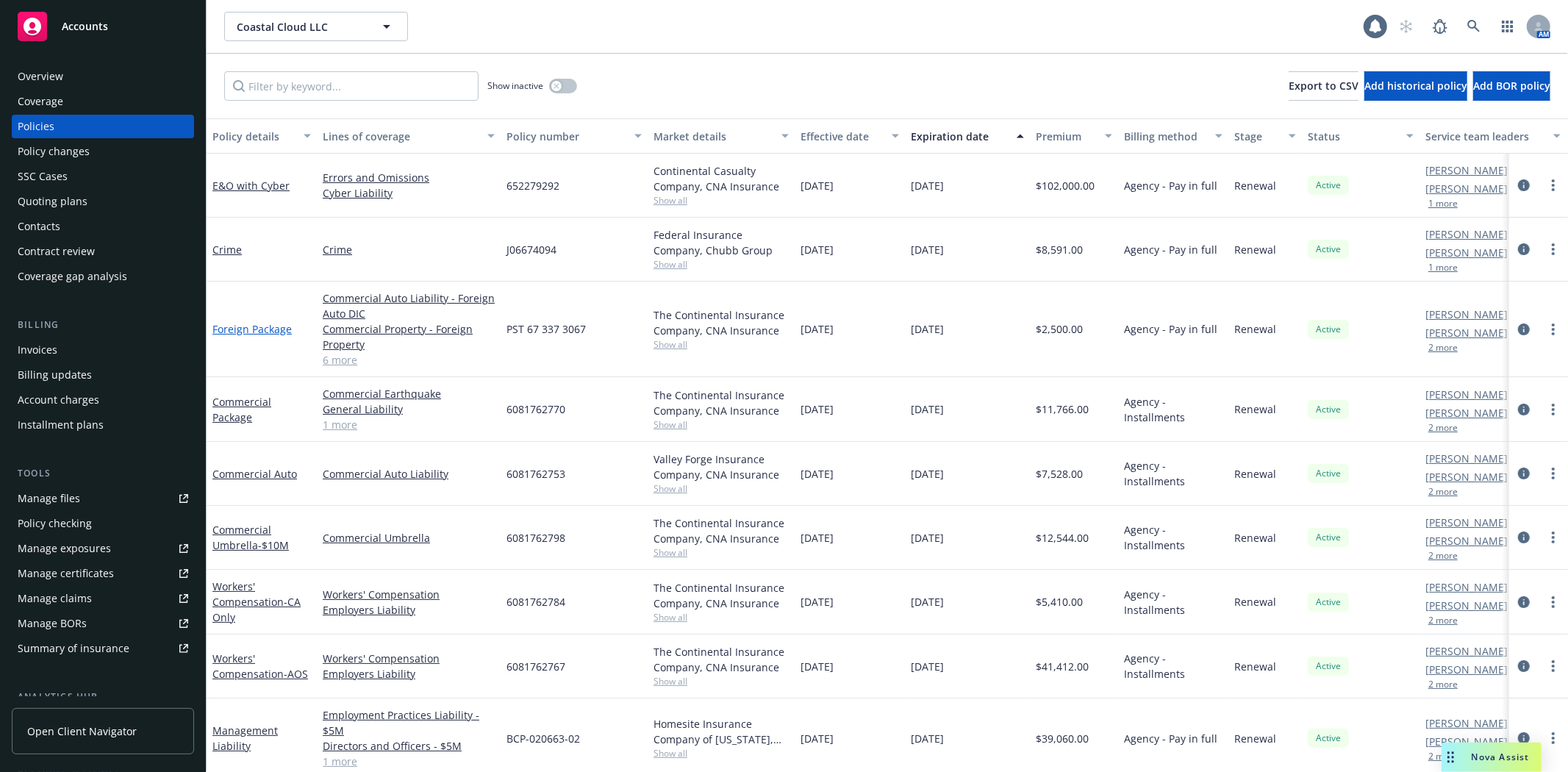
click at [287, 328] on link "Foreign Package" at bounding box center [251, 329] width 79 height 14
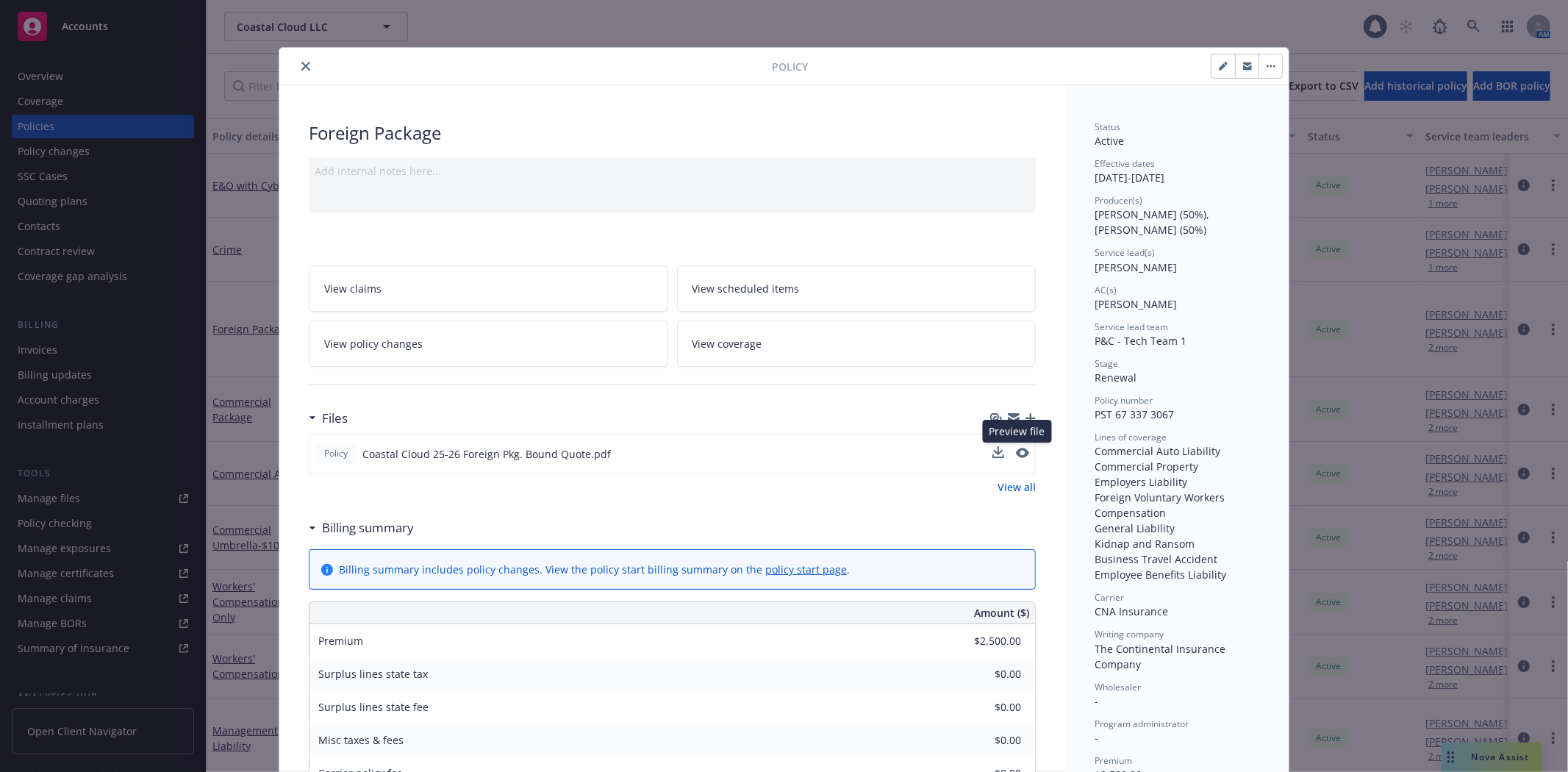
click at [1016, 457] on button at bounding box center [1022, 454] width 13 height 15
click at [1014, 452] on icon "preview file" at bounding box center [1020, 452] width 13 height 10
click at [990, 454] on icon "download file" at bounding box center [996, 452] width 12 height 12
click at [301, 62] on icon "close" at bounding box center [305, 65] width 8 height 8
